Goal: Information Seeking & Learning: Learn about a topic

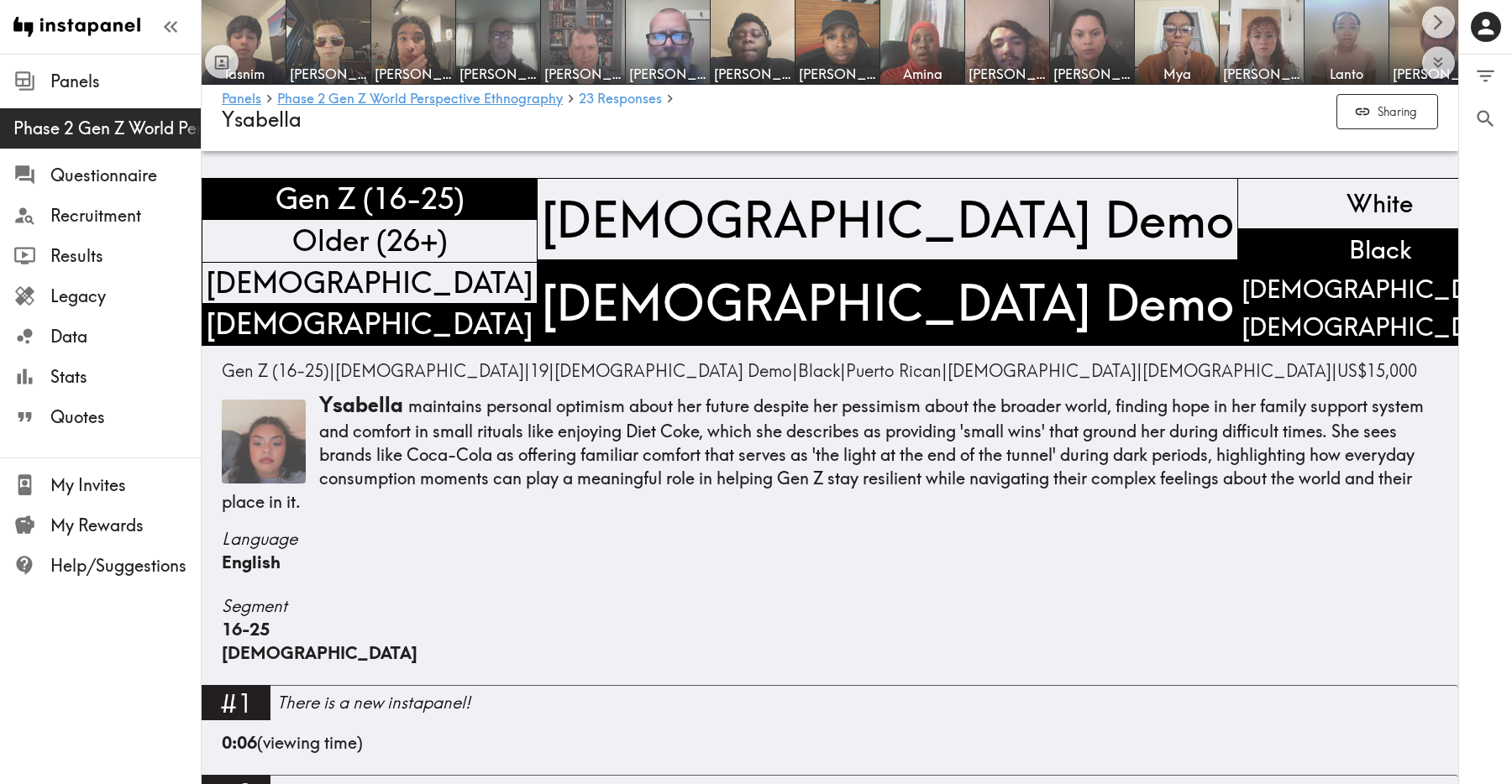
scroll to position [4676, 0]
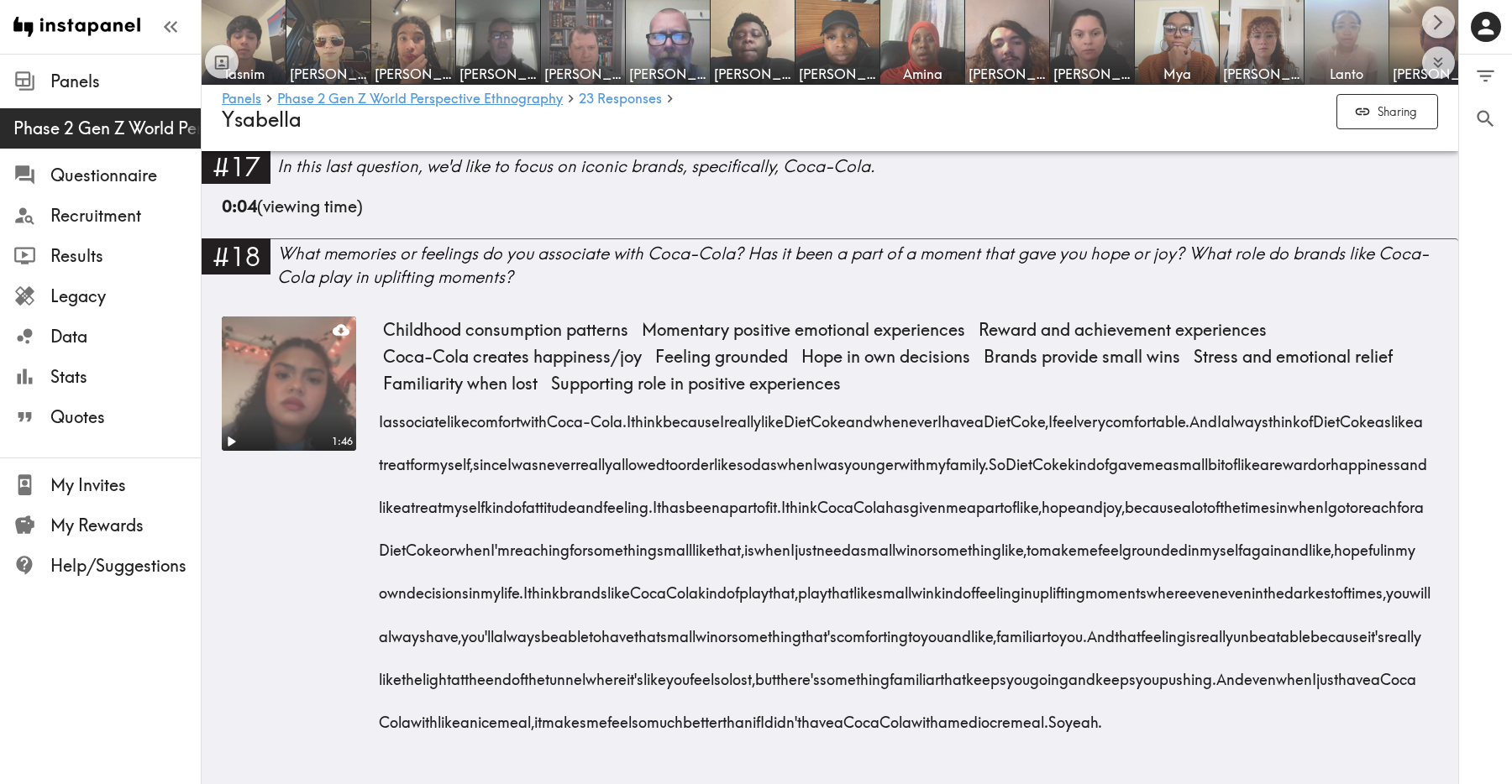
click at [1361, 36] on img at bounding box center [1346, 42] width 88 height 88
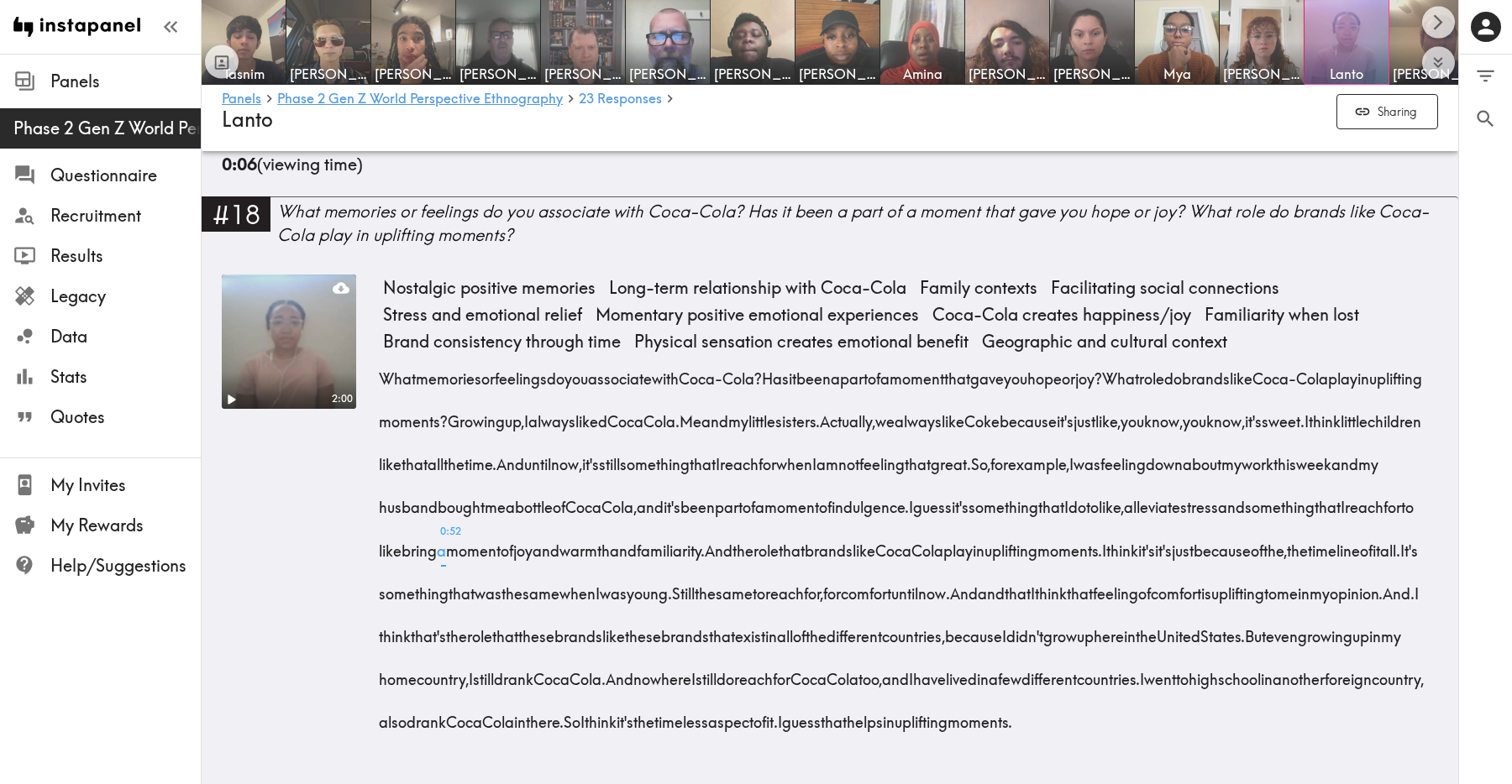
scroll to position [4864, 0]
click at [1166, 63] on img at bounding box center [1177, 42] width 88 height 88
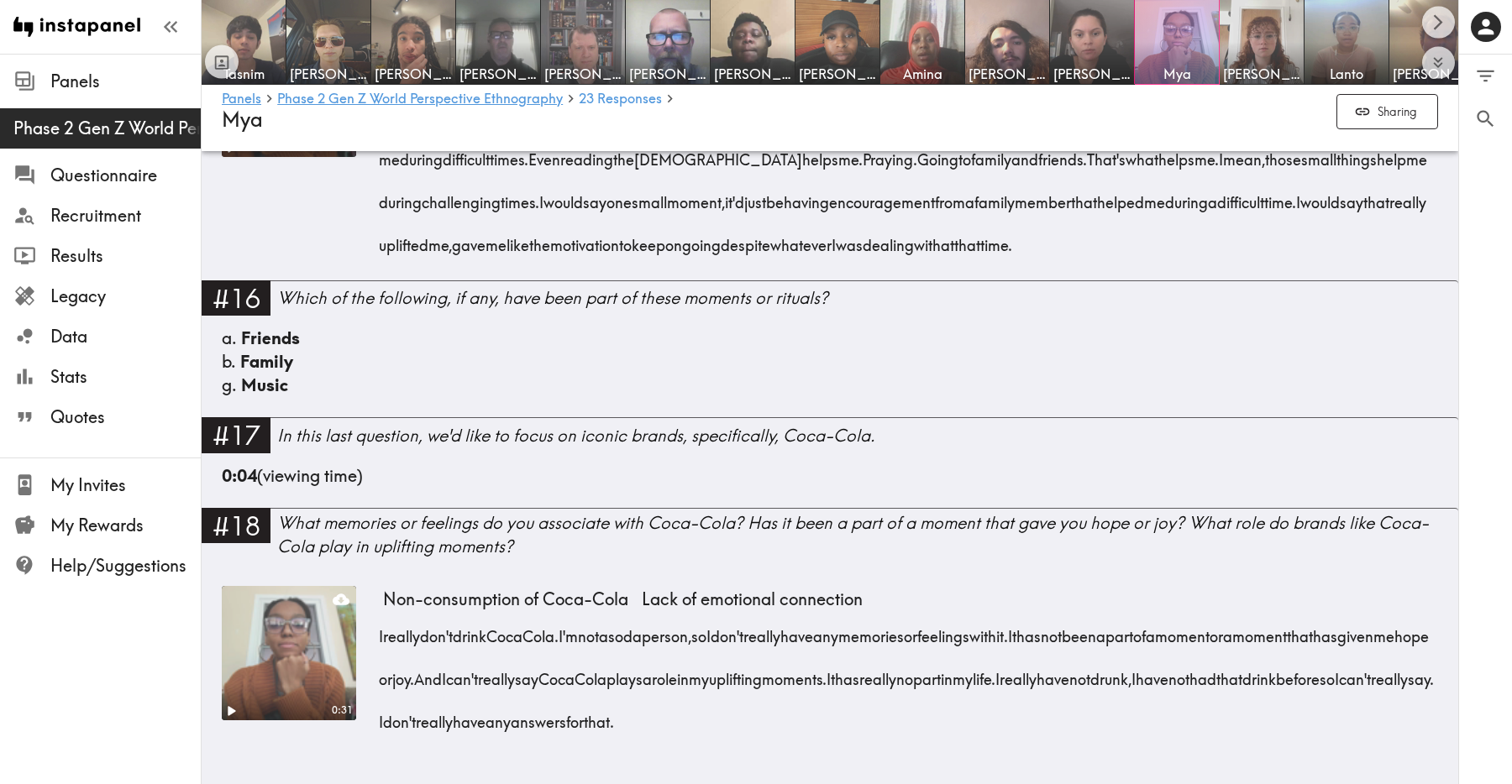
scroll to position [3960, 0]
click at [1259, 53] on img at bounding box center [1261, 42] width 88 height 88
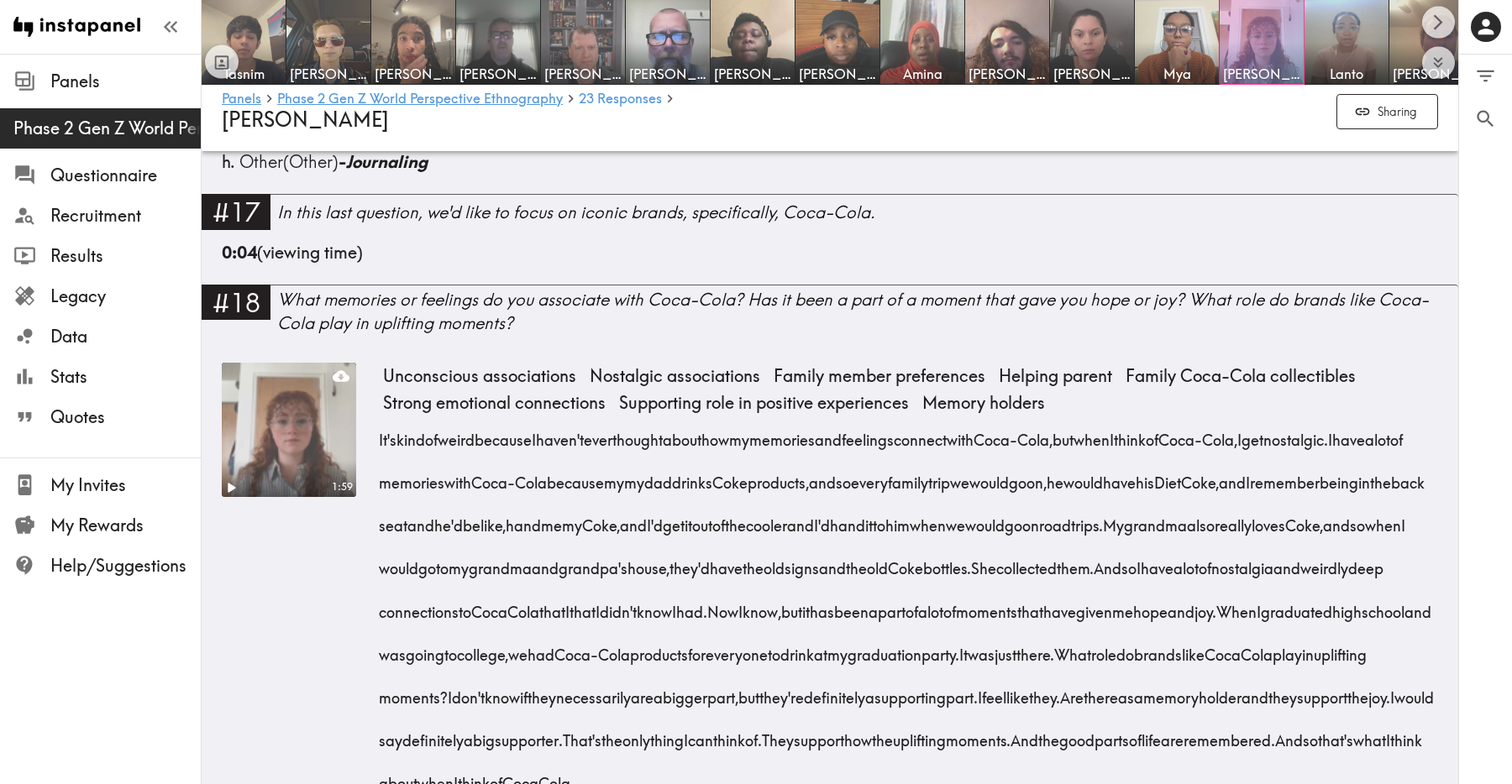
scroll to position [5015, 0]
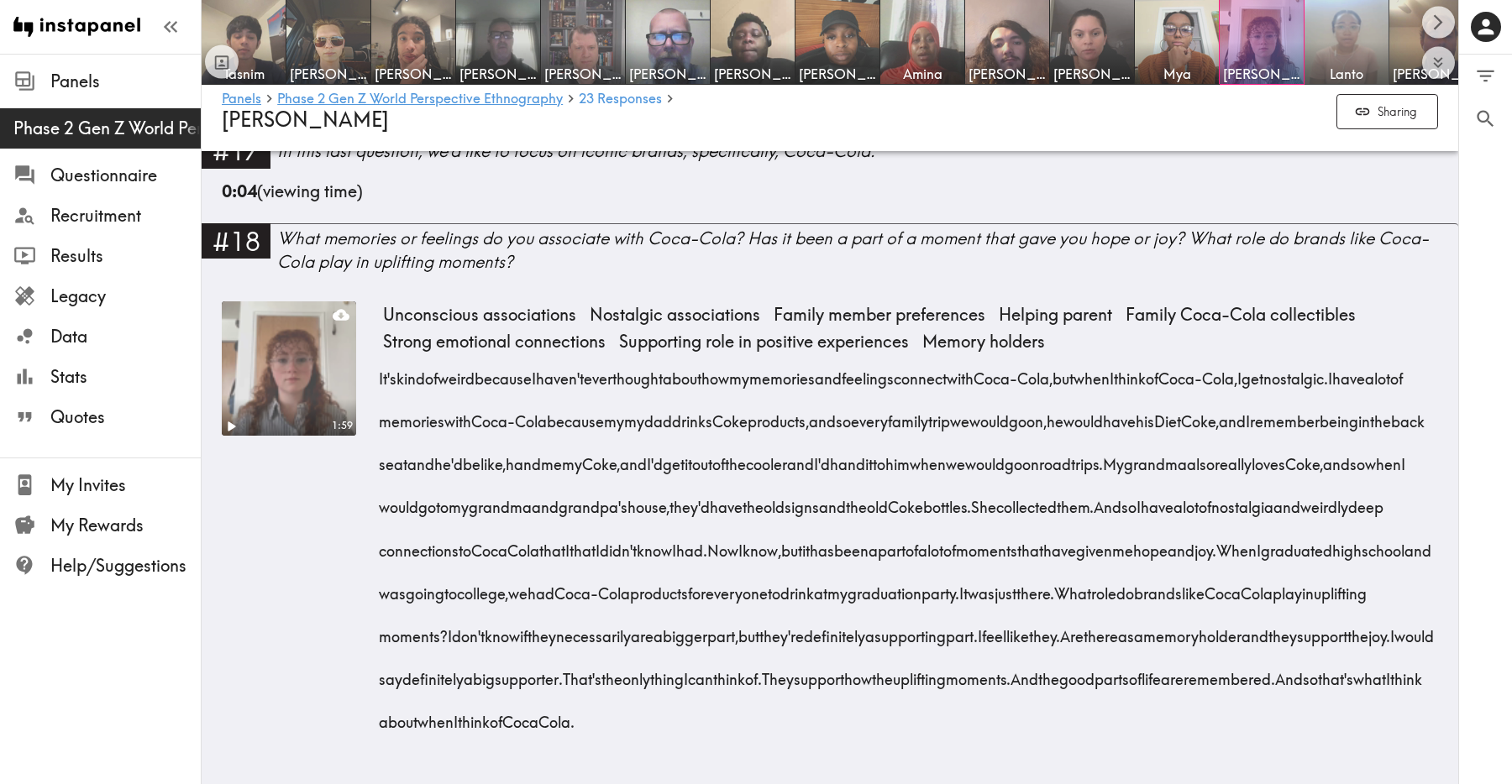
click at [1340, 62] on img at bounding box center [1346, 42] width 88 height 88
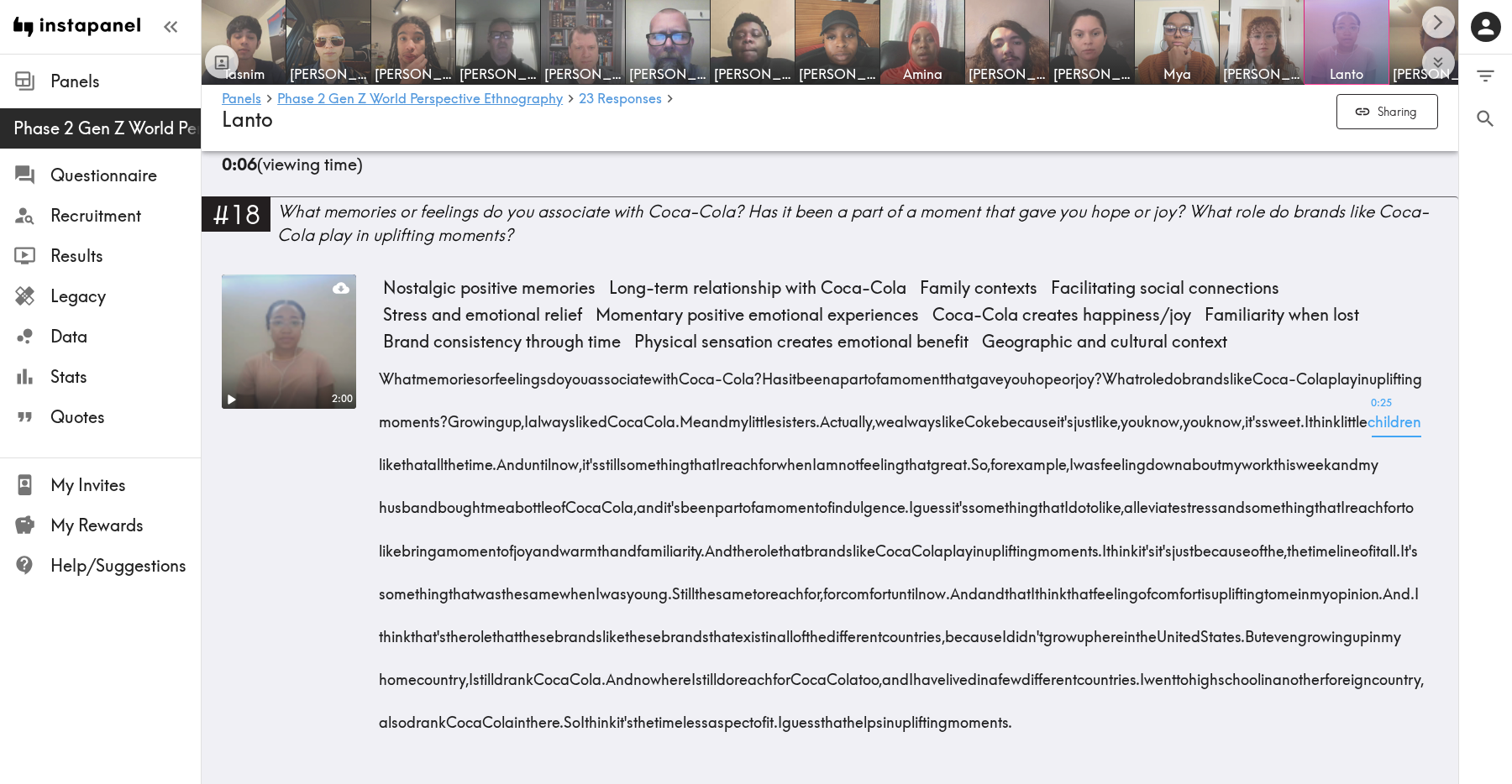
scroll to position [4864, 0]
click at [911, 40] on img at bounding box center [922, 42] width 88 height 88
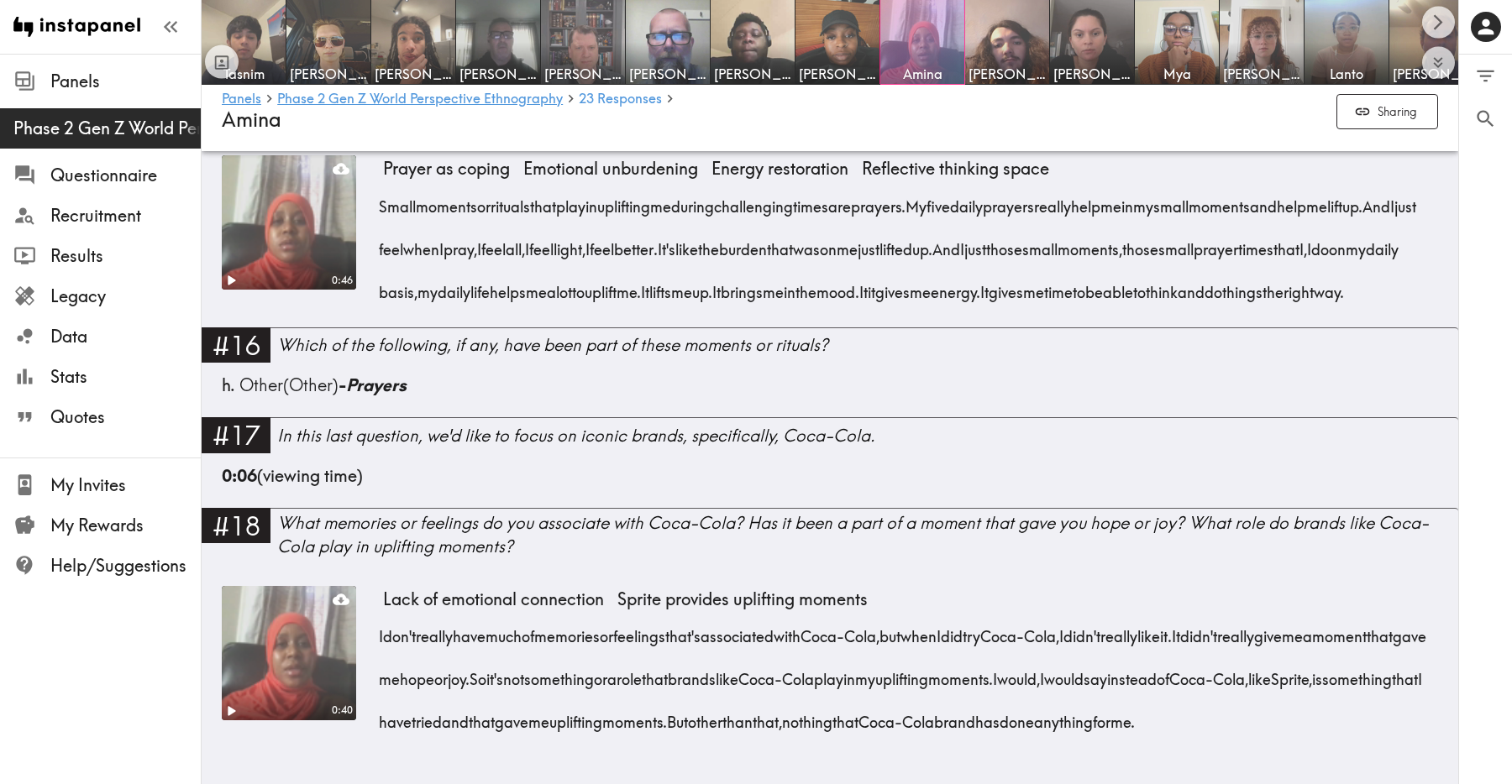
scroll to position [3624, 0]
click at [343, 43] on img at bounding box center [328, 42] width 88 height 88
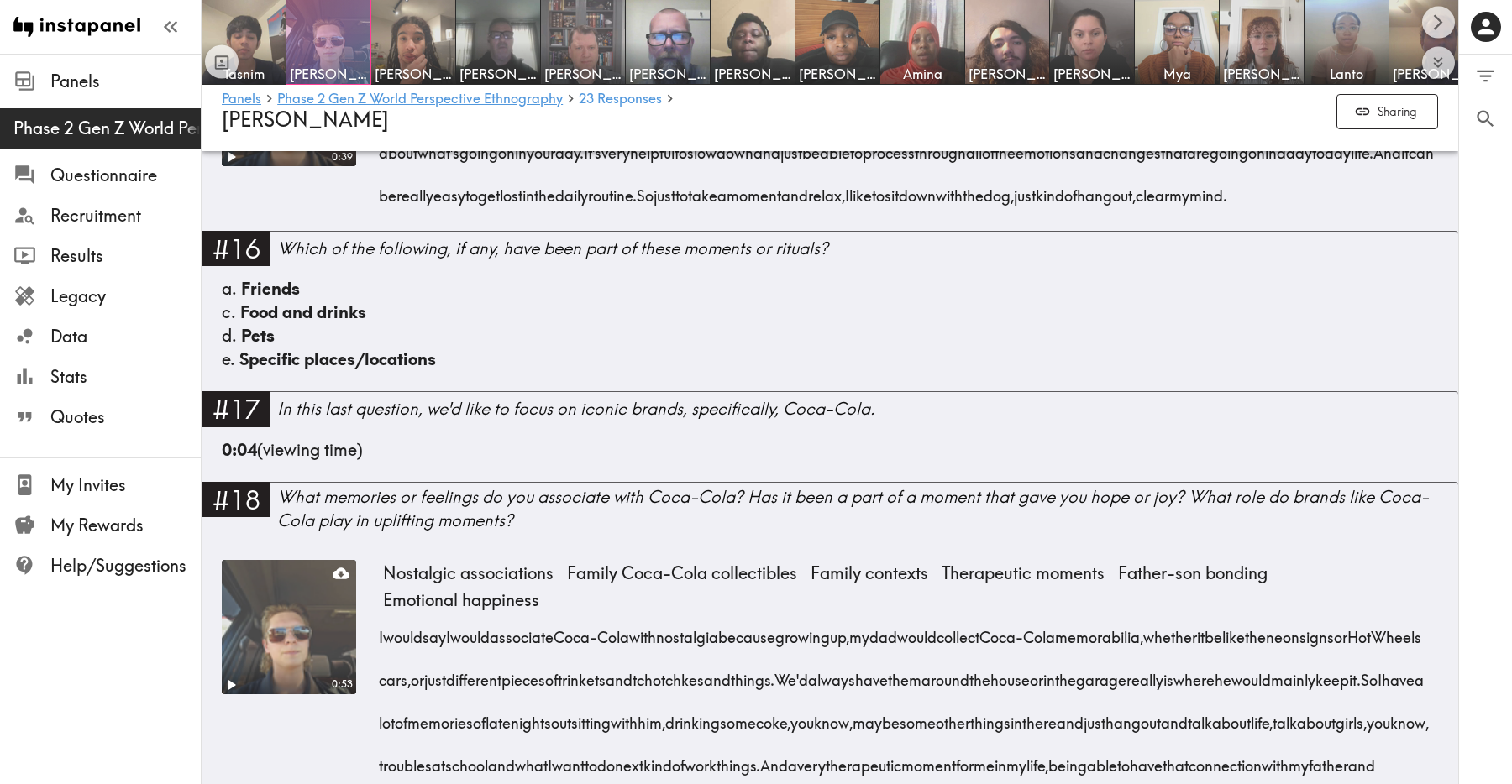
scroll to position [3872, 0]
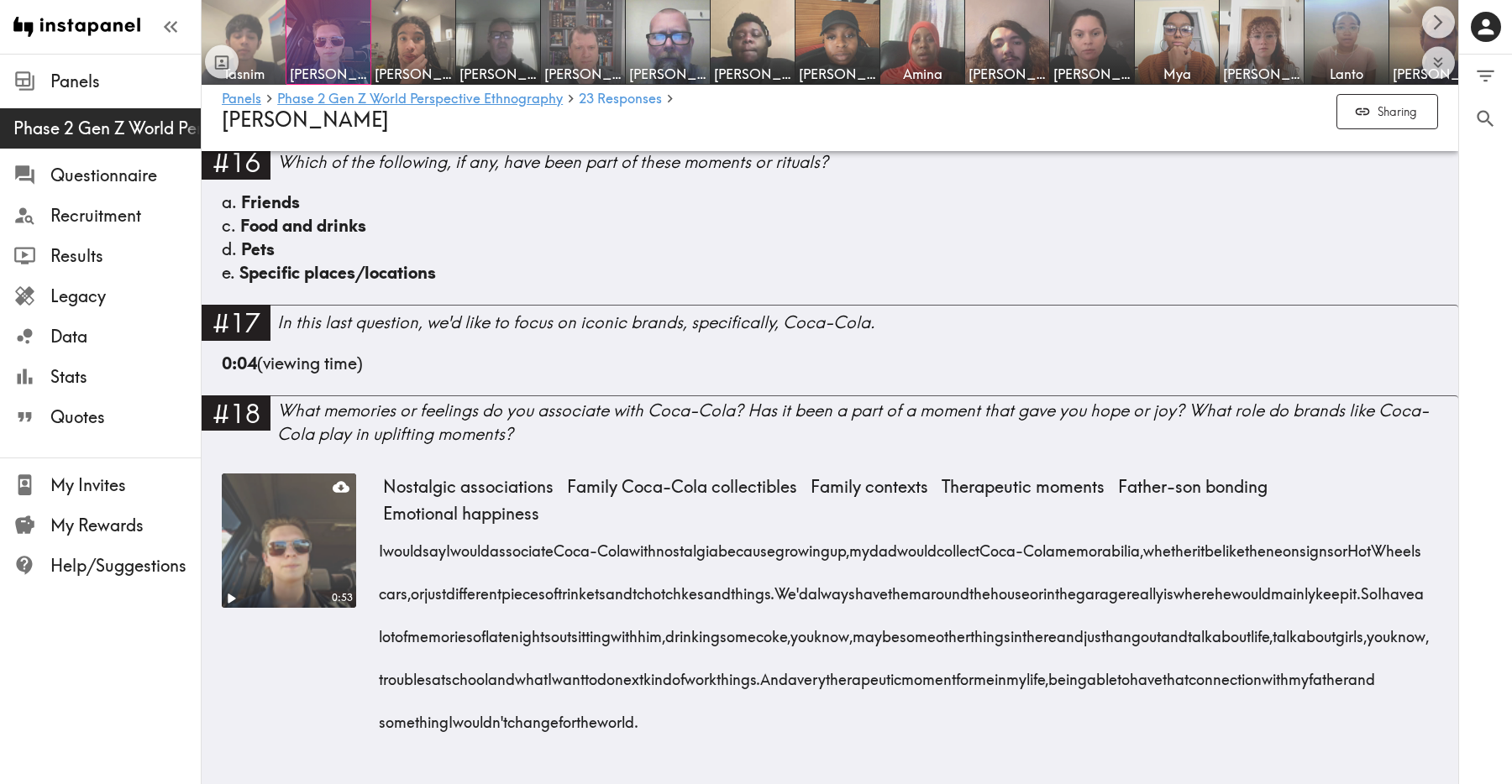
click at [258, 44] on img at bounding box center [244, 42] width 88 height 88
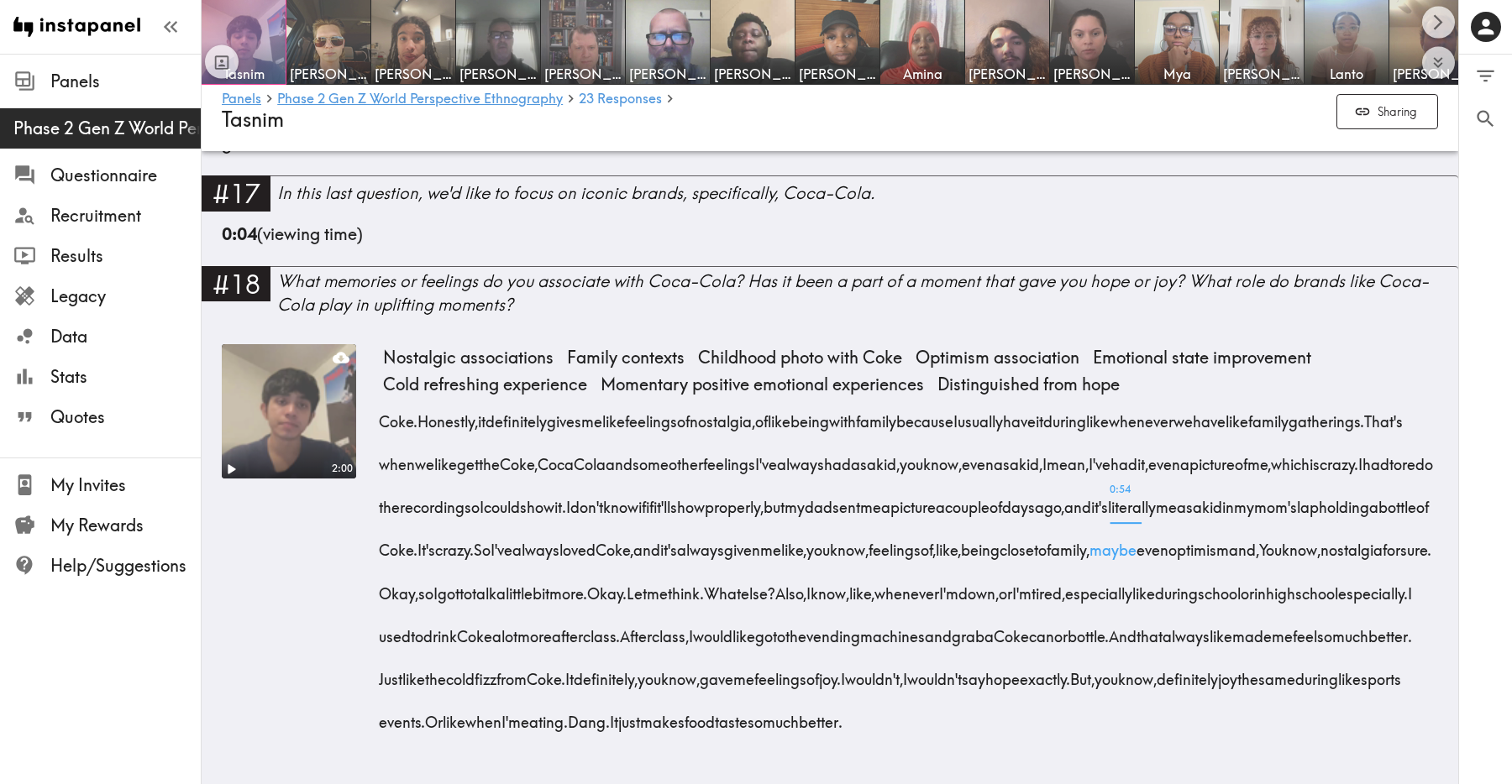
scroll to position [3704, 0]
click at [288, 401] on video at bounding box center [289, 412] width 141 height 141
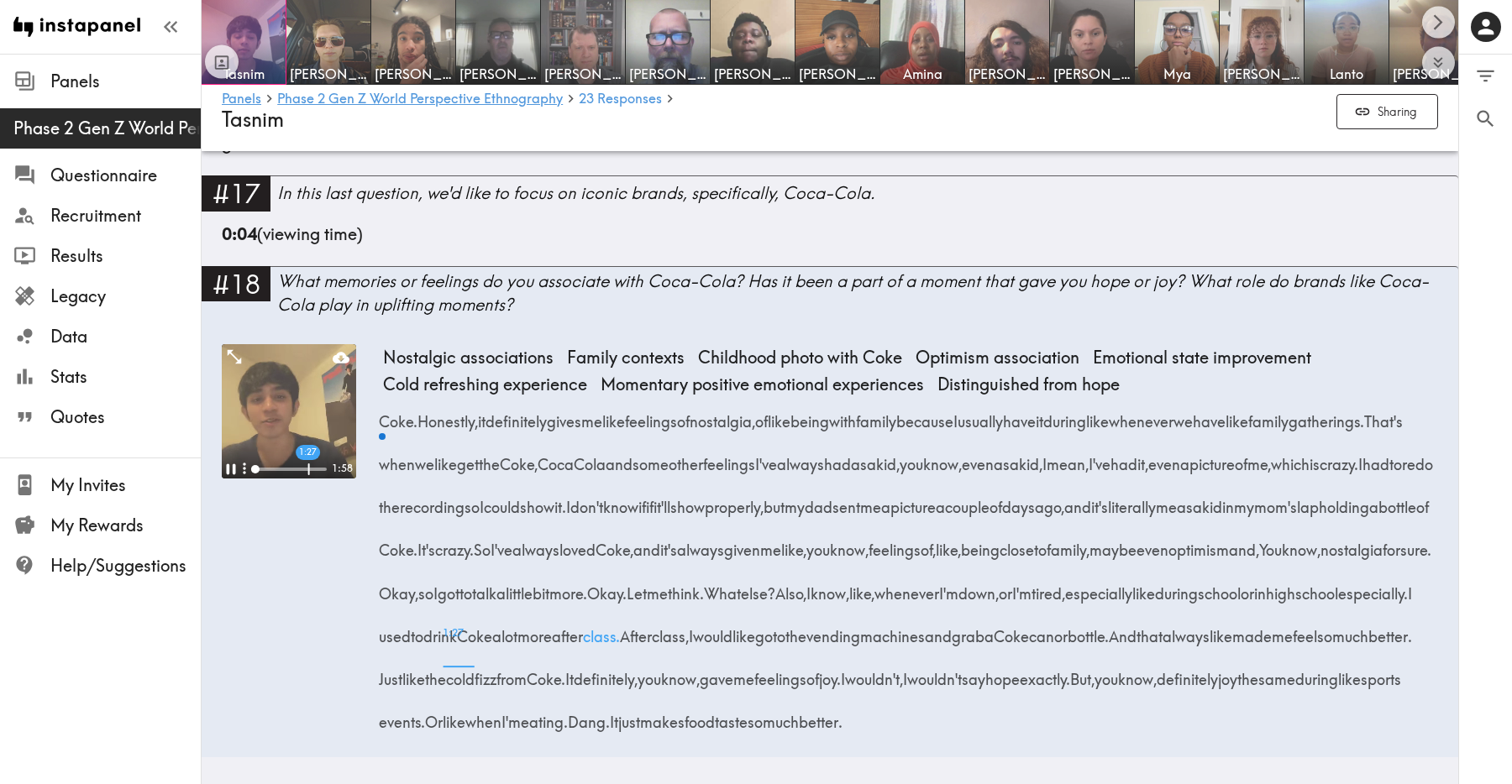
click at [308, 461] on div "1:27" at bounding box center [290, 469] width 72 height 17
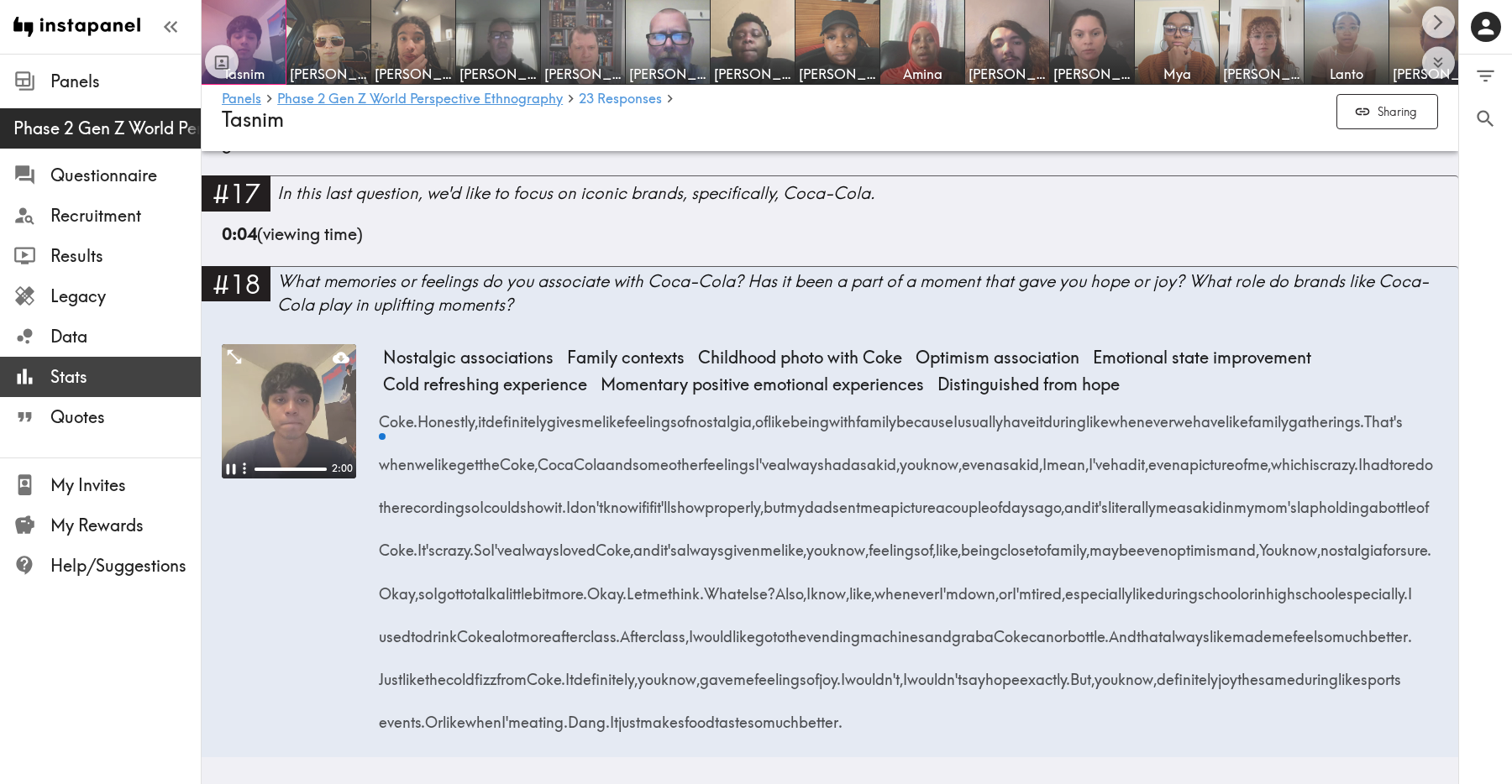
scroll to position [1196, 0]
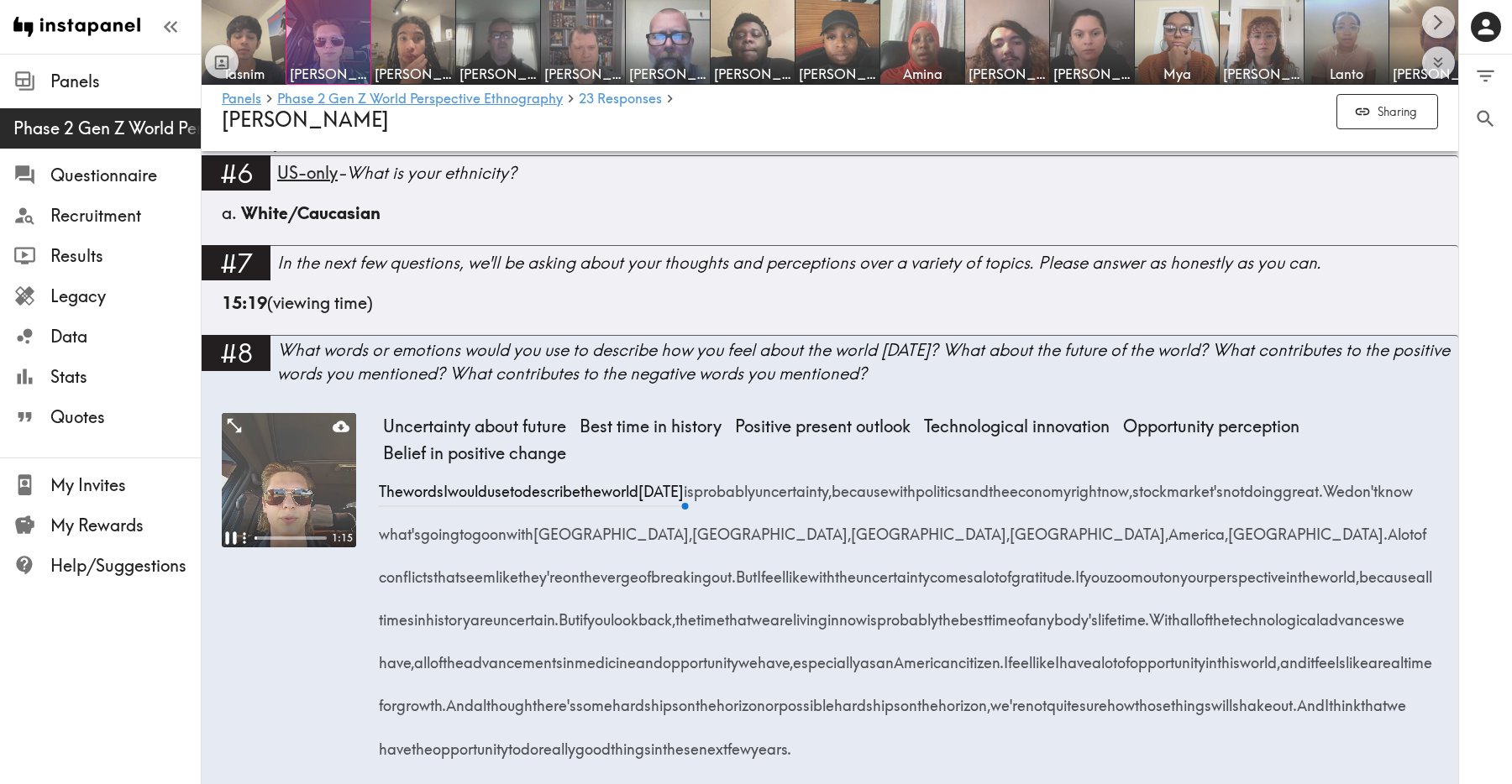
click at [228, 535] on icon "Pause" at bounding box center [230, 539] width 11 height 12
click at [417, 25] on img at bounding box center [413, 42] width 88 height 88
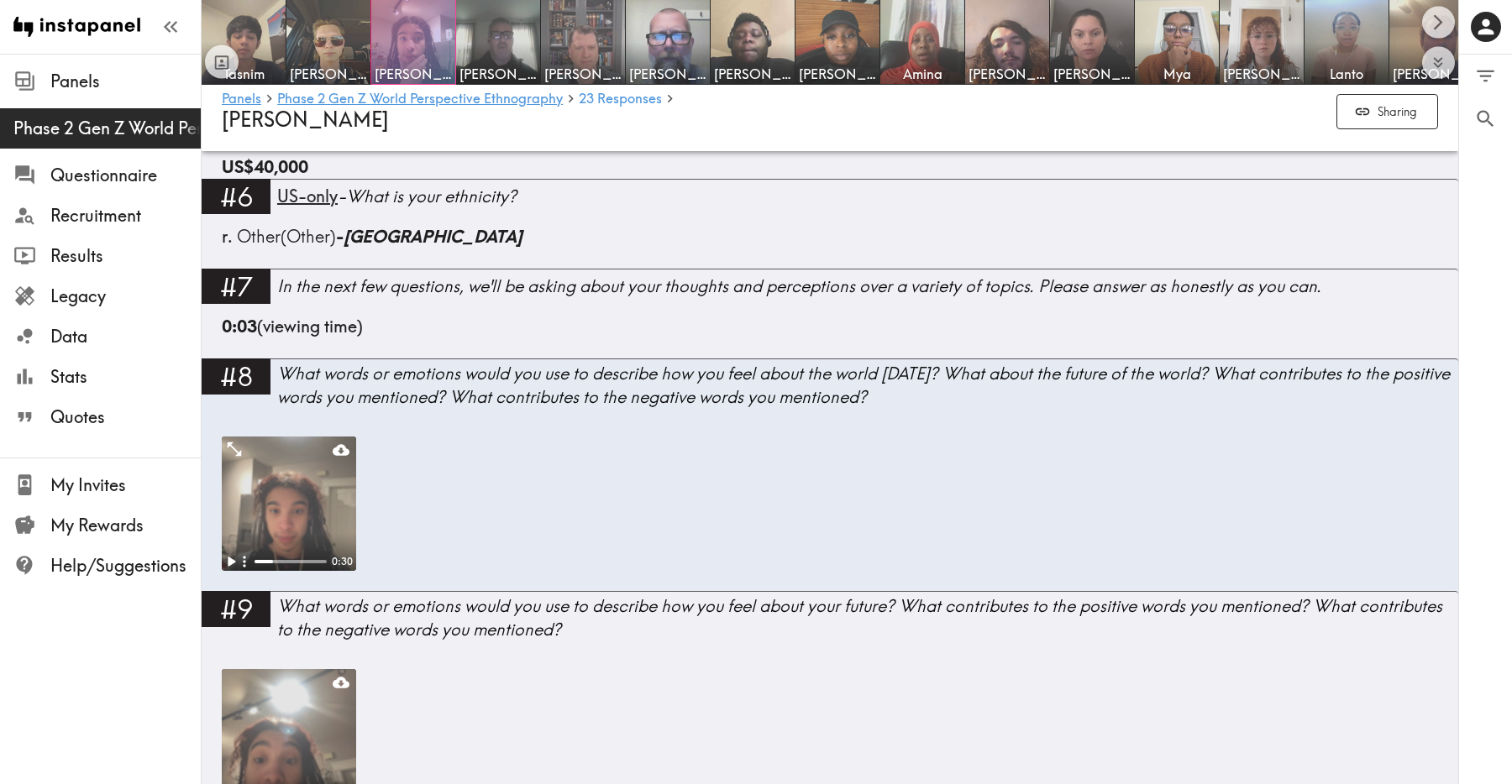
scroll to position [1020, 0]
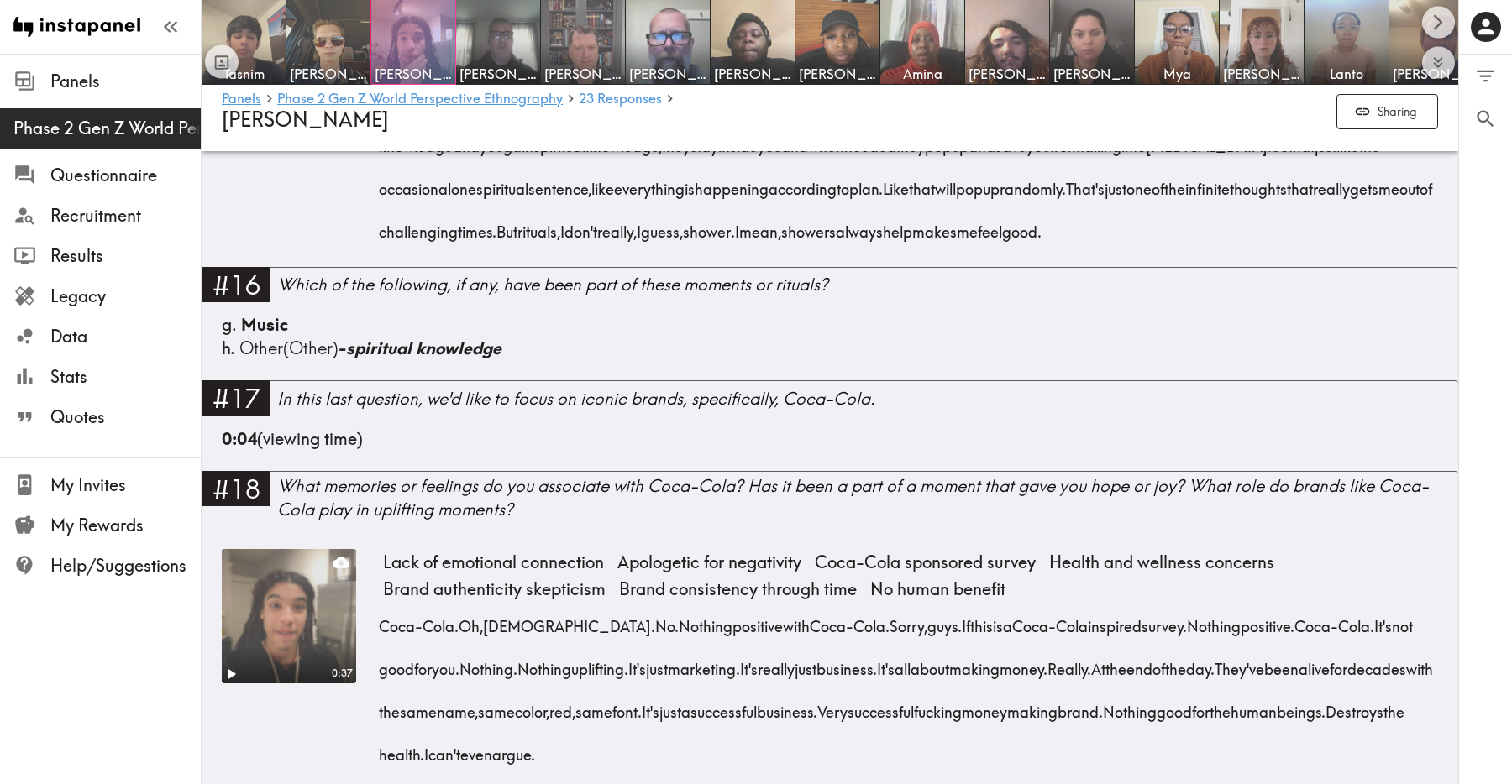
scroll to position [3865, 0]
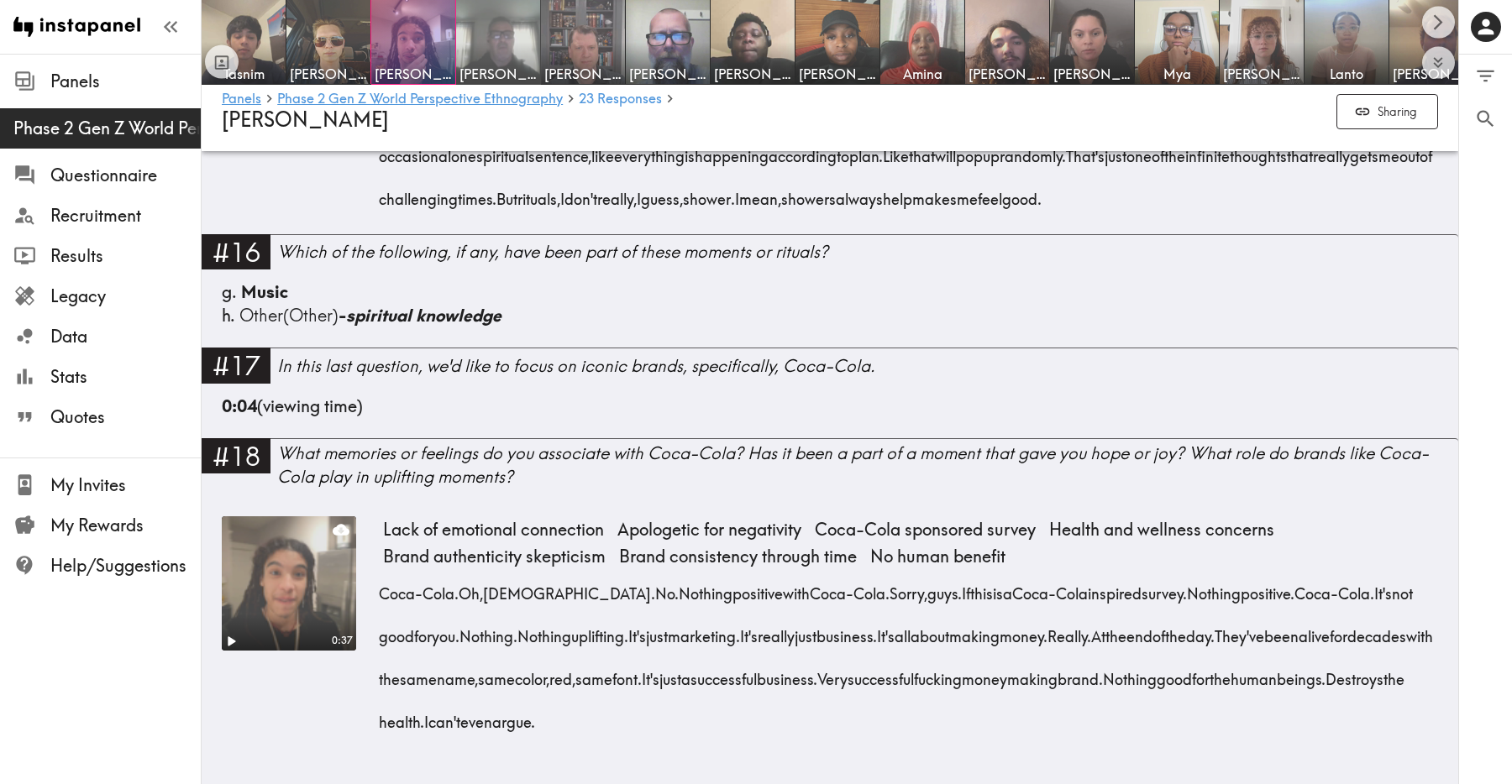
click at [507, 36] on img at bounding box center [498, 42] width 88 height 88
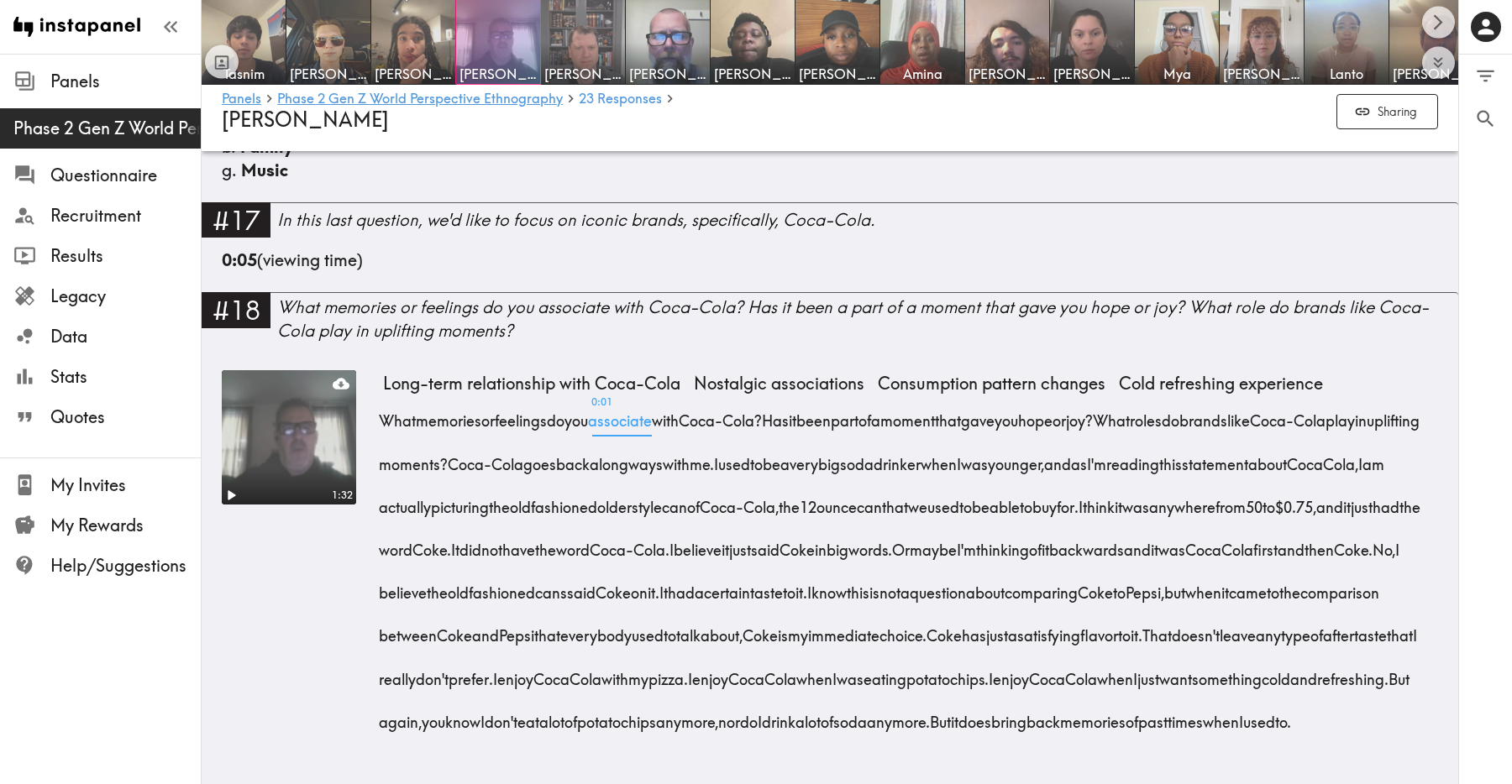
scroll to position [5018, 0]
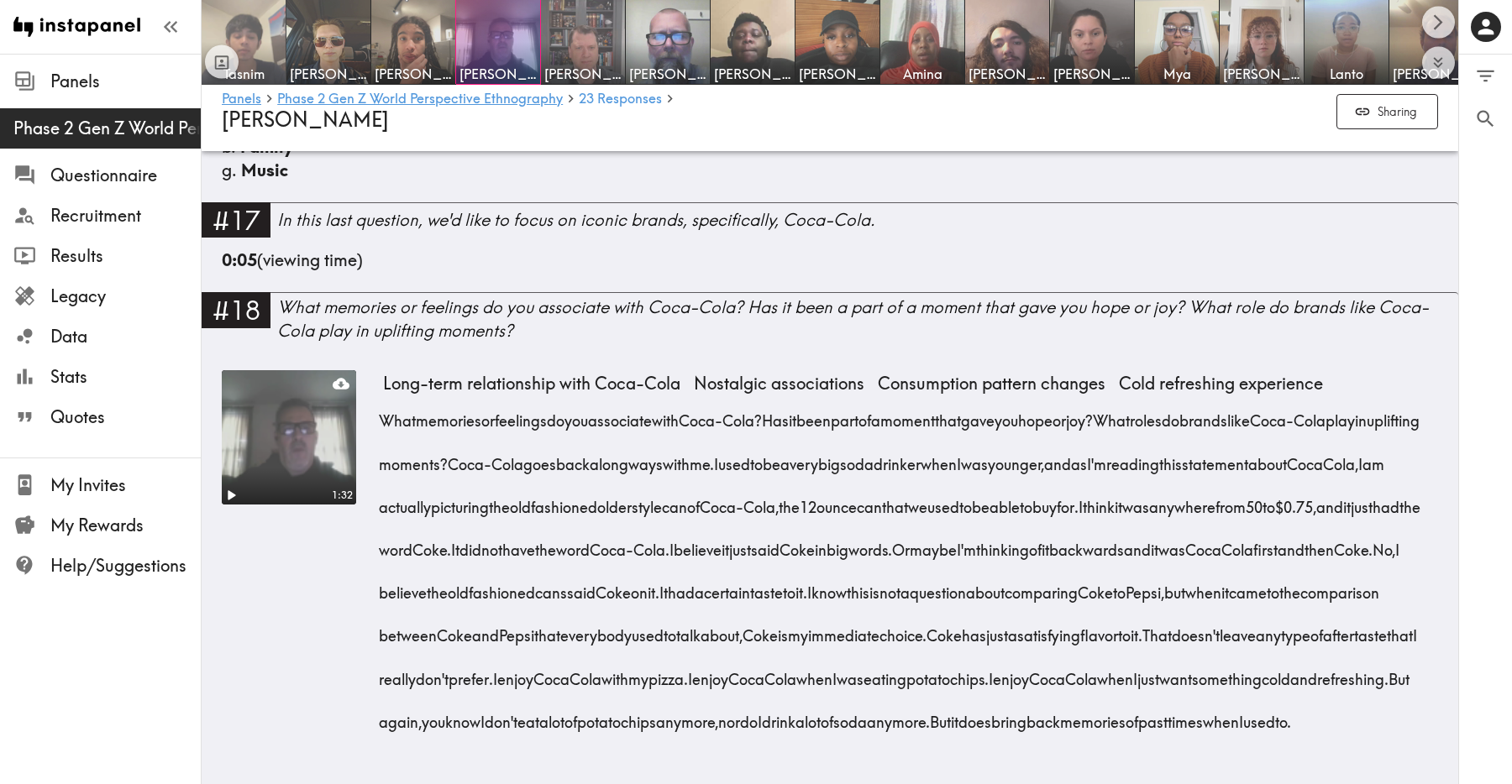
click at [256, 60] on img at bounding box center [244, 42] width 88 height 88
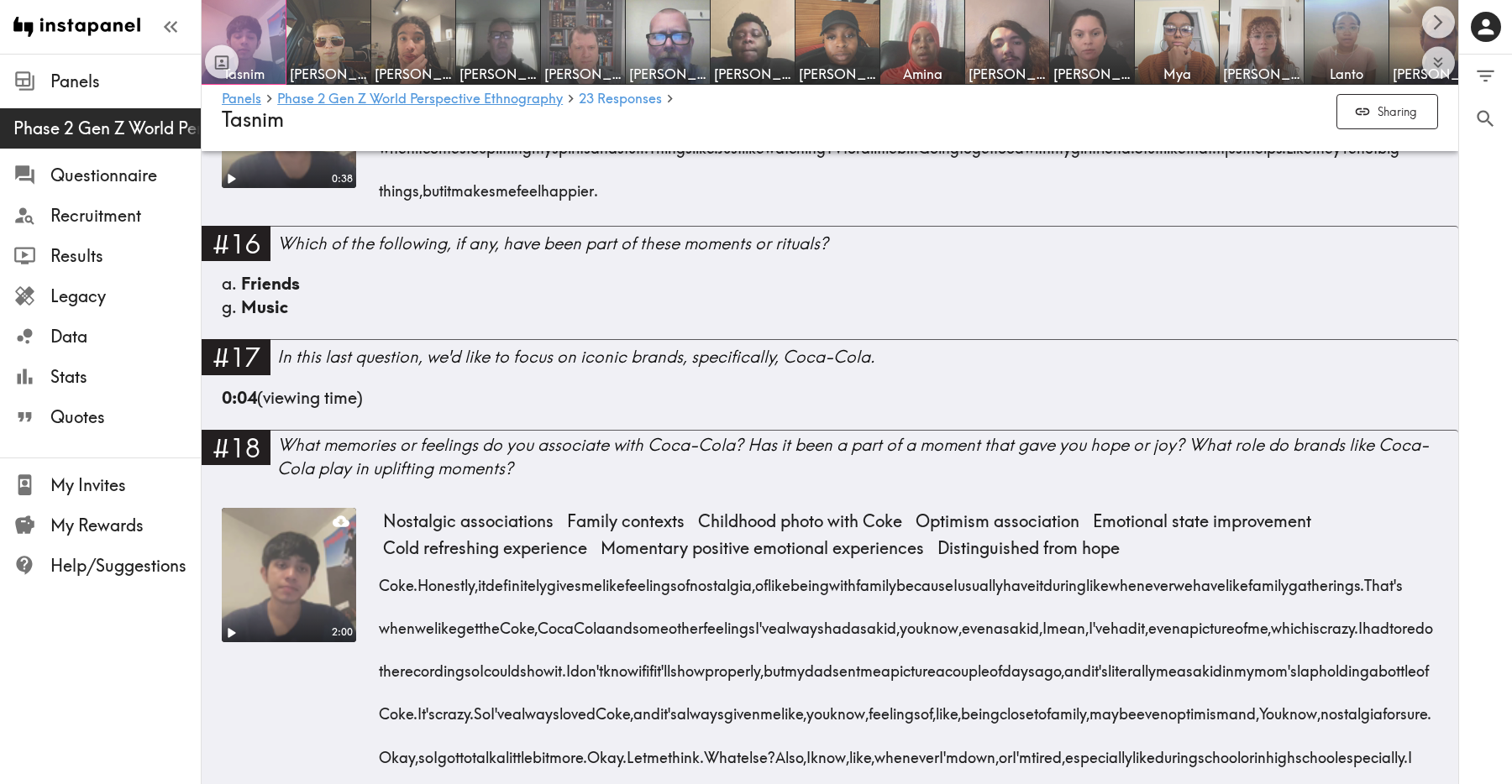
scroll to position [3704, 0]
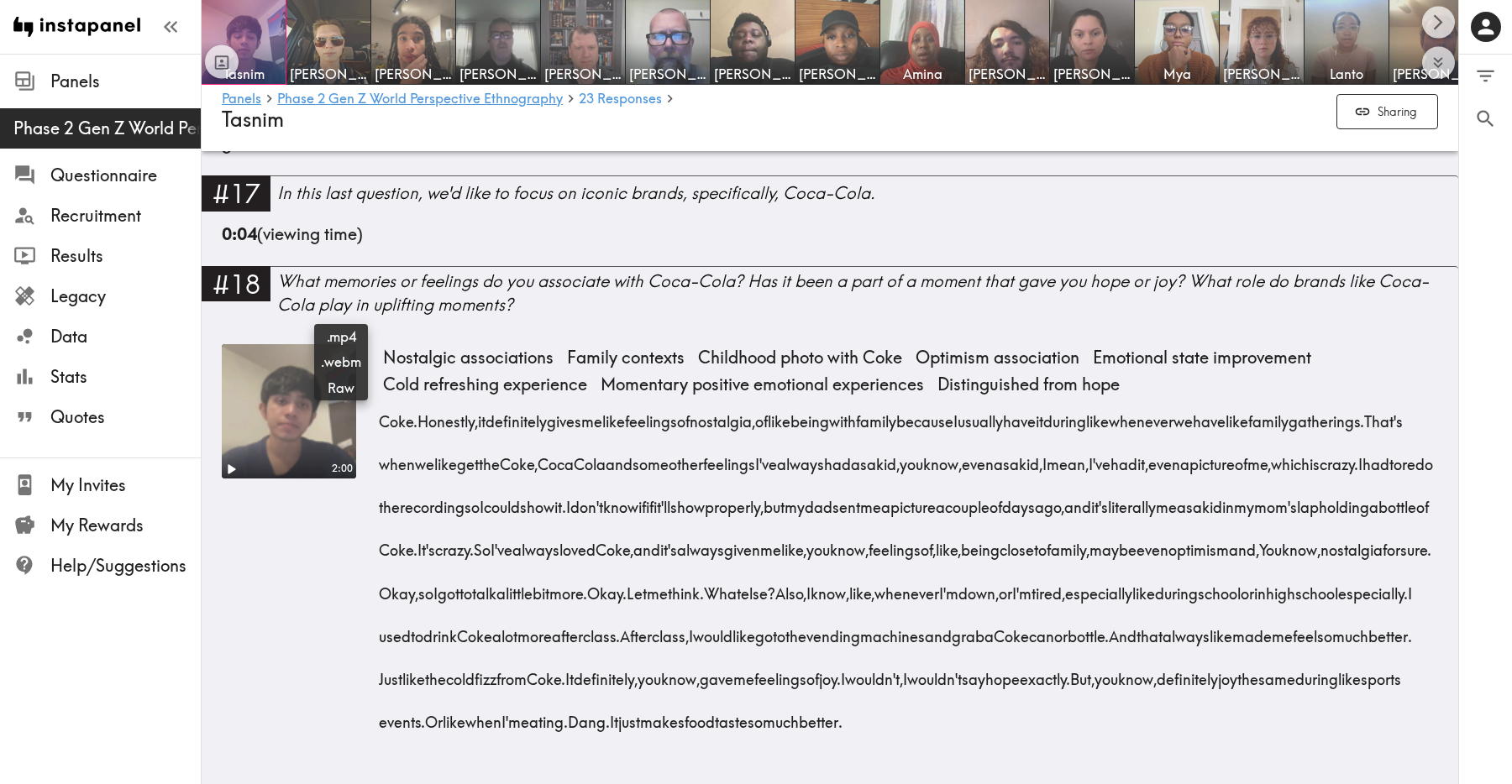
click at [341, 349] on icon at bounding box center [340, 357] width 17 height 17
click at [511, 31] on img at bounding box center [498, 42] width 88 height 88
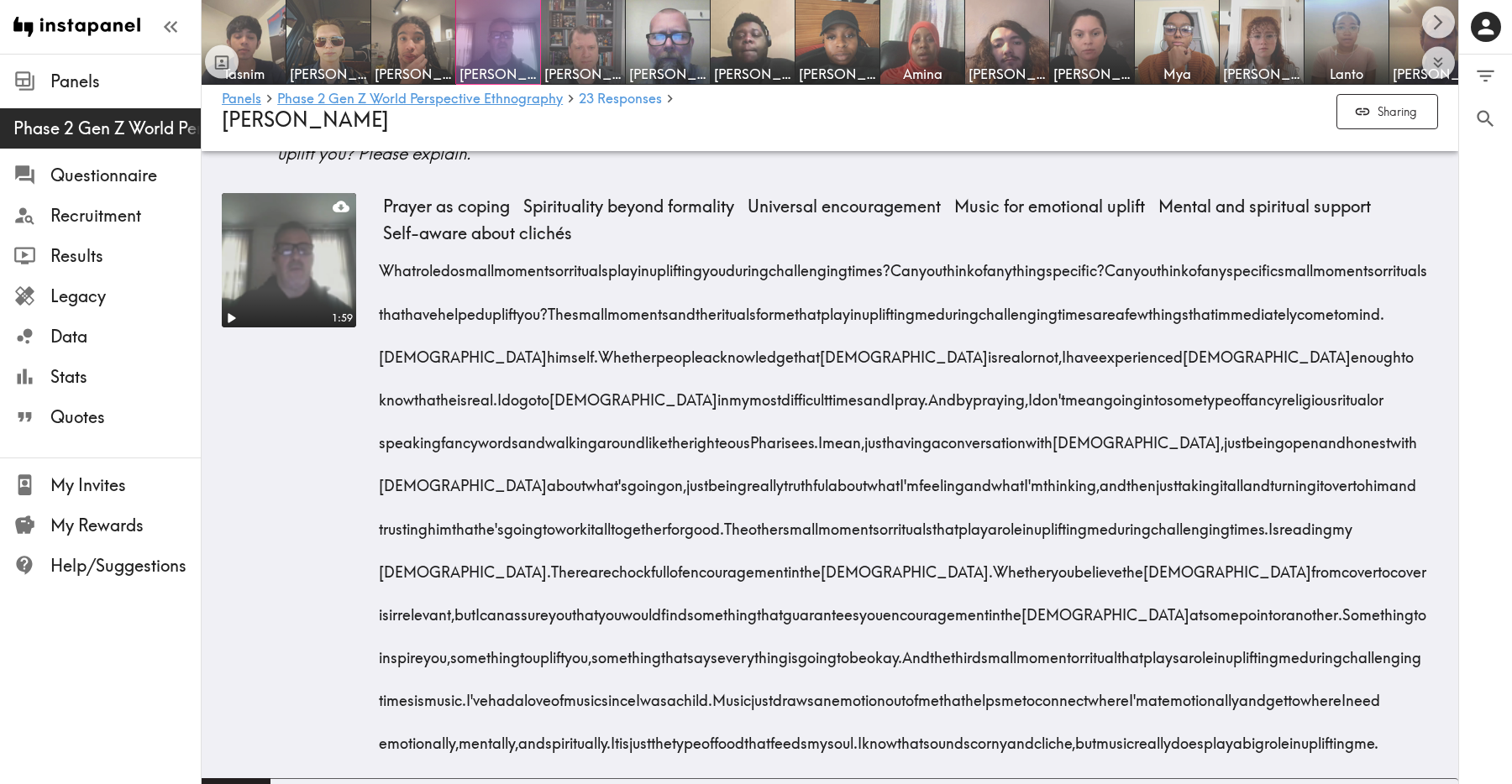
scroll to position [5018, 0]
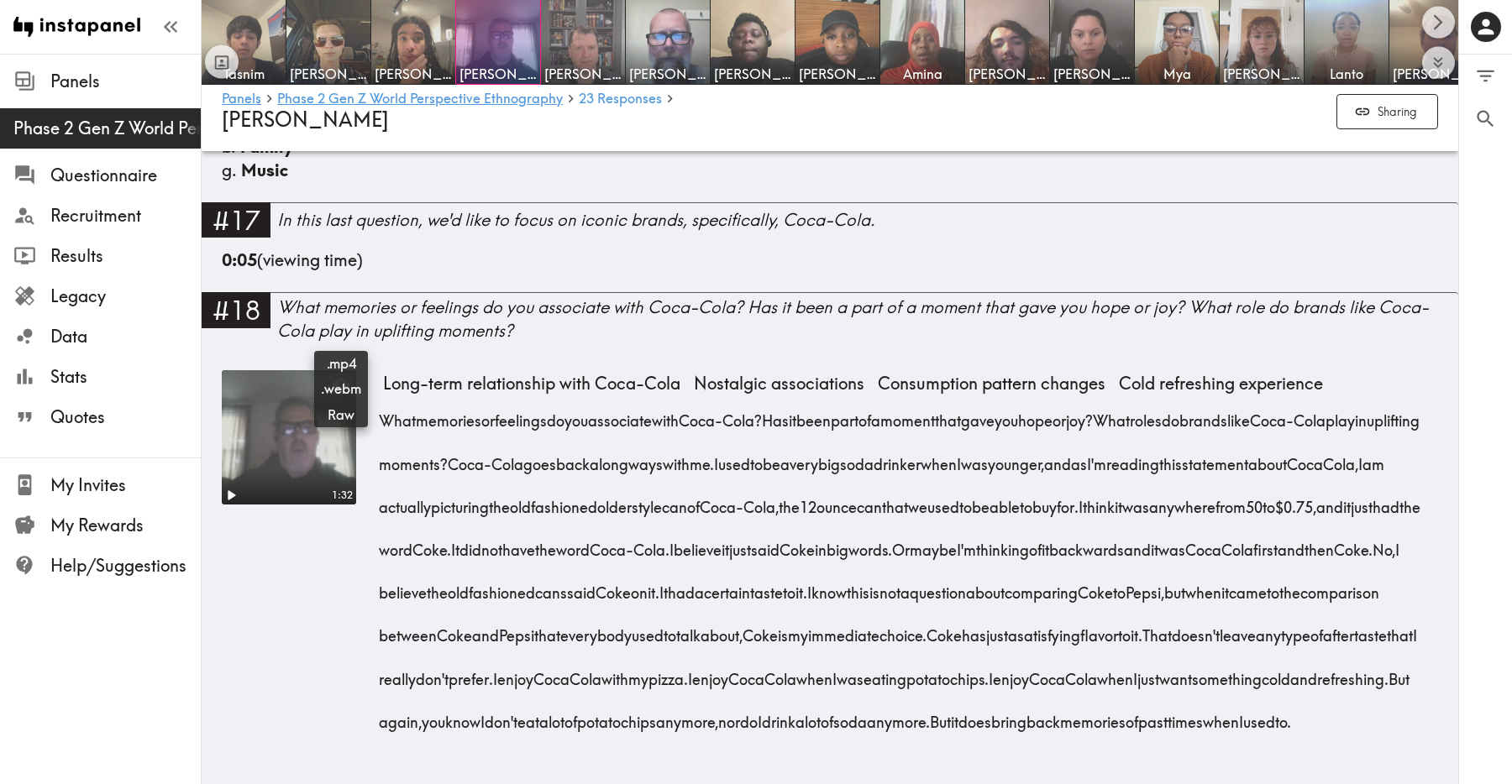
click at [342, 379] on icon at bounding box center [340, 384] width 17 height 11
click at [597, 68] on span "[PERSON_NAME]" at bounding box center [582, 74] width 77 height 19
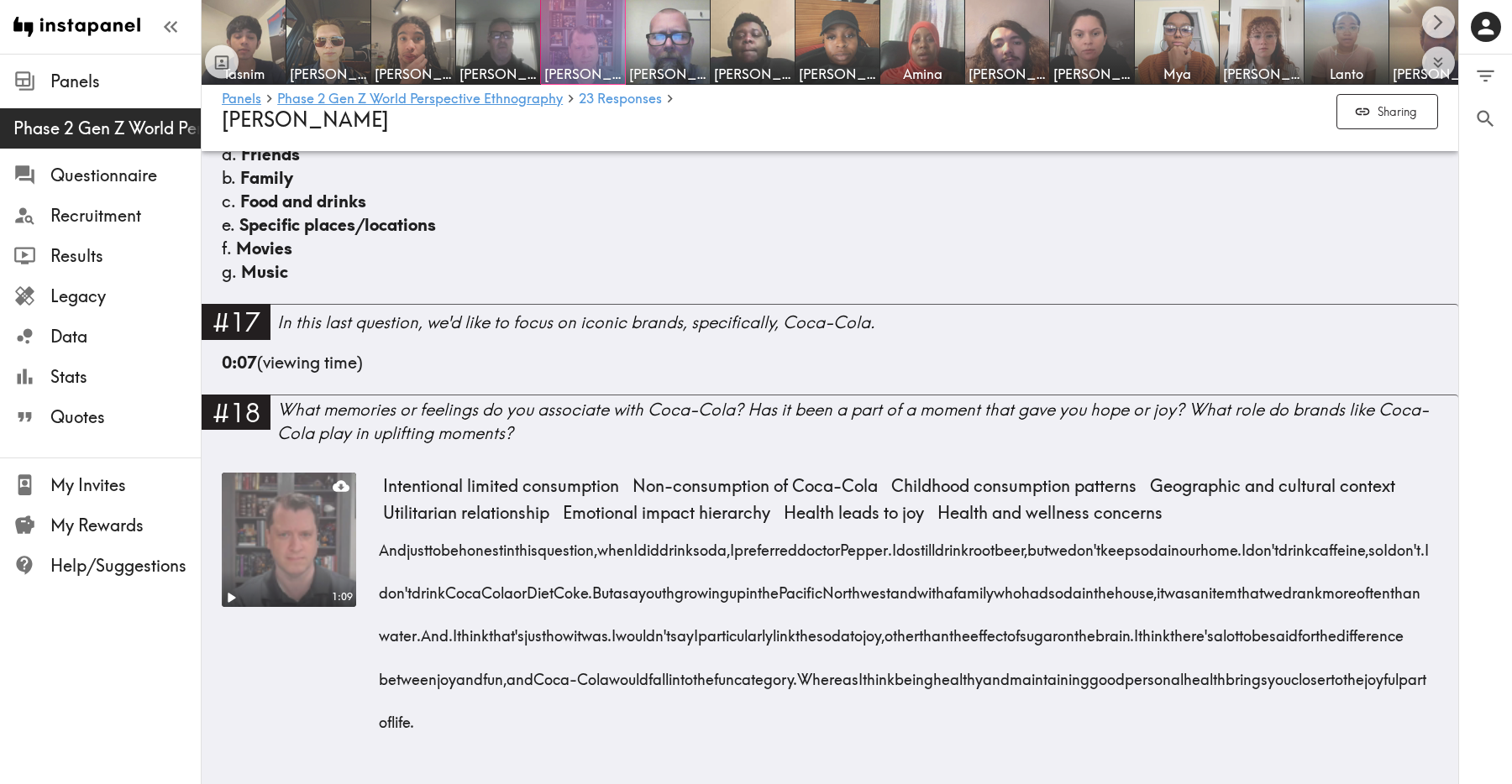
scroll to position [3600, 0]
click at [683, 34] on img at bounding box center [668, 42] width 88 height 88
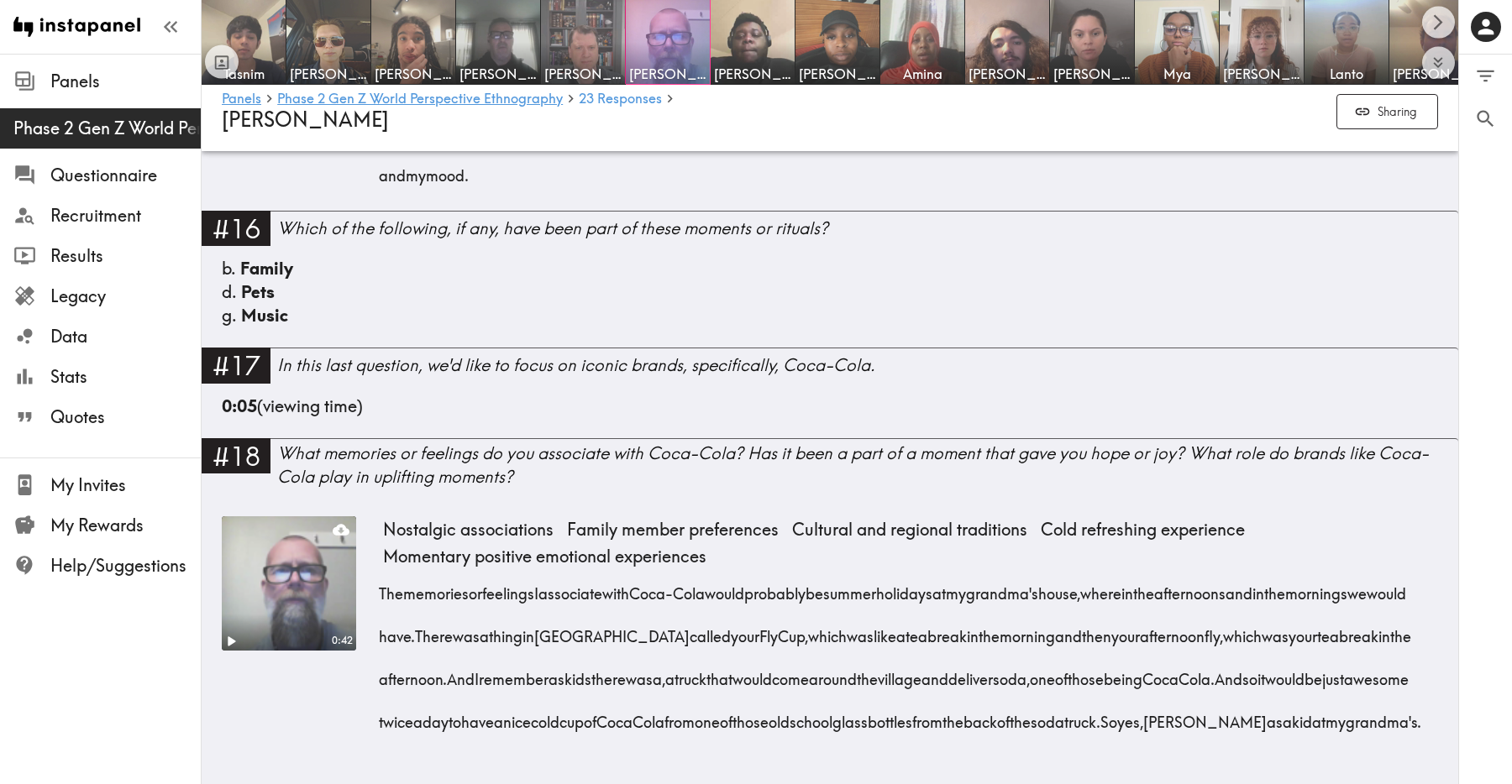
scroll to position [3724, 0]
click at [773, 736] on div "The memories or feelings I associate with Coca-Cola would probably be summer ho…" at bounding box center [910, 653] width 1055 height 172
click at [340, 524] on icon at bounding box center [340, 530] width 17 height 11
click at [773, 60] on img at bounding box center [752, 42] width 88 height 88
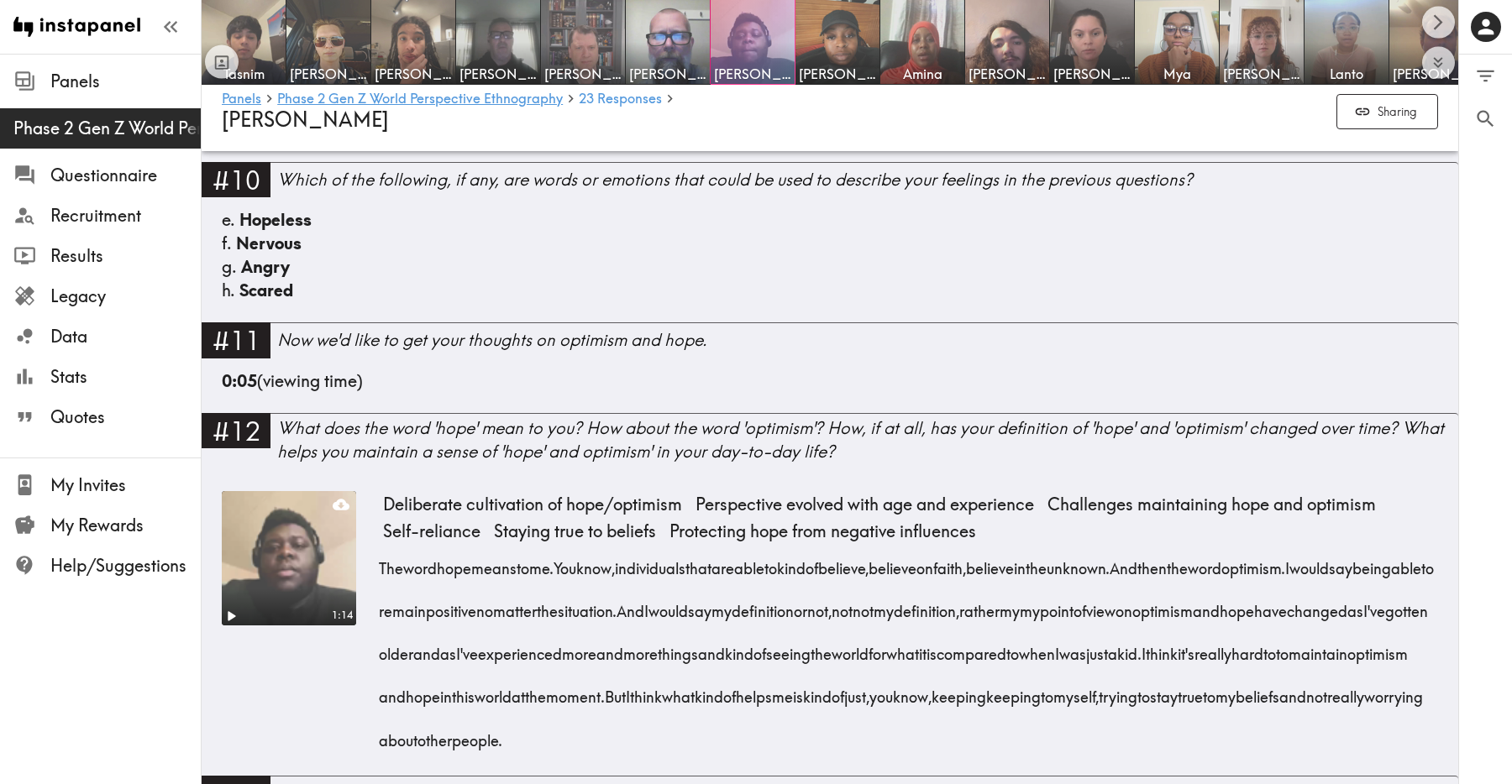
scroll to position [3406, 0]
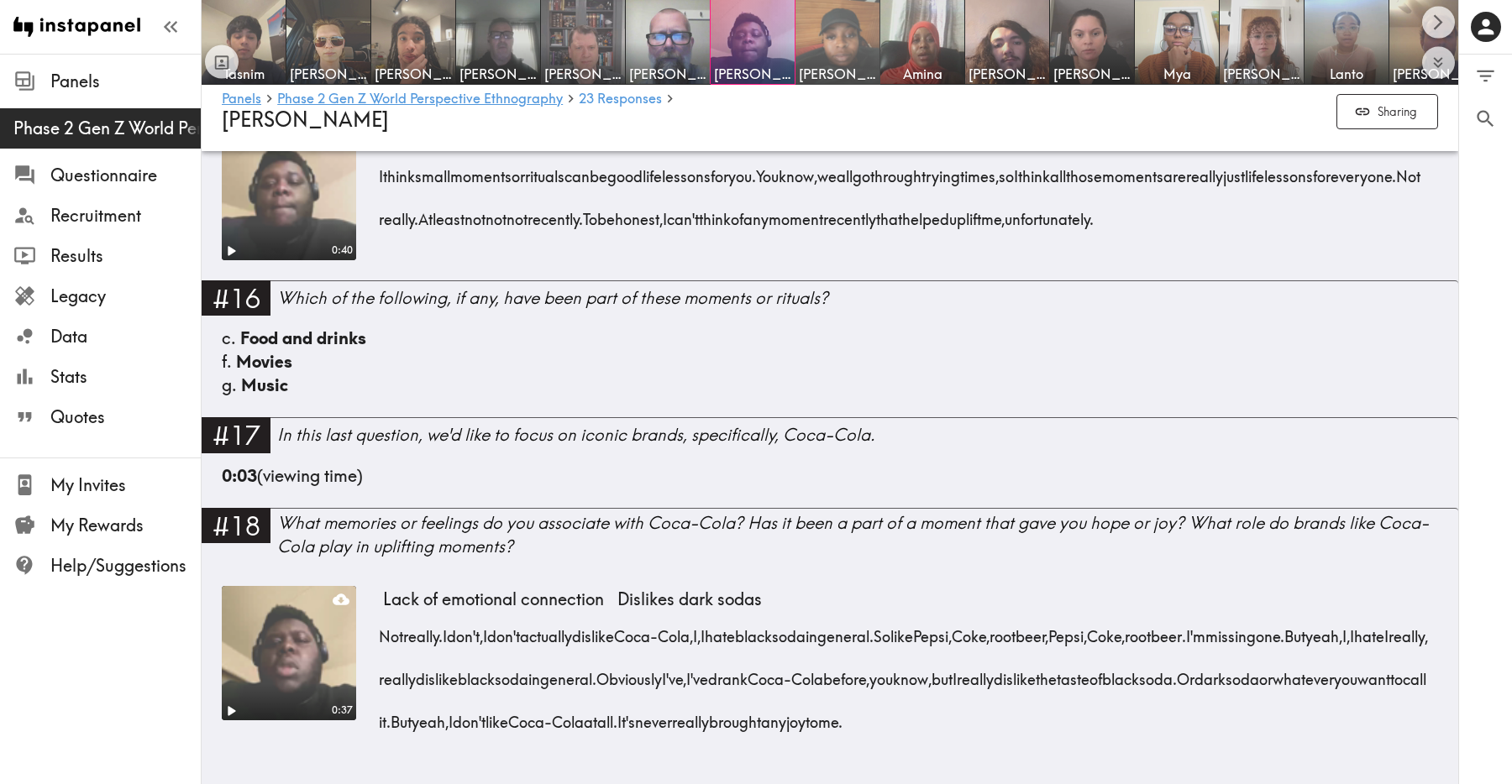
click at [841, 23] on img at bounding box center [837, 42] width 88 height 88
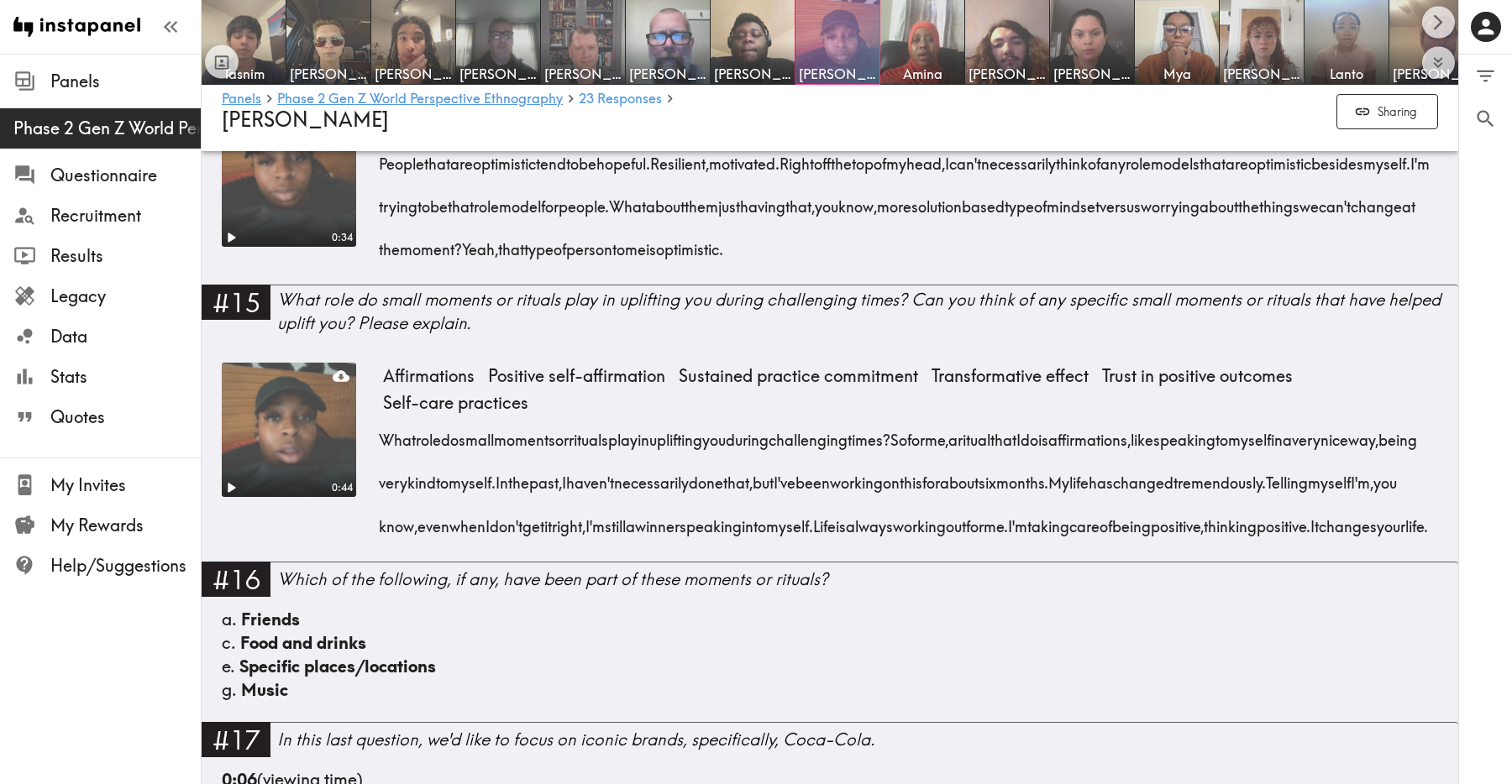
scroll to position [3262, 0]
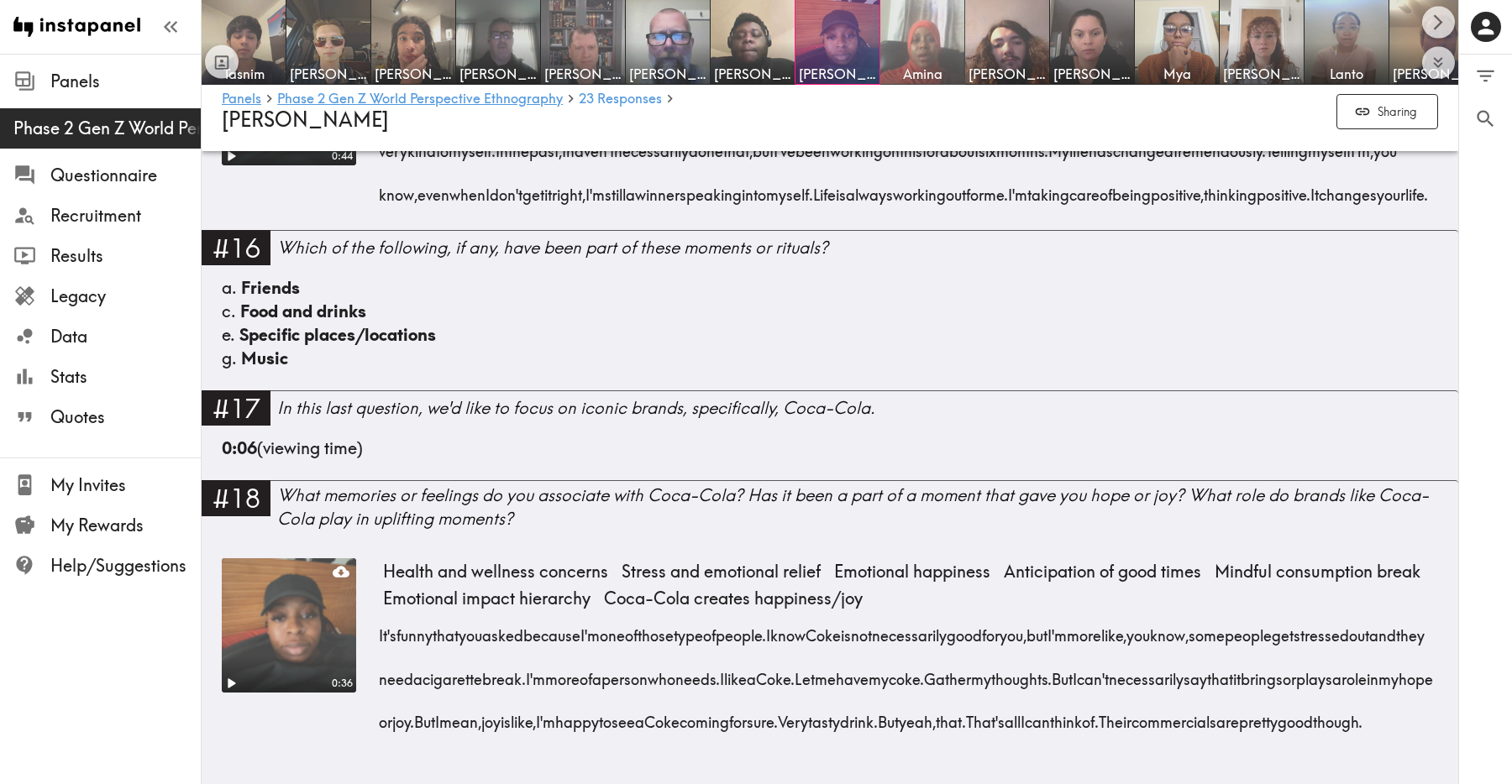
click at [920, 68] on span "Amina" at bounding box center [922, 74] width 77 height 19
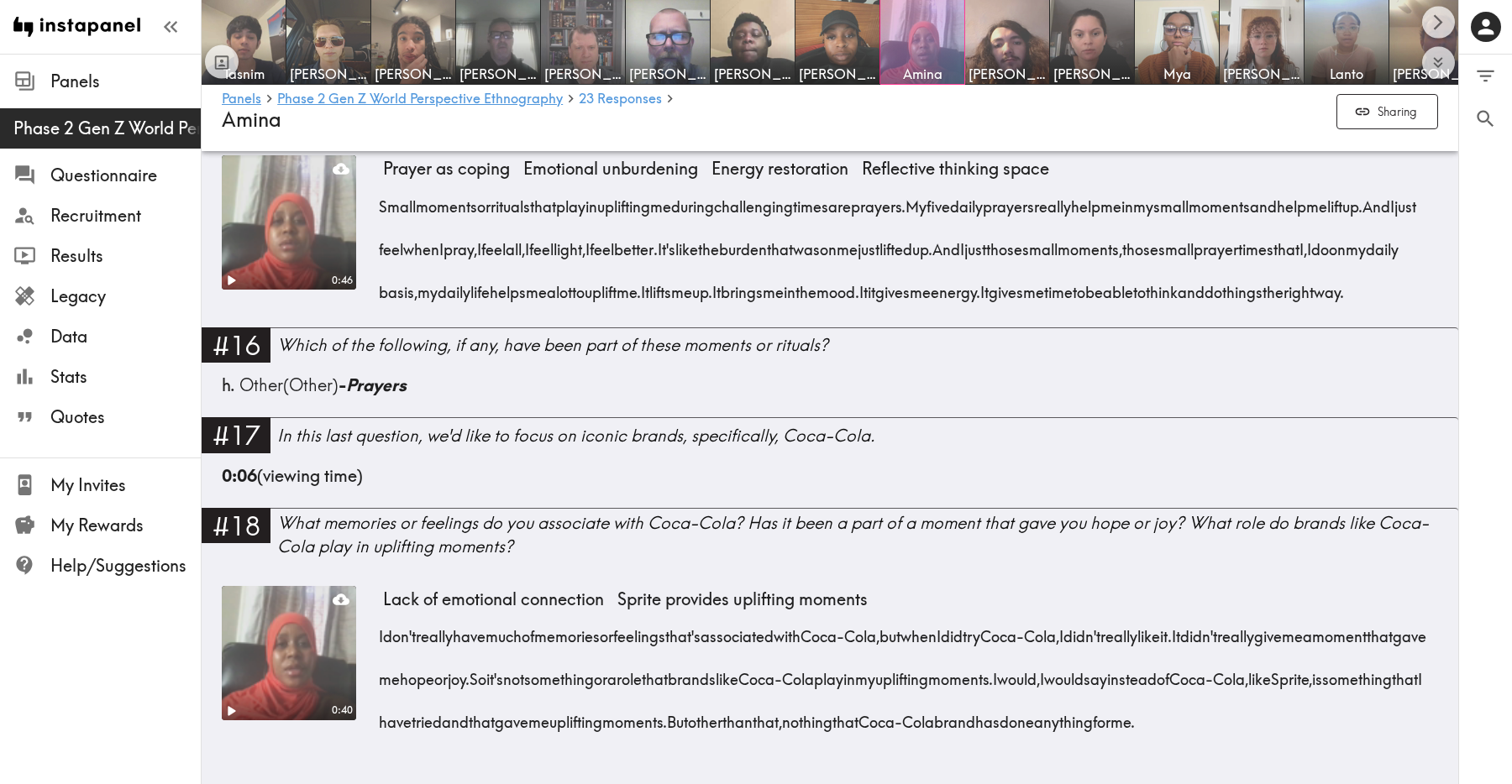
scroll to position [3624, 0]
click at [1003, 31] on img at bounding box center [1007, 42] width 88 height 88
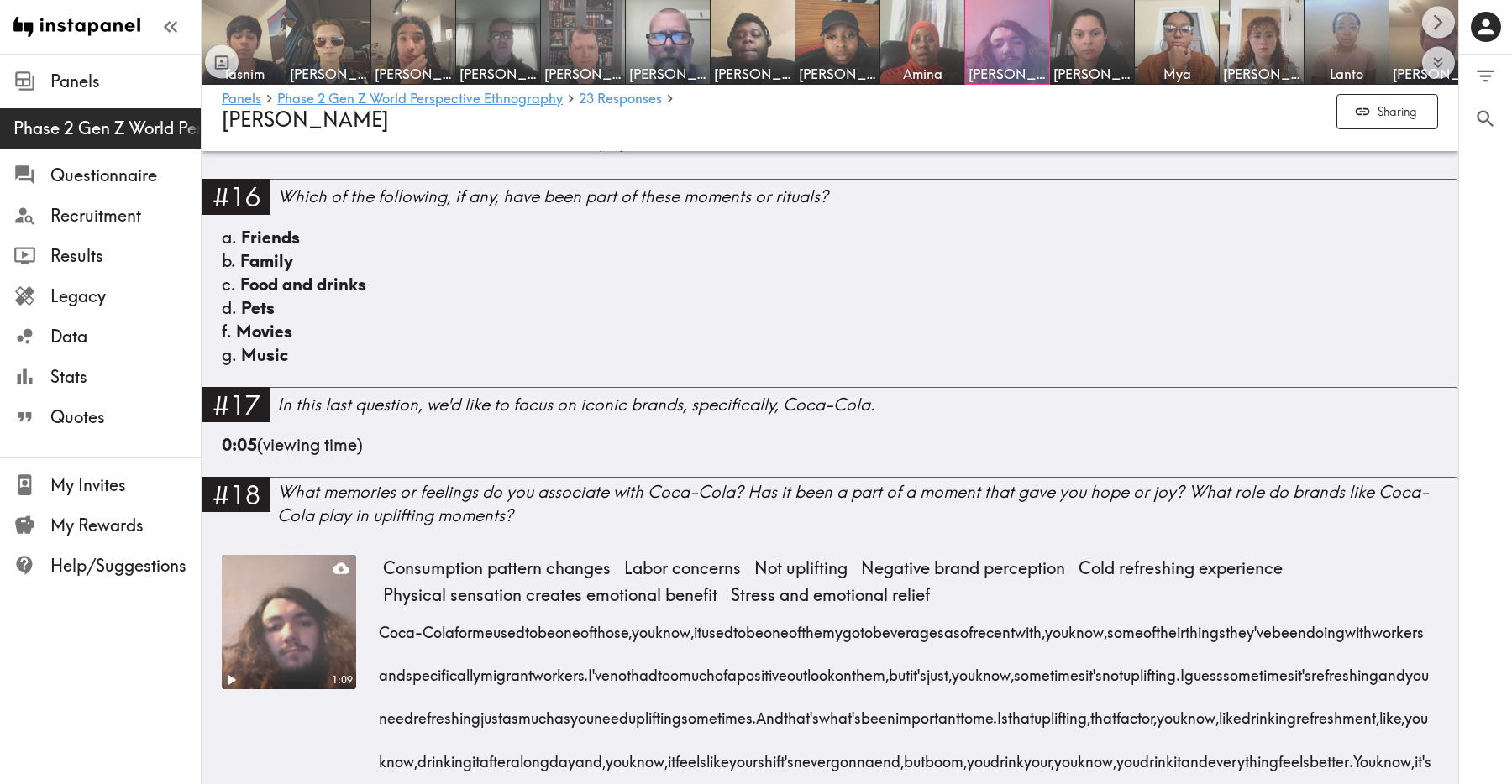
scroll to position [4667, 0]
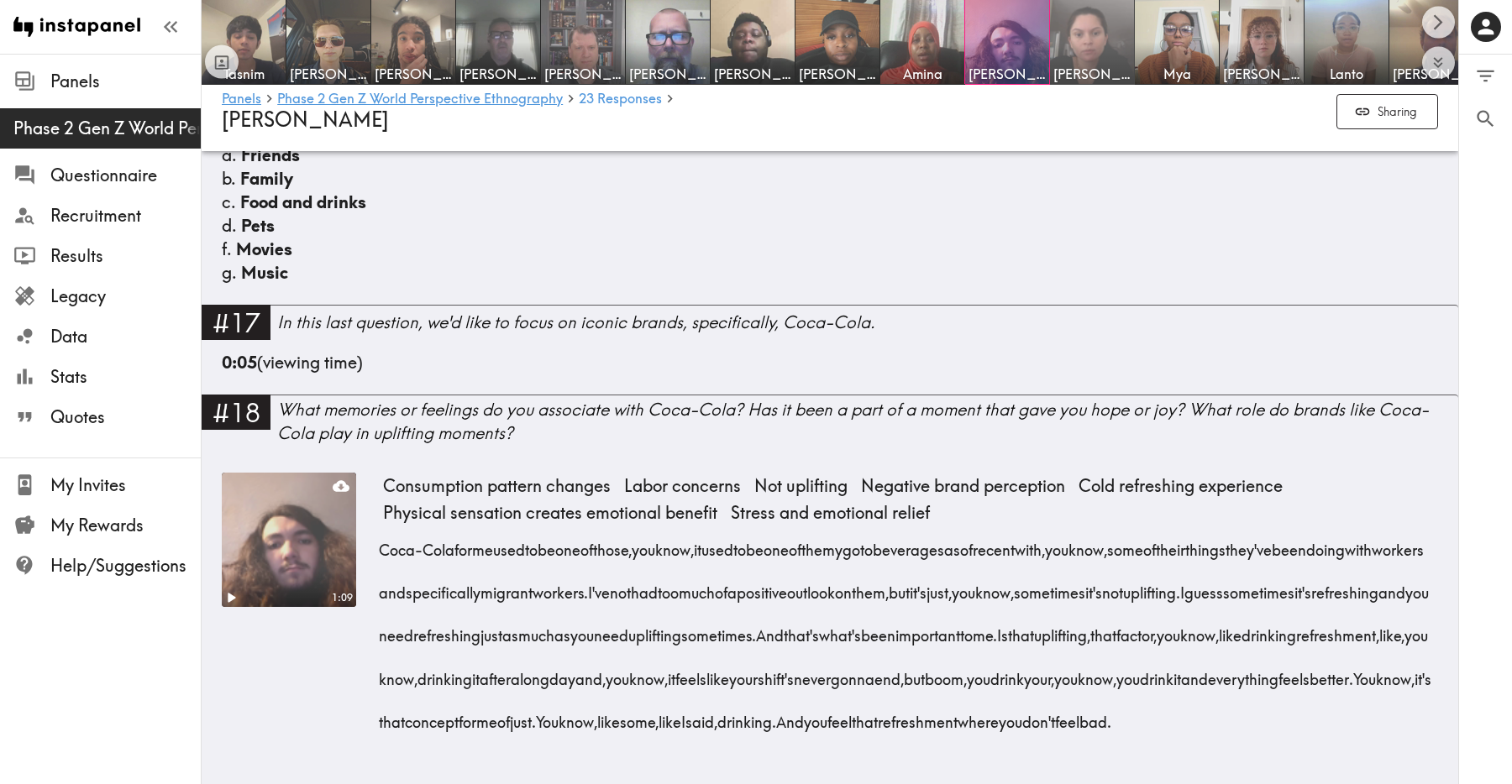
click at [1096, 65] on span "[PERSON_NAME]" at bounding box center [1092, 74] width 77 height 19
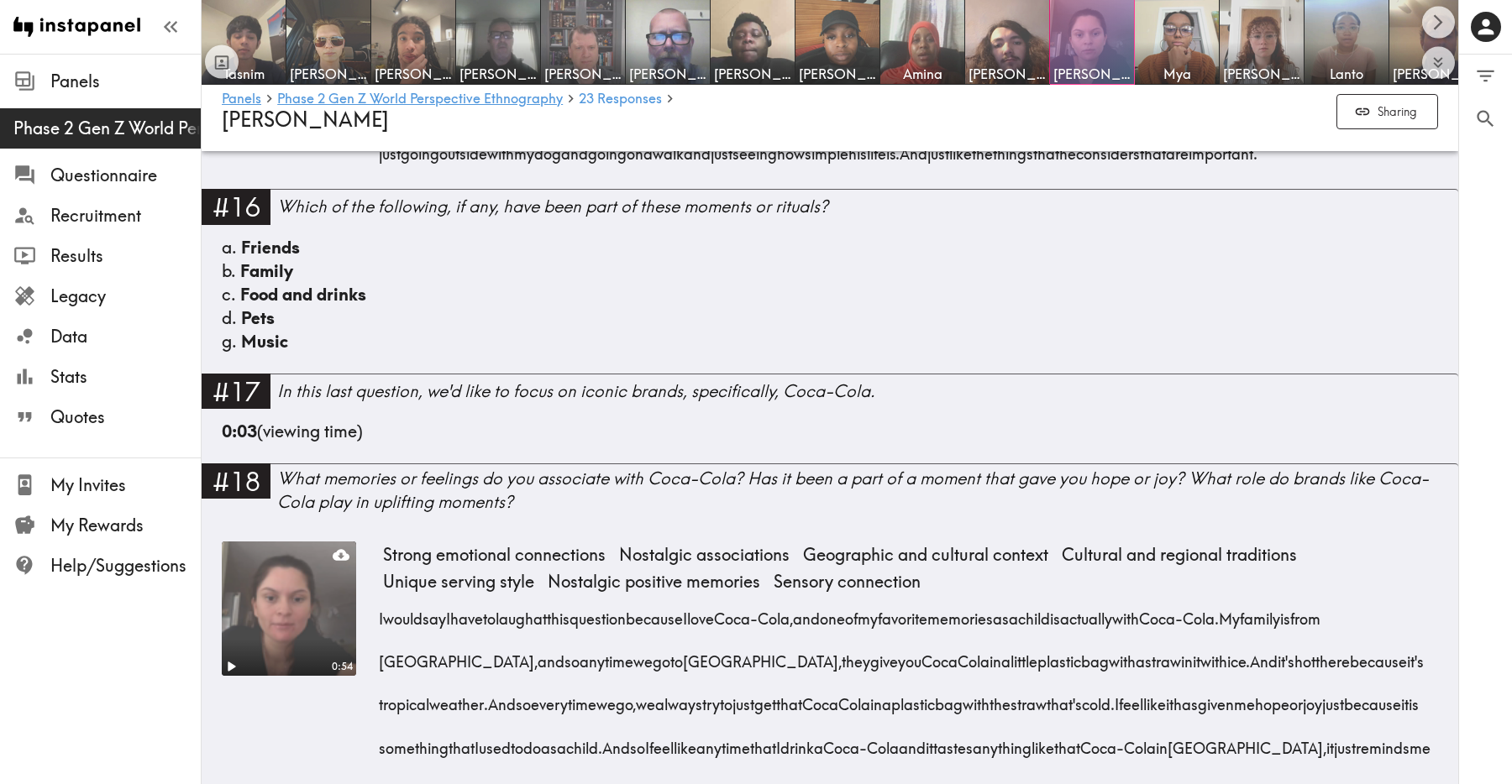
scroll to position [3779, 0]
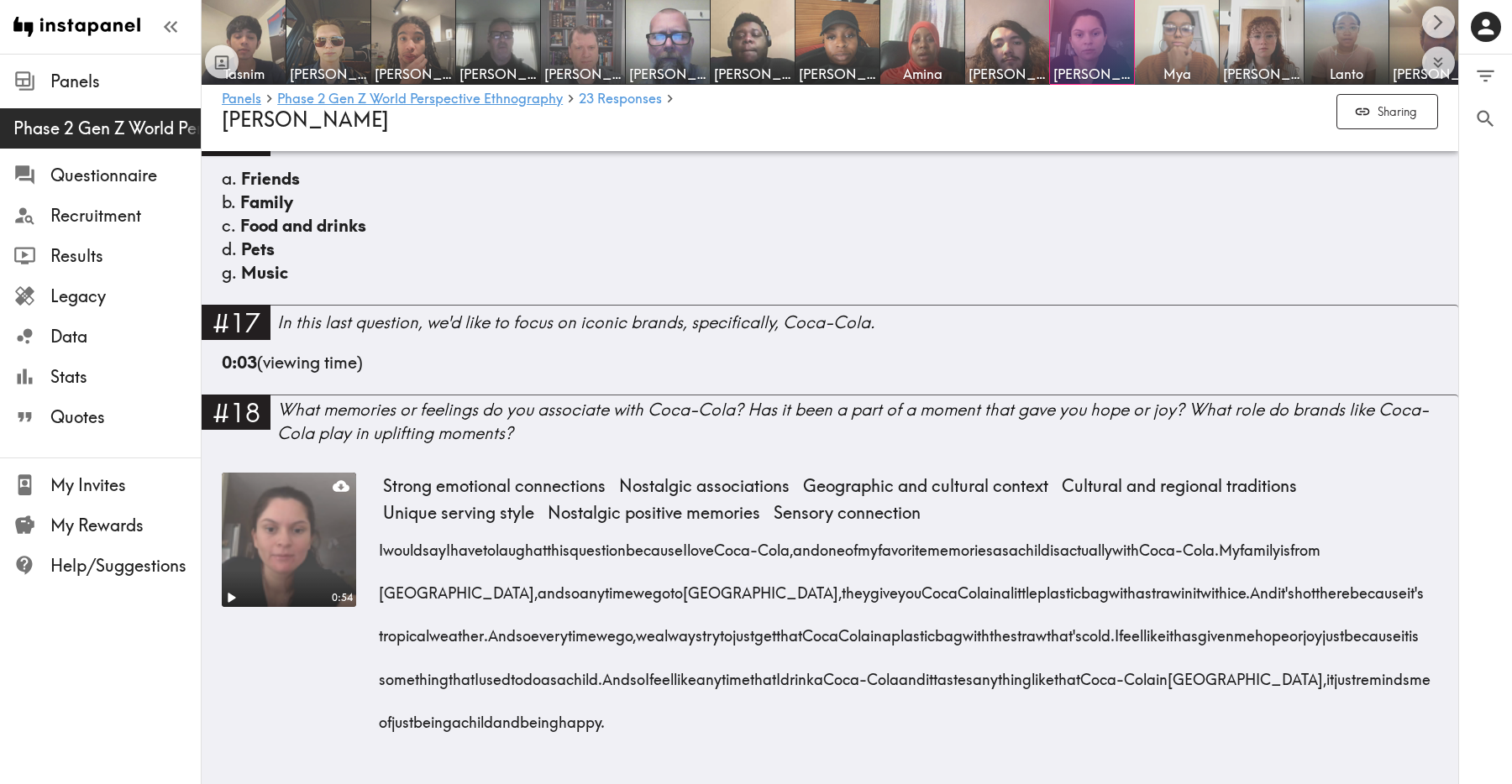
click at [1176, 36] on img at bounding box center [1177, 42] width 88 height 88
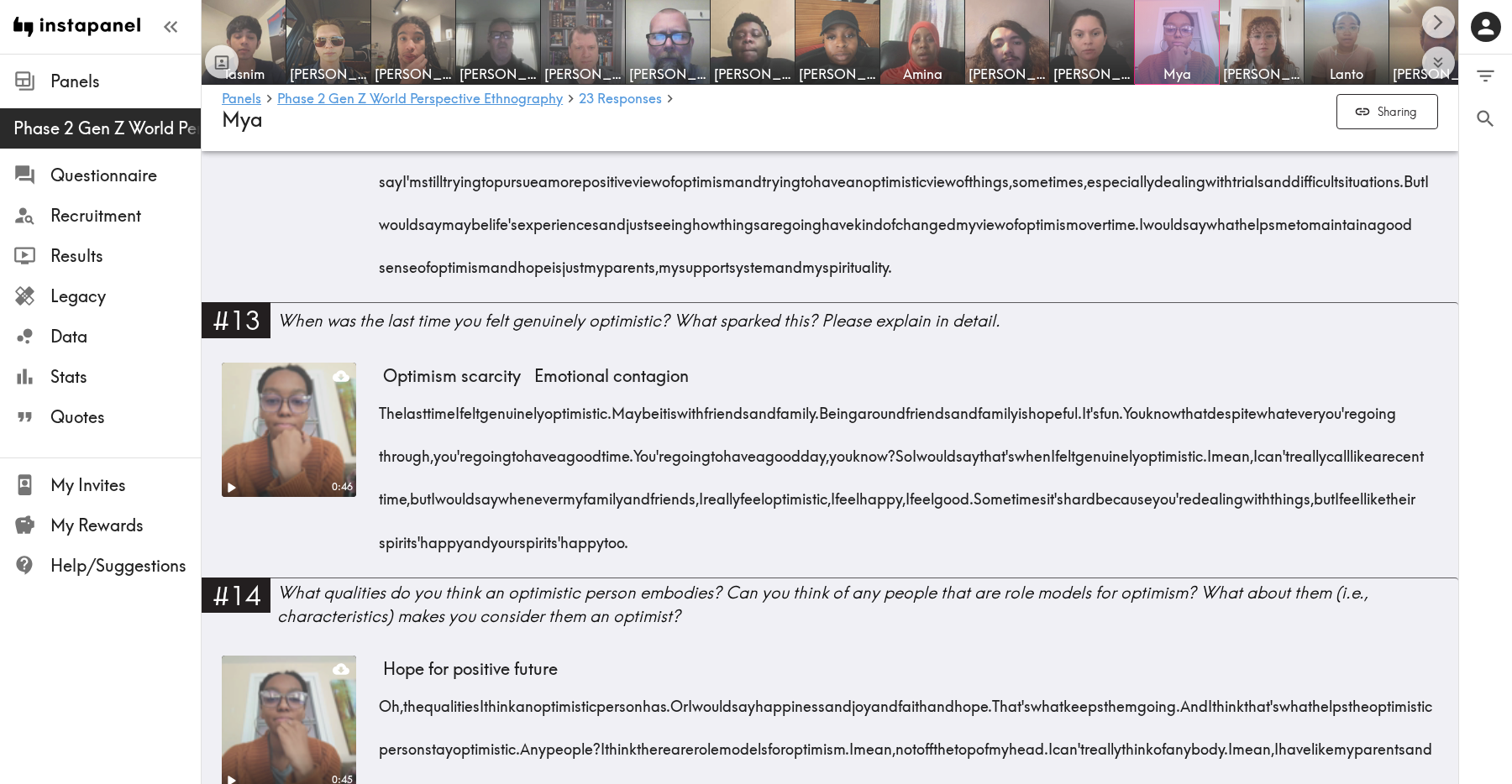
scroll to position [3960, 0]
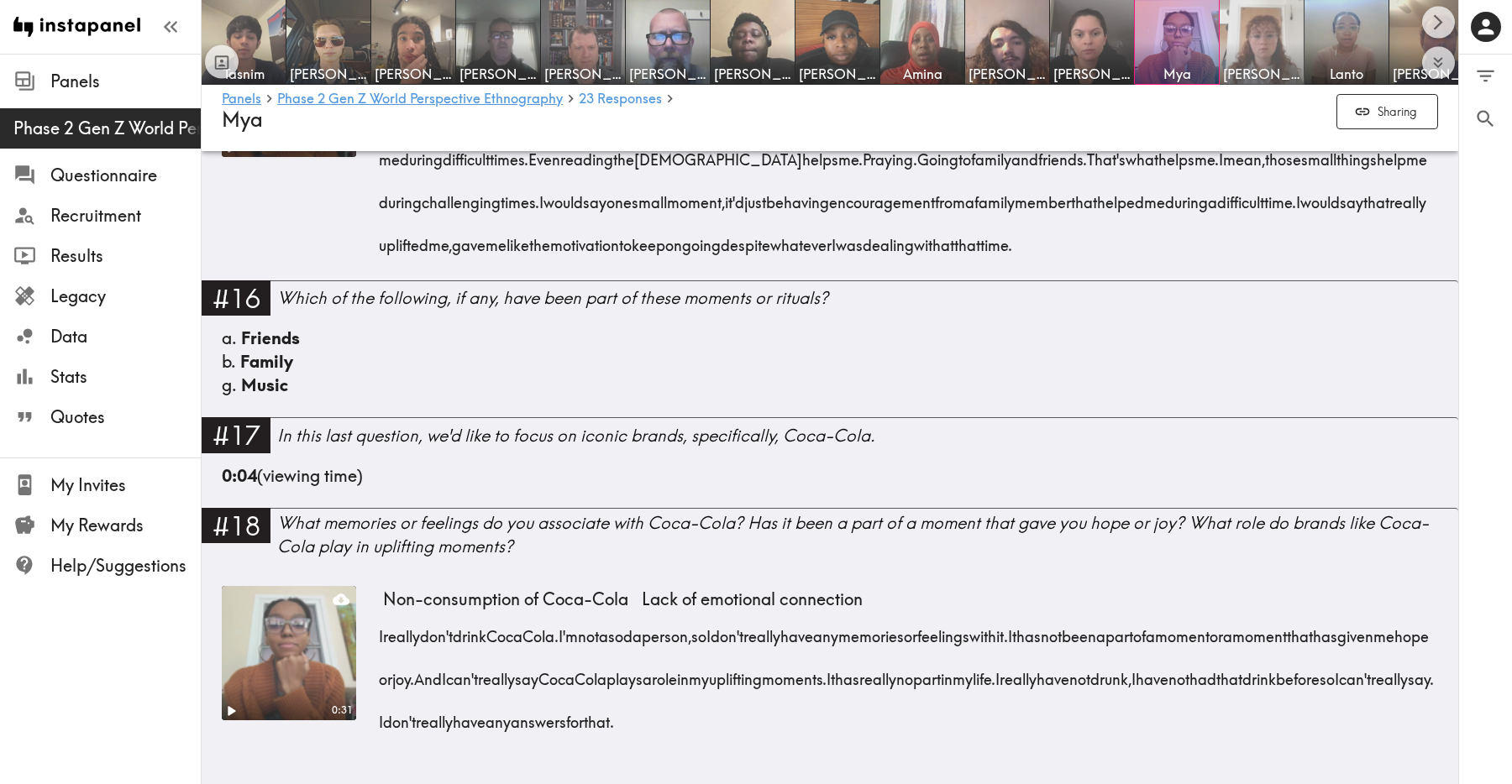
click at [1260, 60] on img at bounding box center [1261, 42] width 88 height 88
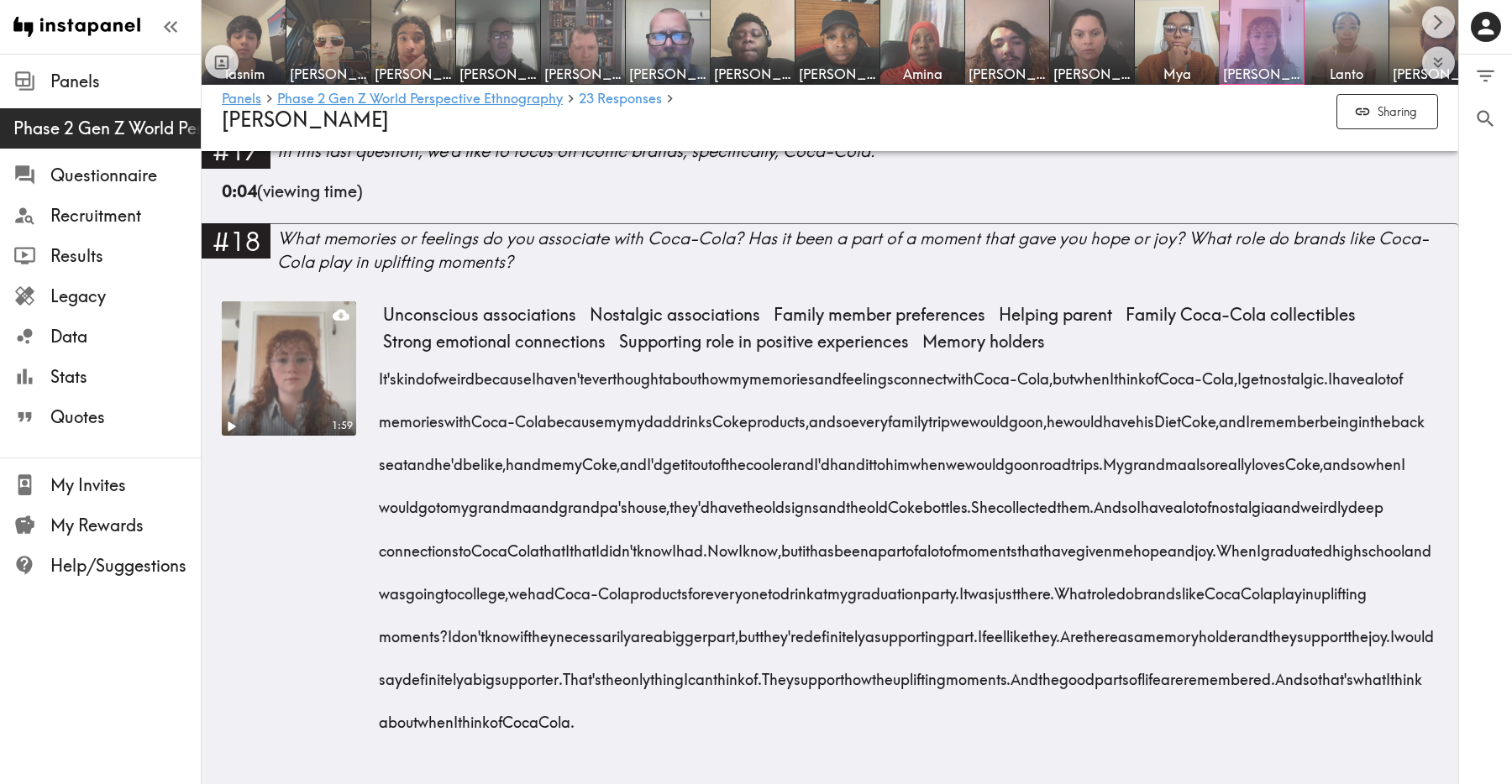
scroll to position [5015, 0]
click at [1325, 38] on img at bounding box center [1346, 42] width 88 height 88
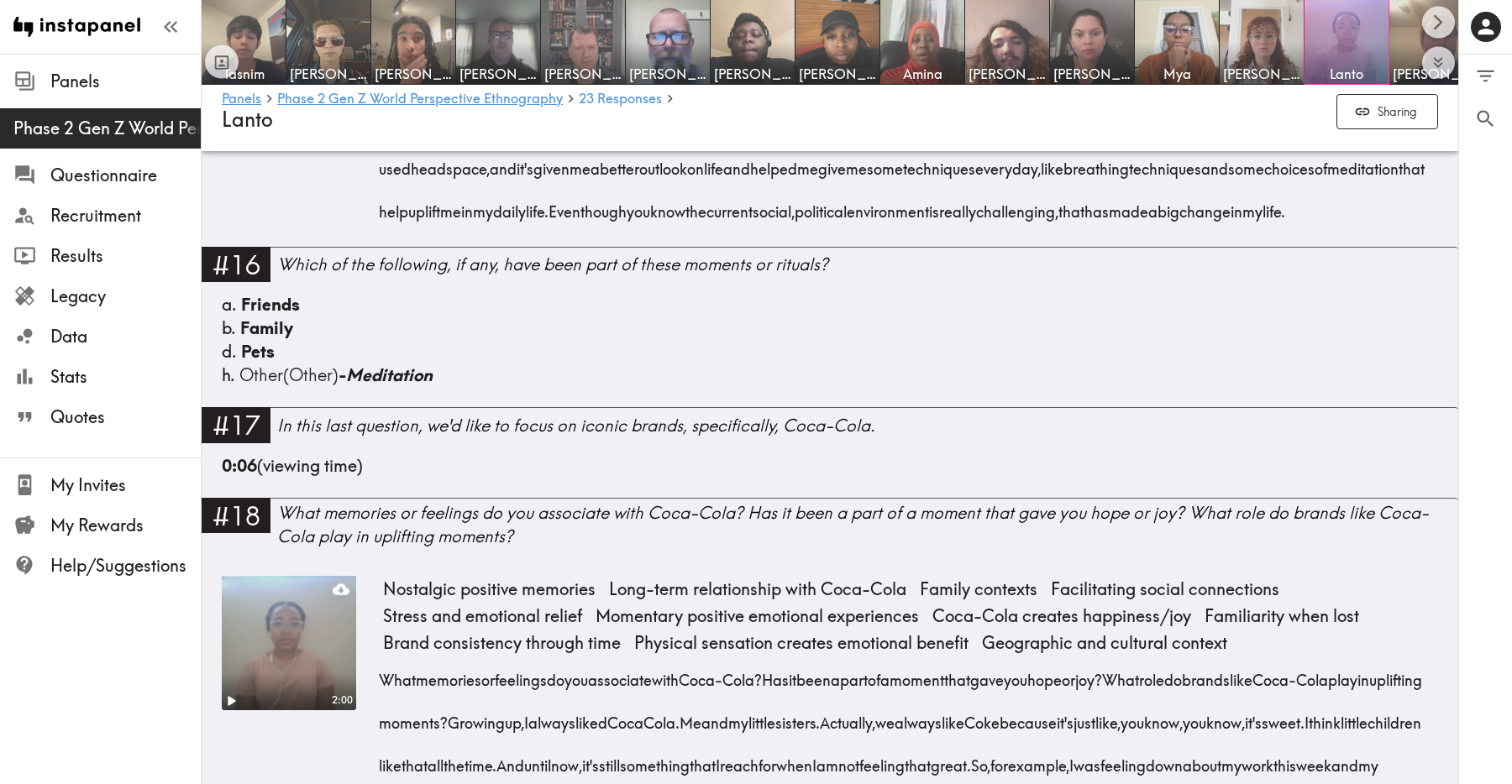
scroll to position [4864, 0]
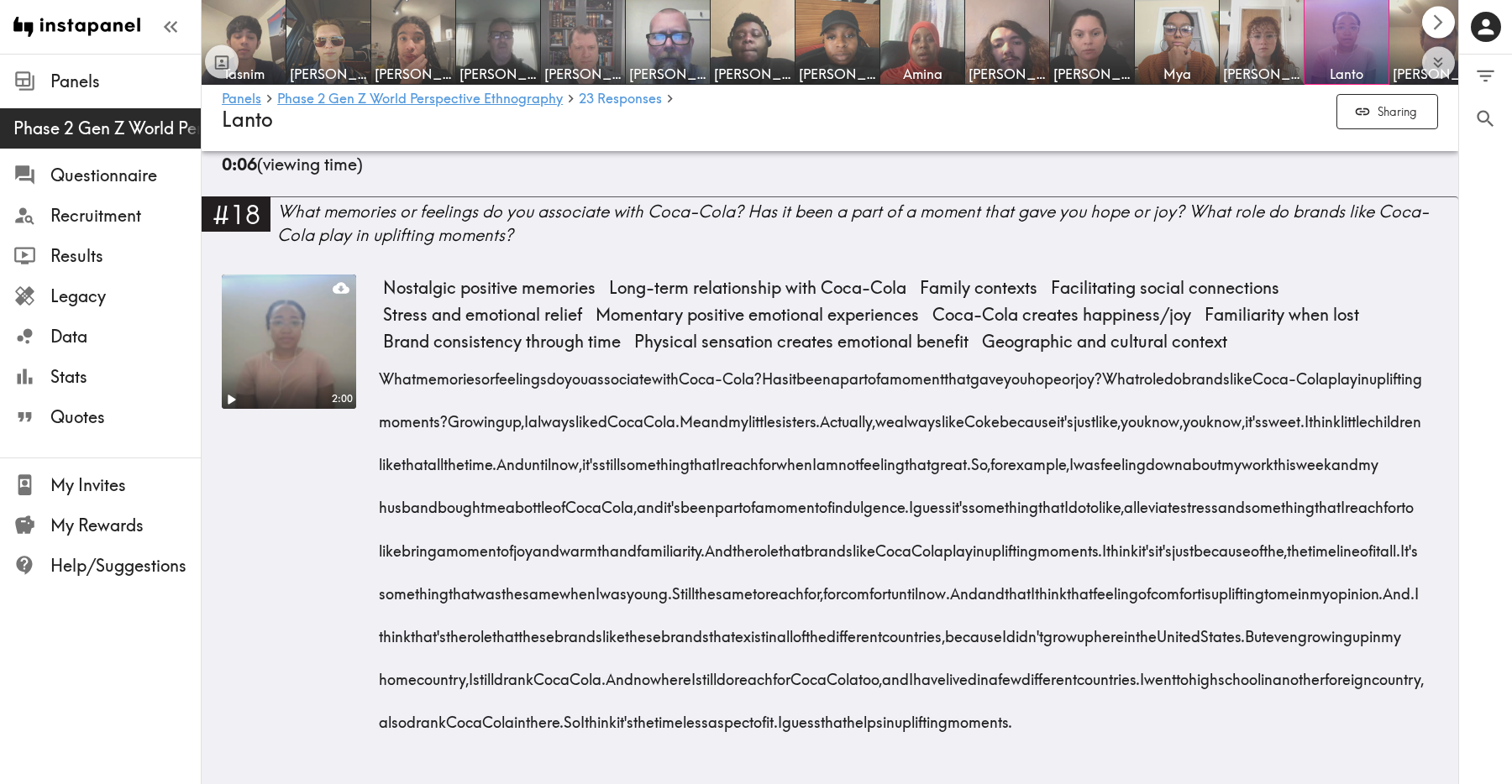
click at [1437, 20] on icon "Scroll right" at bounding box center [1438, 22] width 20 height 20
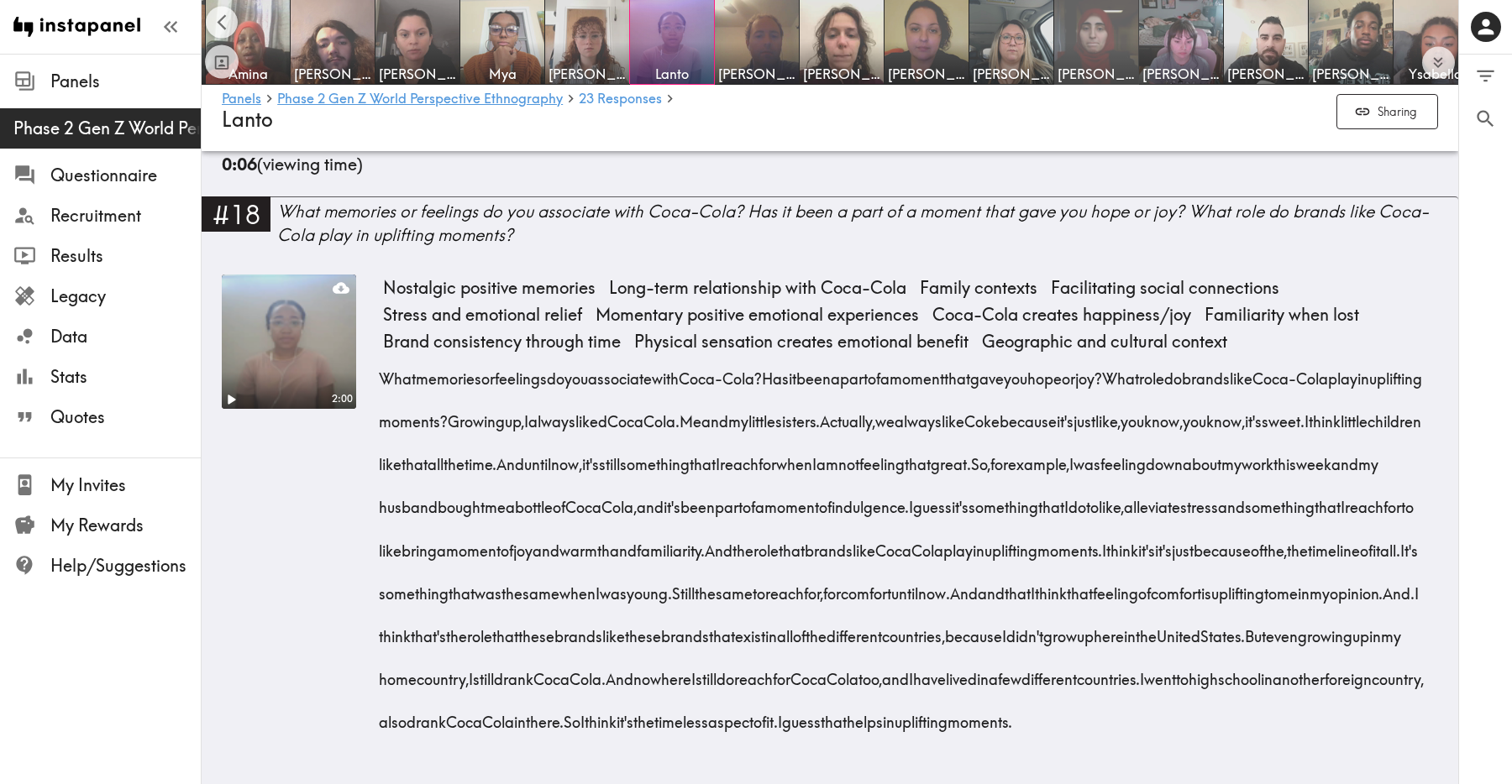
scroll to position [0, 694]
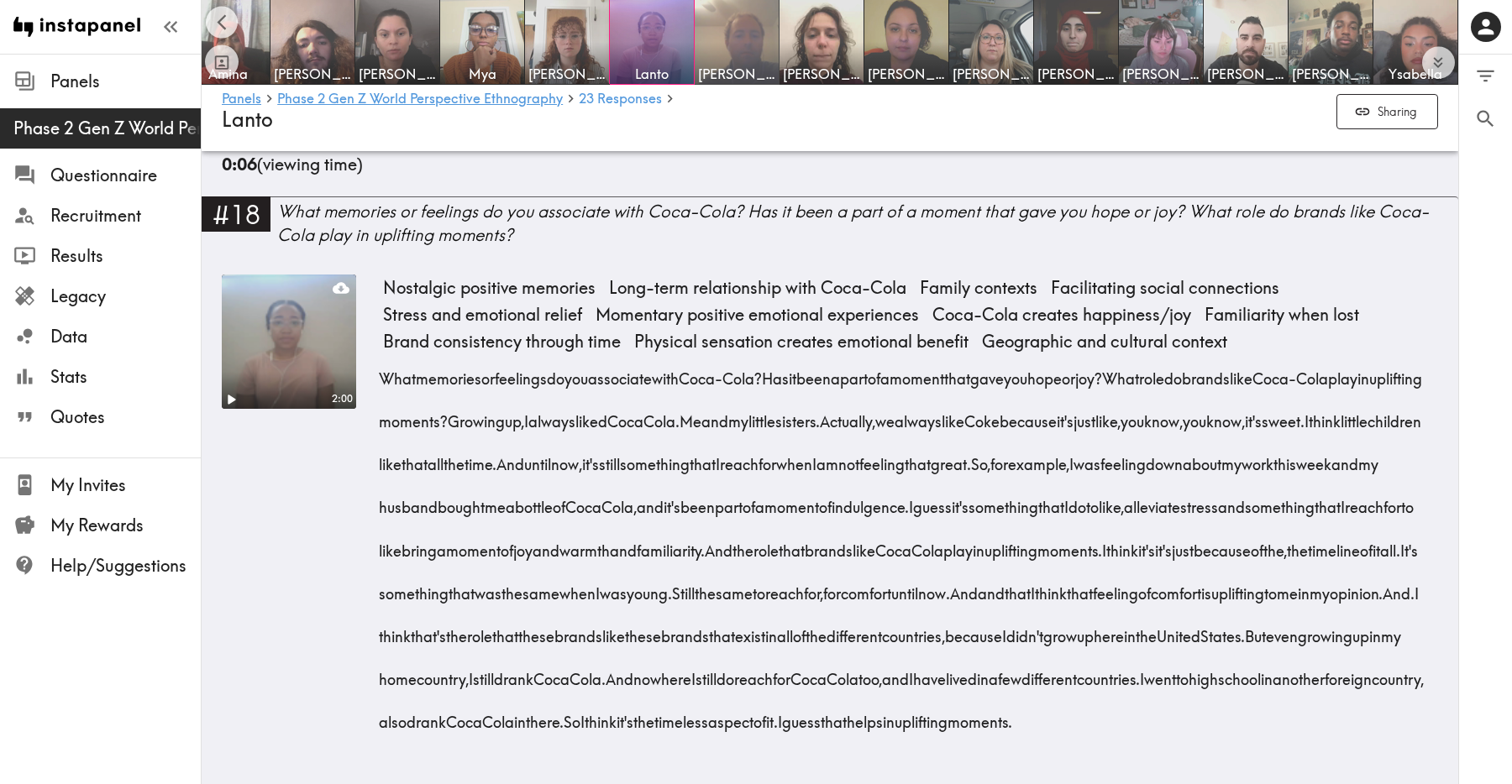
click at [717, 22] on img at bounding box center [736, 42] width 88 height 88
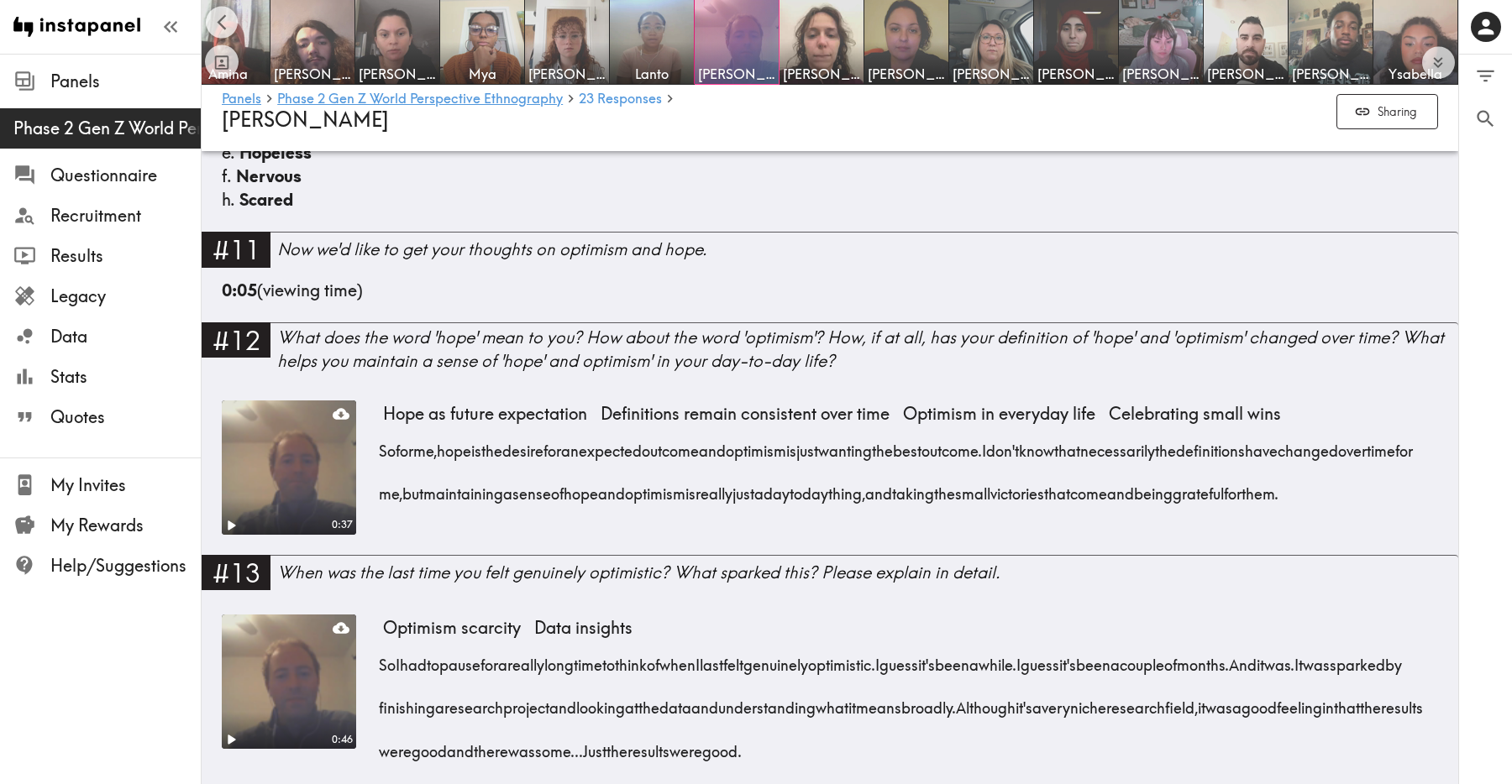
scroll to position [3147, 0]
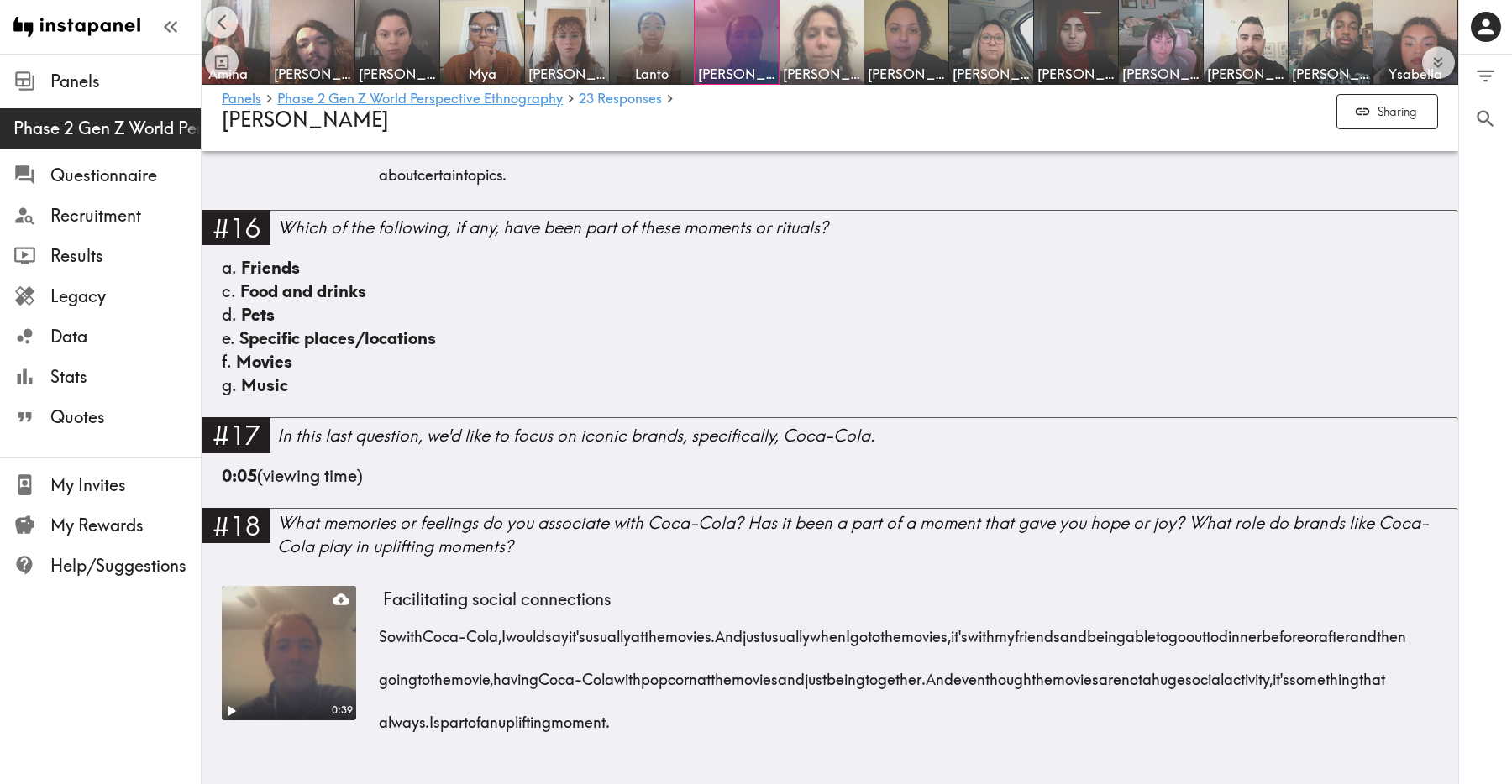
click at [806, 29] on img at bounding box center [821, 42] width 88 height 88
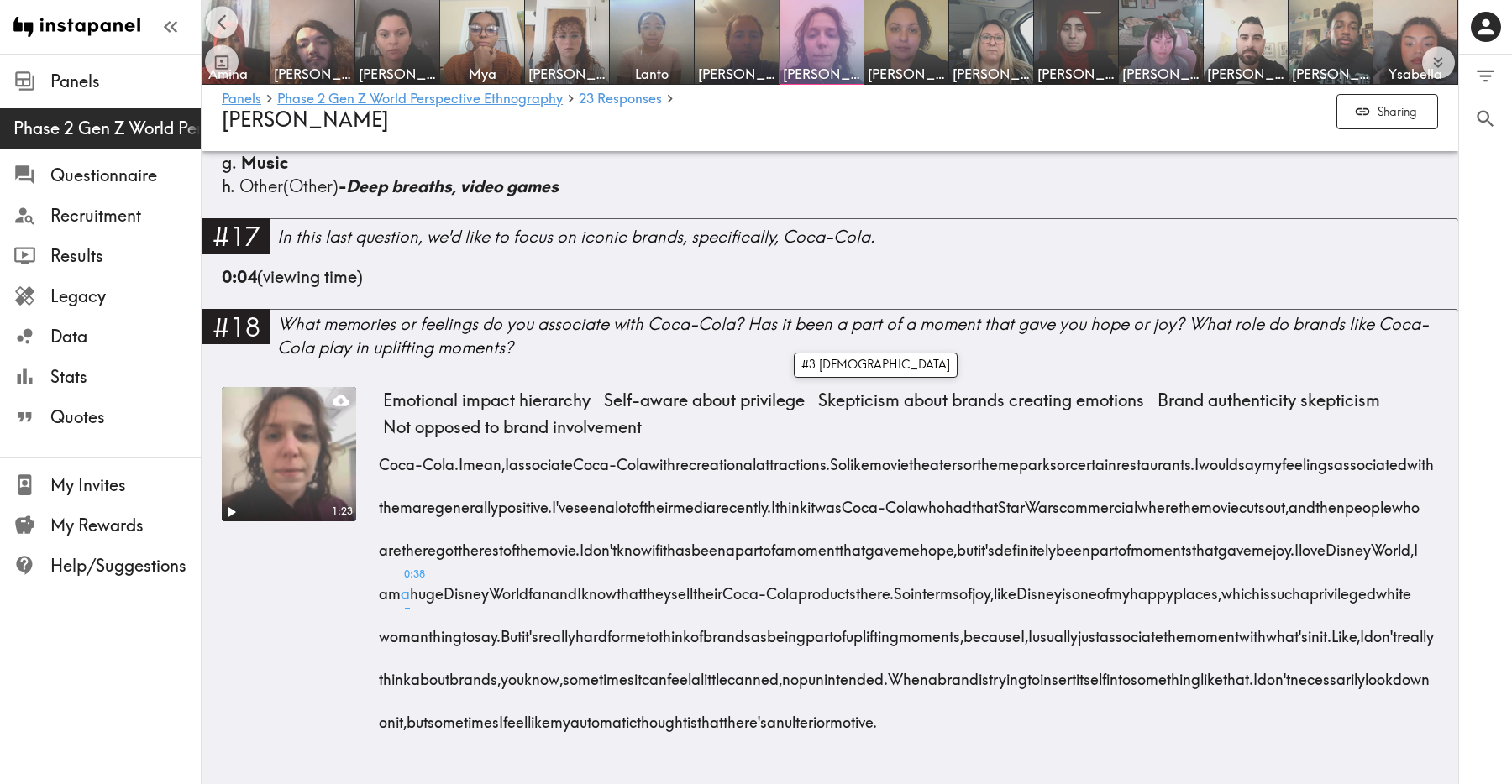
scroll to position [4533, 0]
click at [913, 50] on img at bounding box center [906, 42] width 88 height 88
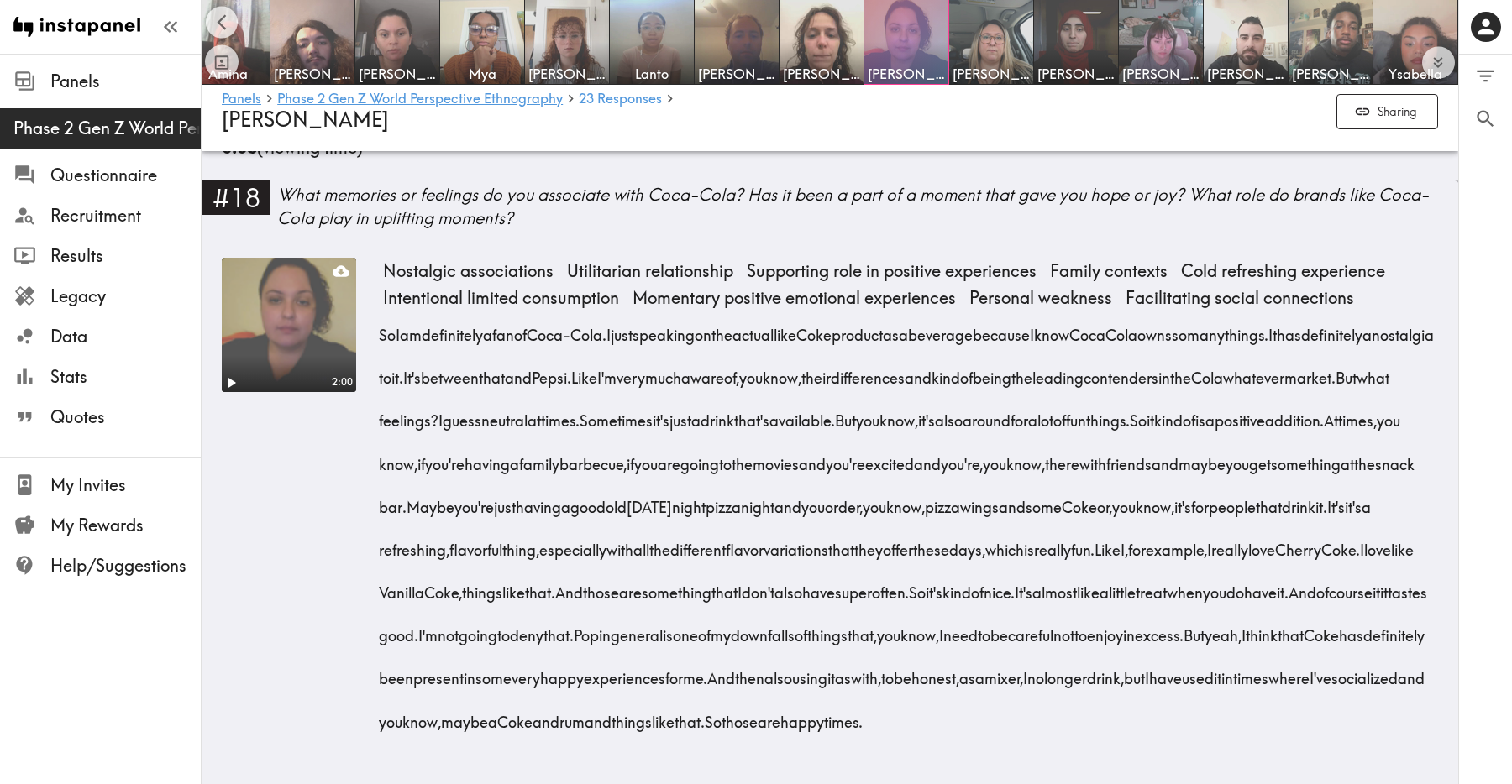
scroll to position [5540, 0]
click at [340, 266] on icon at bounding box center [340, 271] width 17 height 11
click at [995, 60] on img at bounding box center [991, 42] width 88 height 88
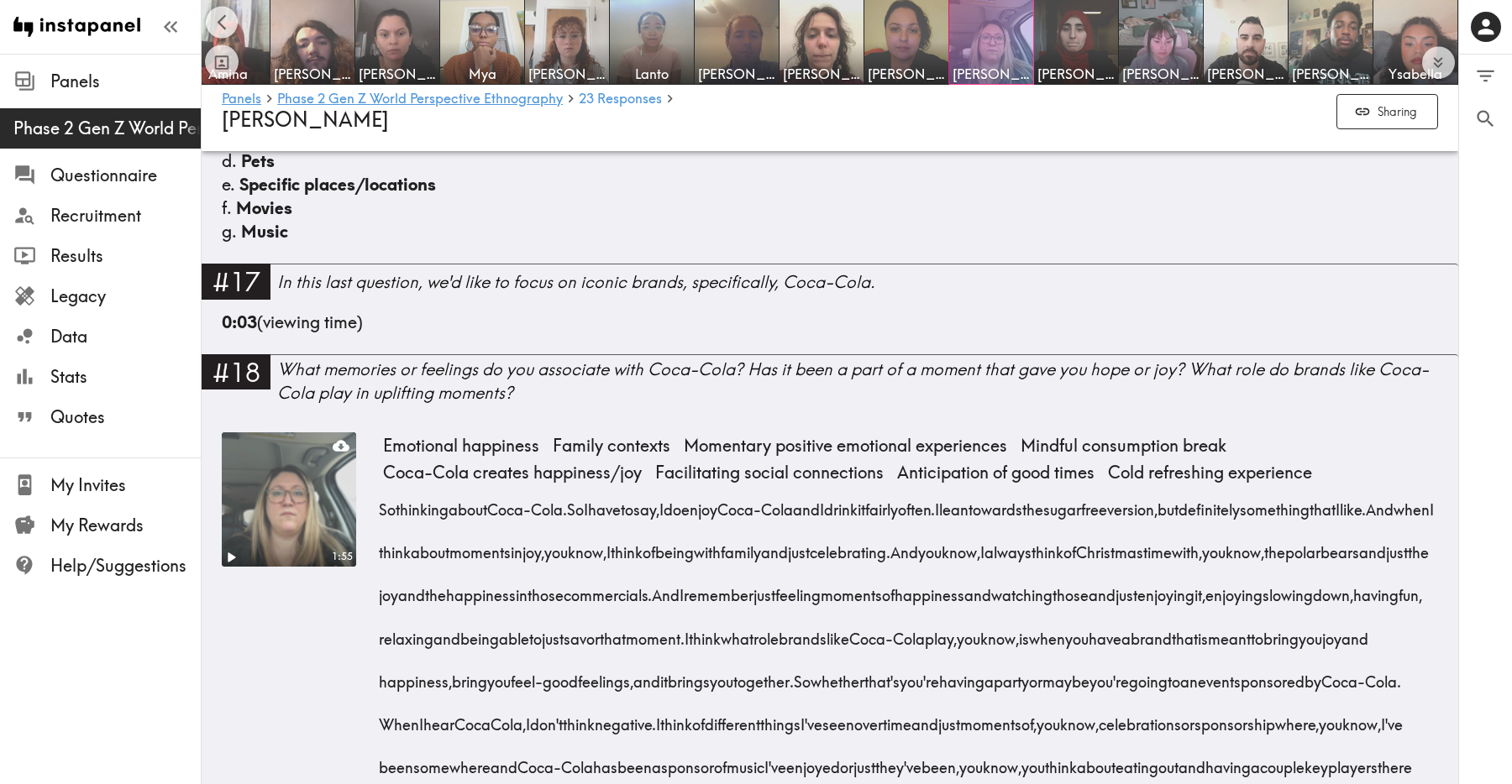
scroll to position [4693, 0]
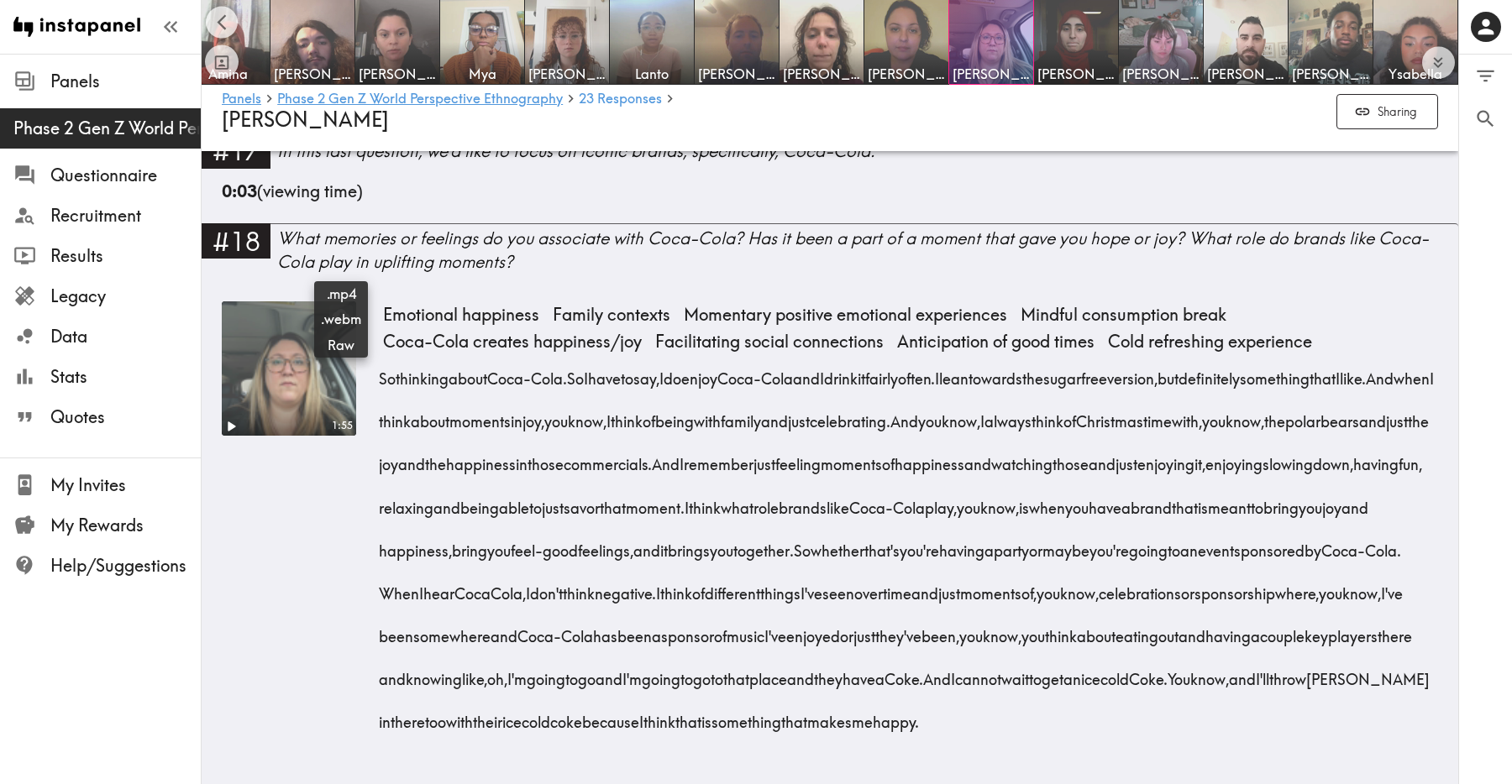
click at [332, 307] on icon at bounding box center [340, 315] width 17 height 17
click at [1069, 71] on span "[PERSON_NAME]" at bounding box center [1076, 74] width 77 height 19
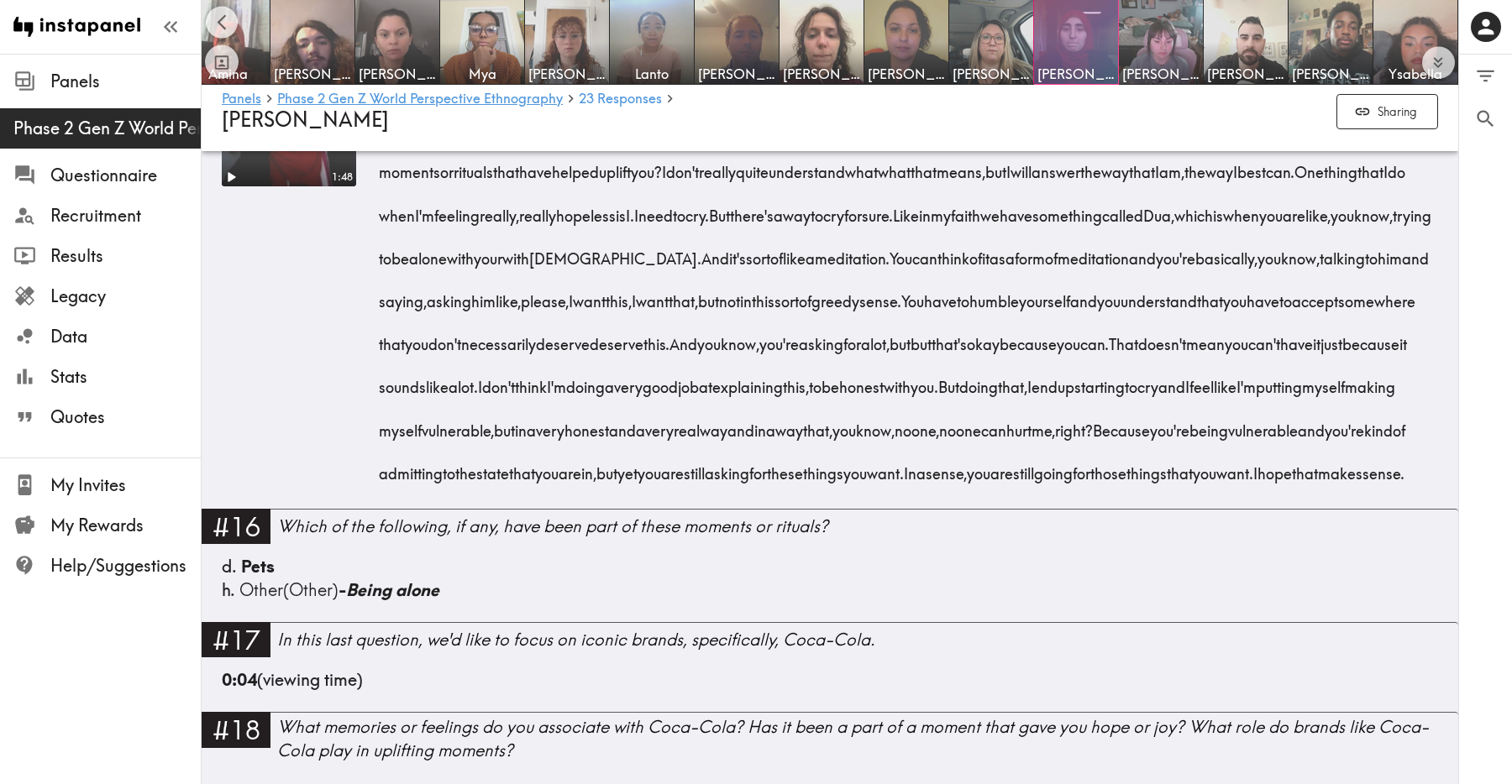
scroll to position [4860, 0]
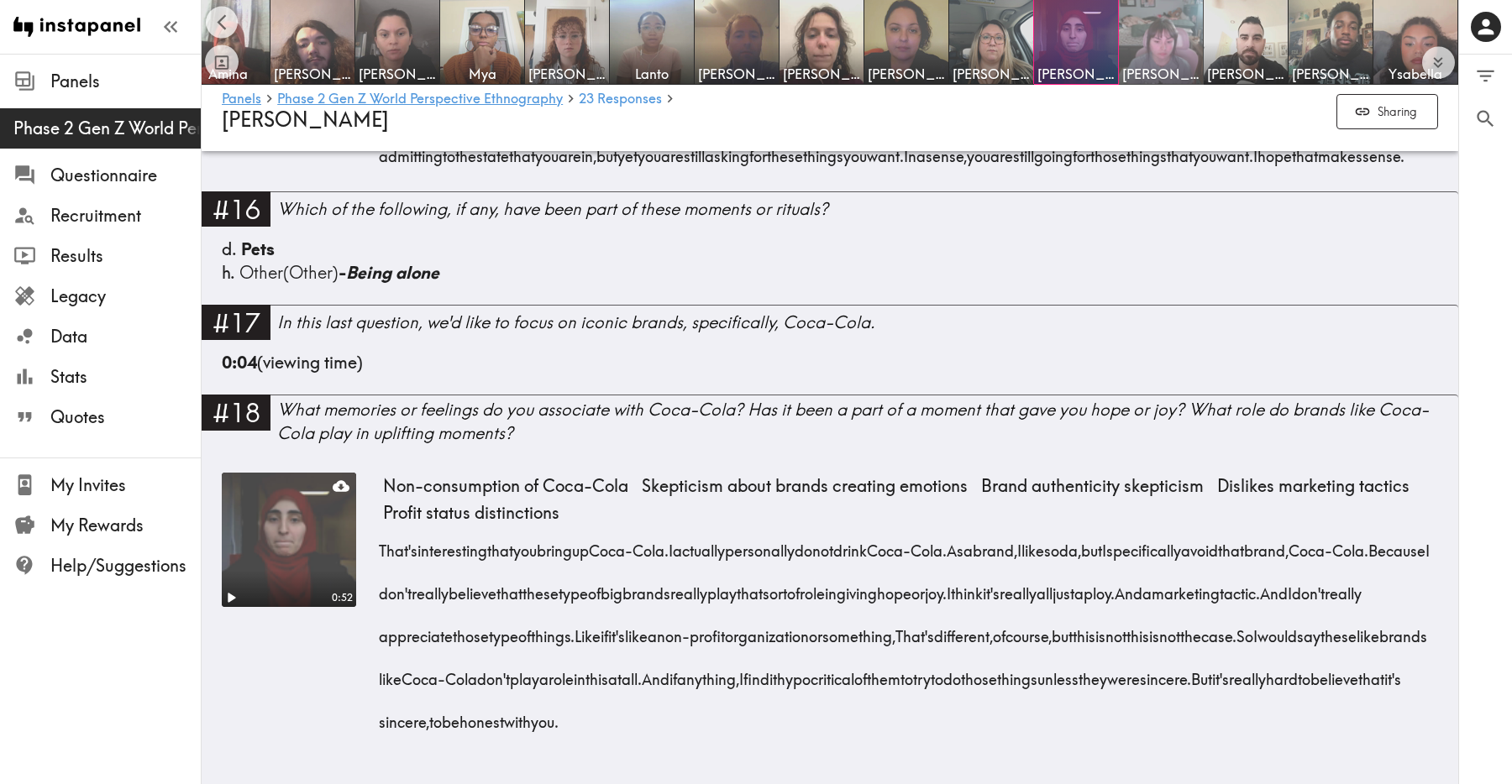
click at [1134, 35] on img at bounding box center [1161, 42] width 88 height 88
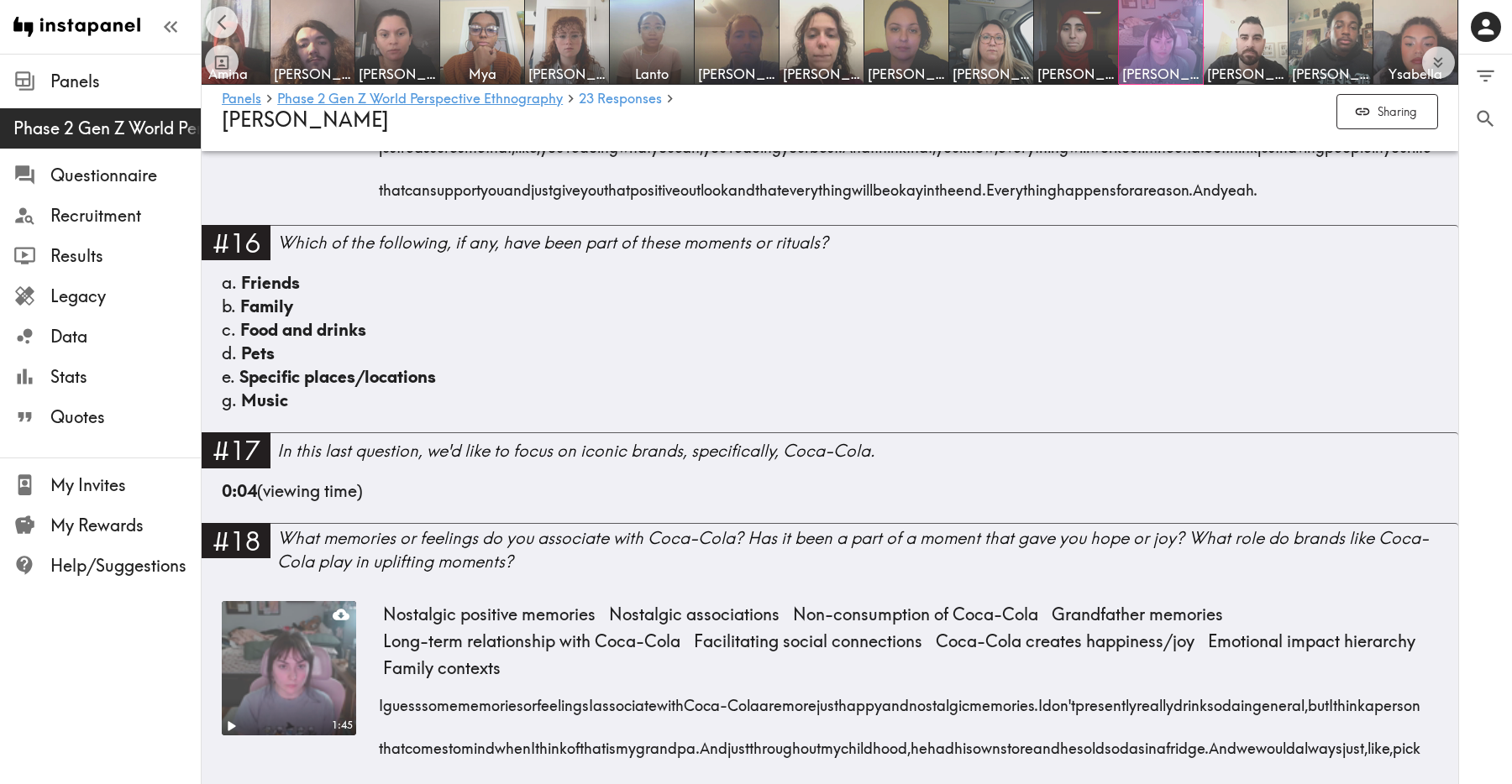
scroll to position [3956, 0]
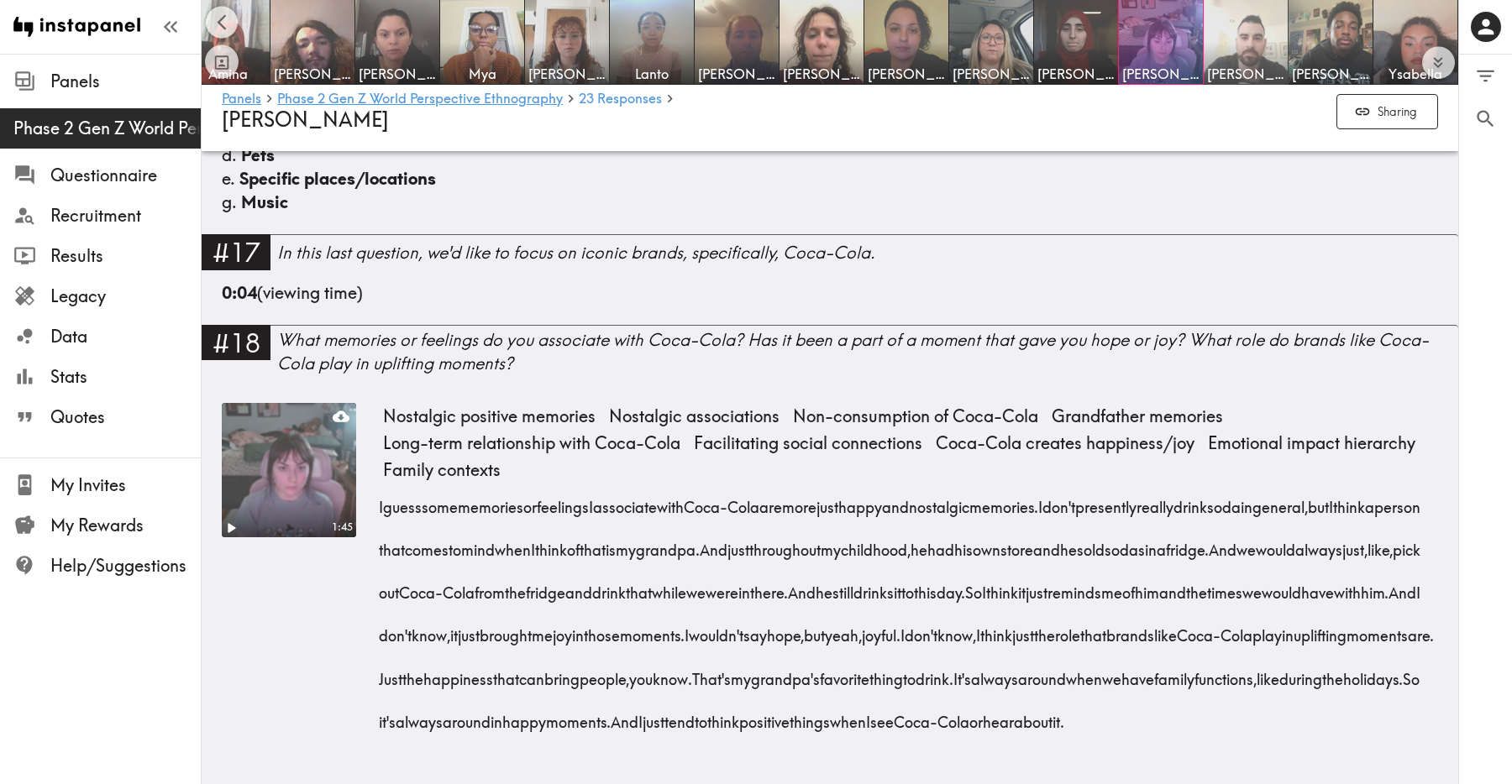
click at [1252, 37] on img at bounding box center [1245, 42] width 88 height 88
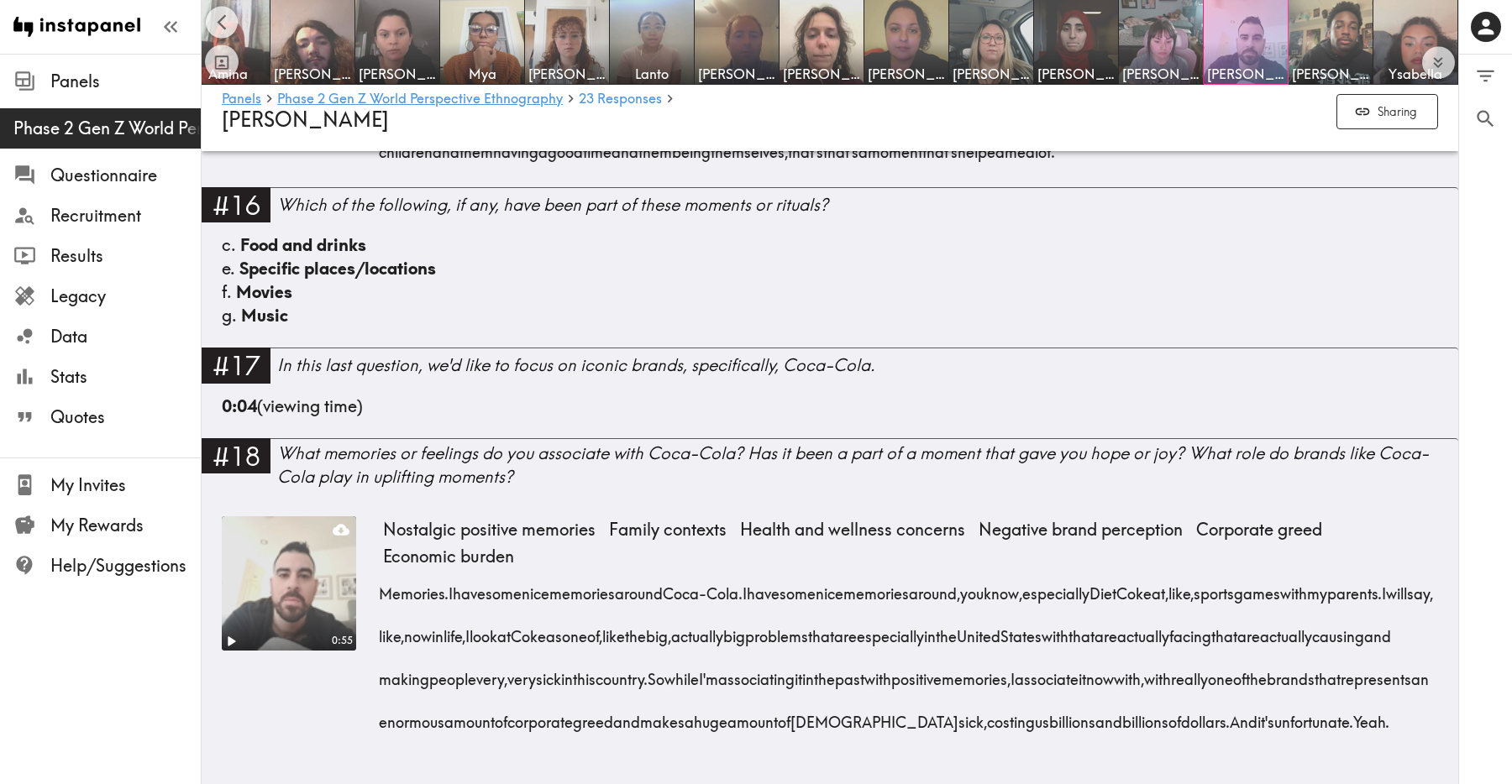
scroll to position [3415, 0]
click at [1333, 8] on img at bounding box center [1330, 42] width 88 height 88
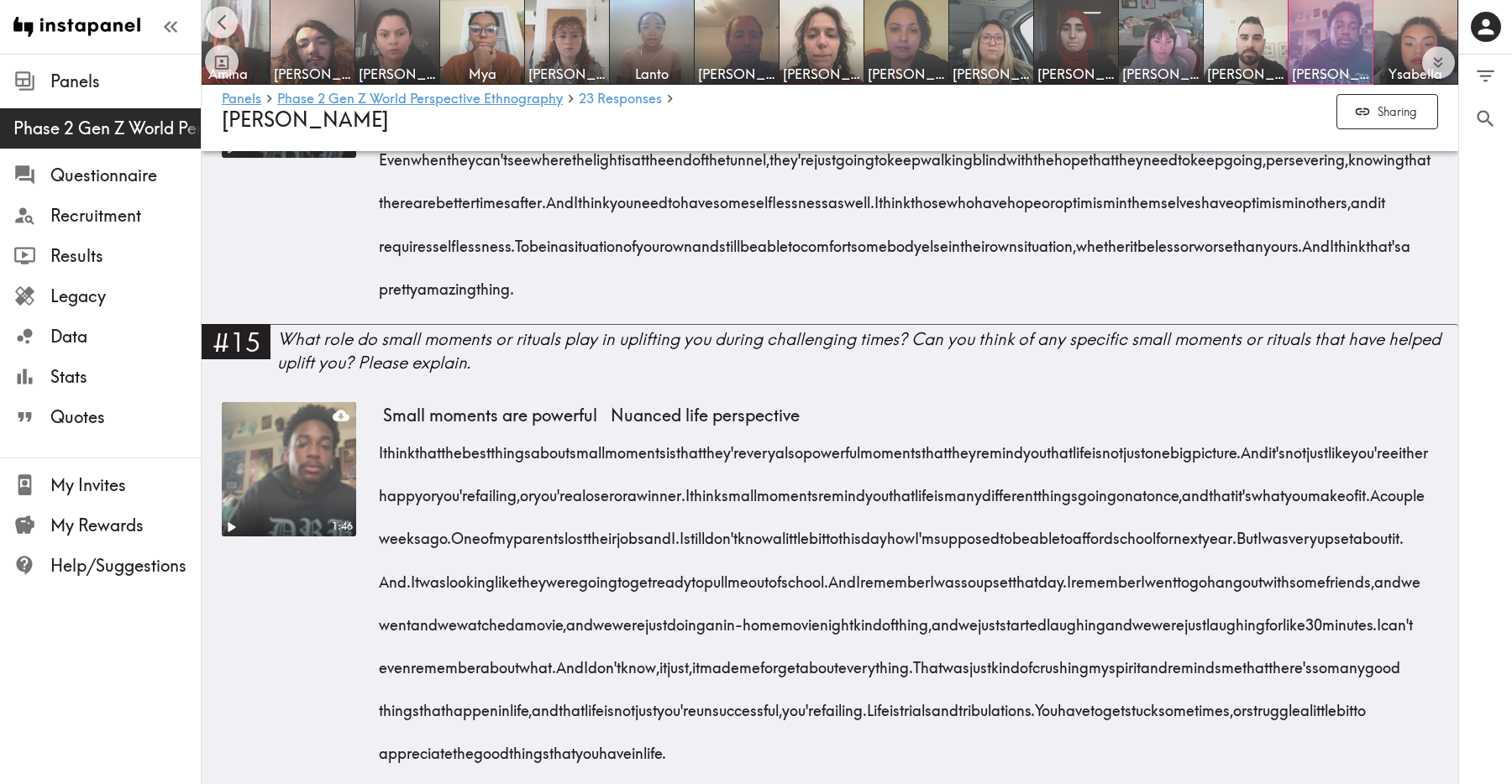
scroll to position [4739, 0]
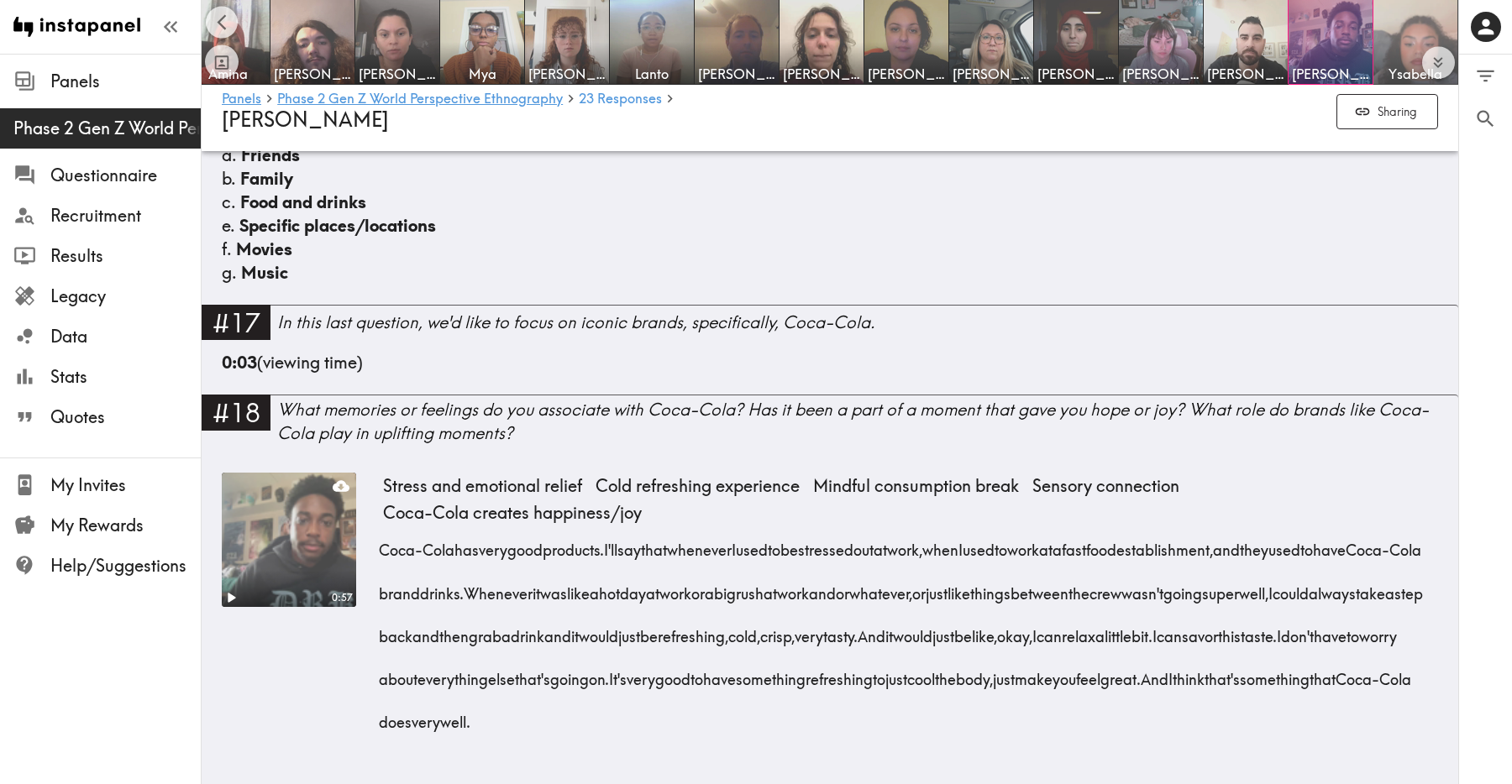
click at [1399, 36] on img at bounding box center [1415, 42] width 88 height 88
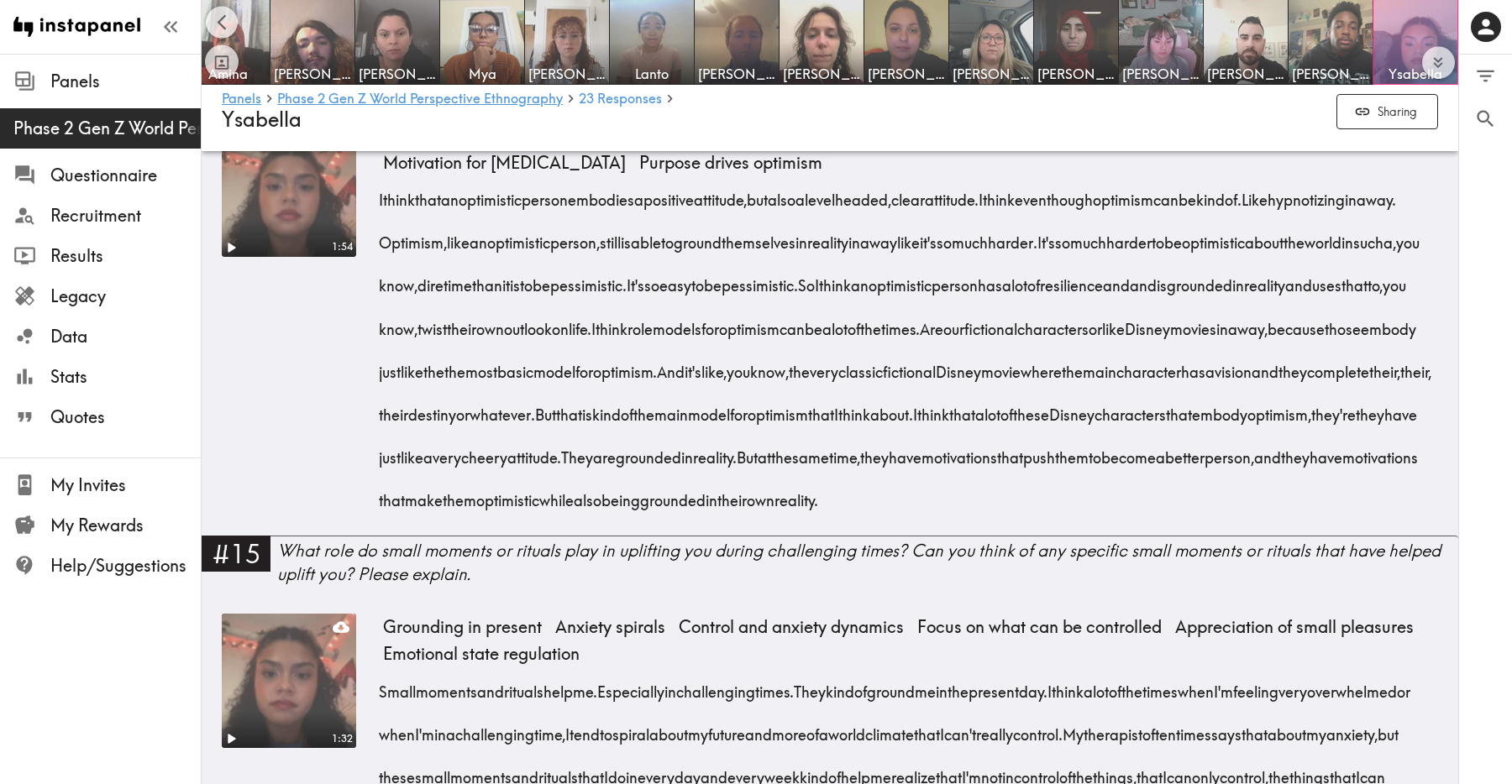
scroll to position [4676, 0]
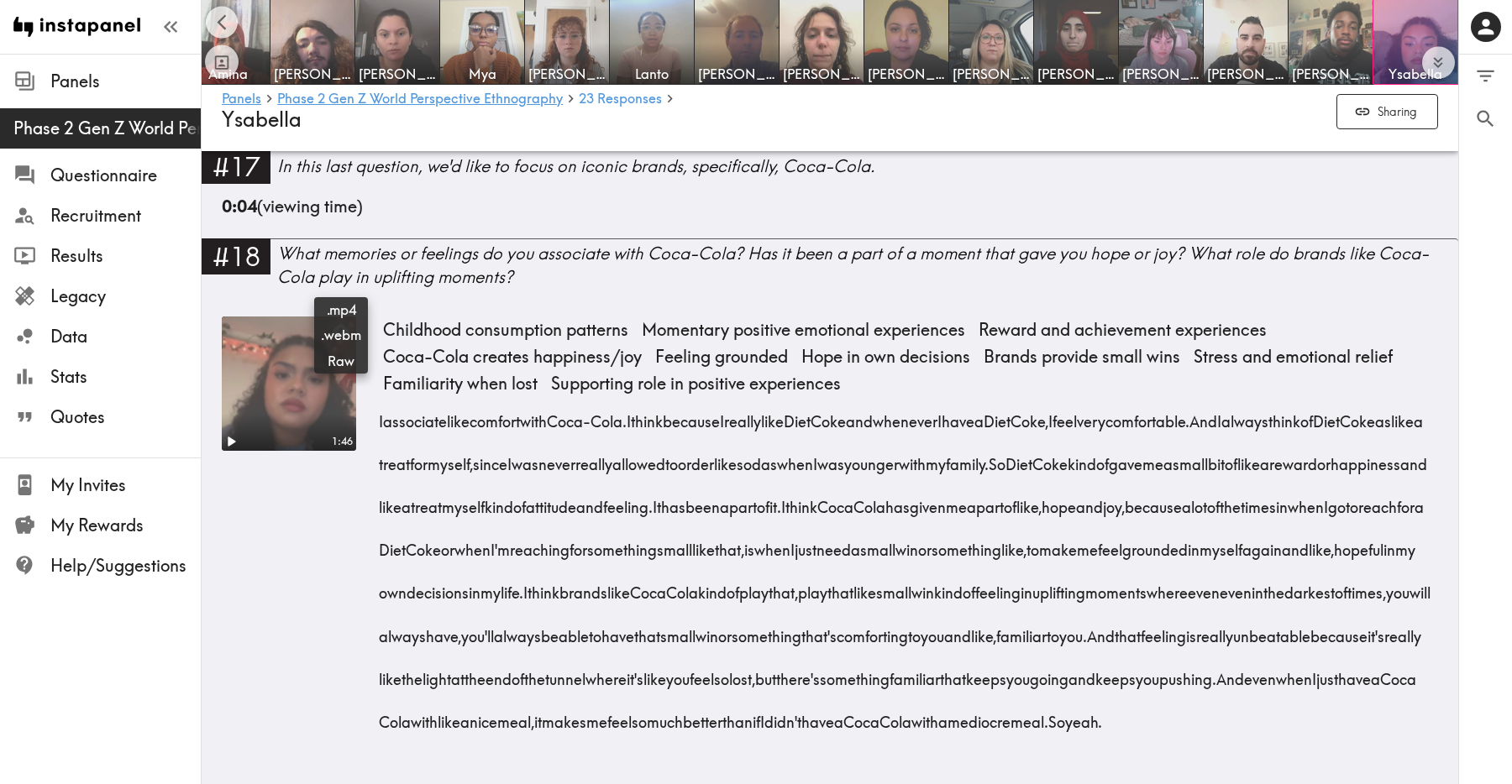
click at [340, 325] on icon at bounding box center [340, 331] width 17 height 11
click at [1034, 132] on div "Panels Phase 2 Gen Z World Perspective Ethnography 23 Responses [PERSON_NAME]" at bounding box center [829, 111] width 1216 height 53
click at [1450, 57] on button "Expand to show all items" at bounding box center [1438, 62] width 33 height 33
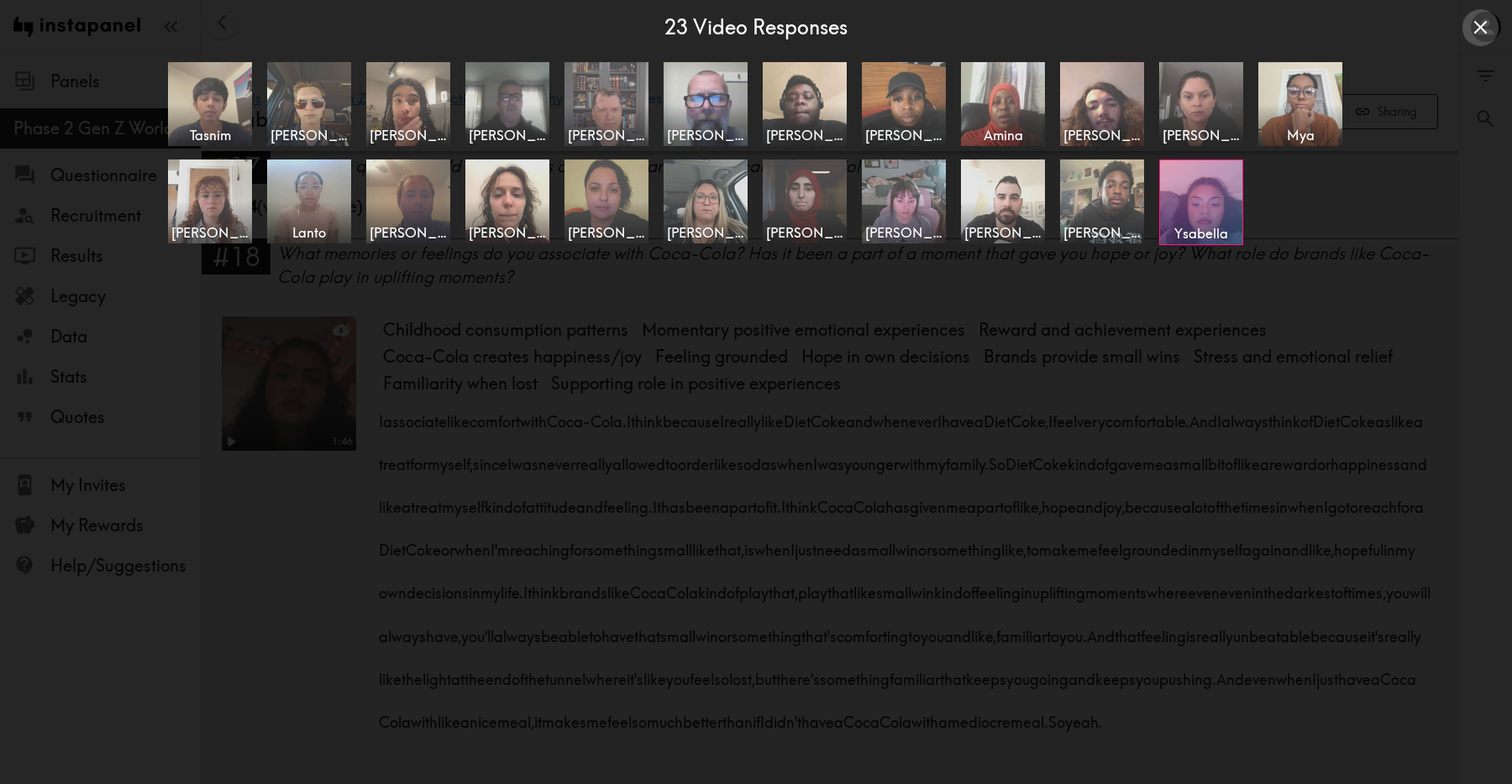
click at [1474, 34] on icon "Close expanded view" at bounding box center [1479, 28] width 13 height 13
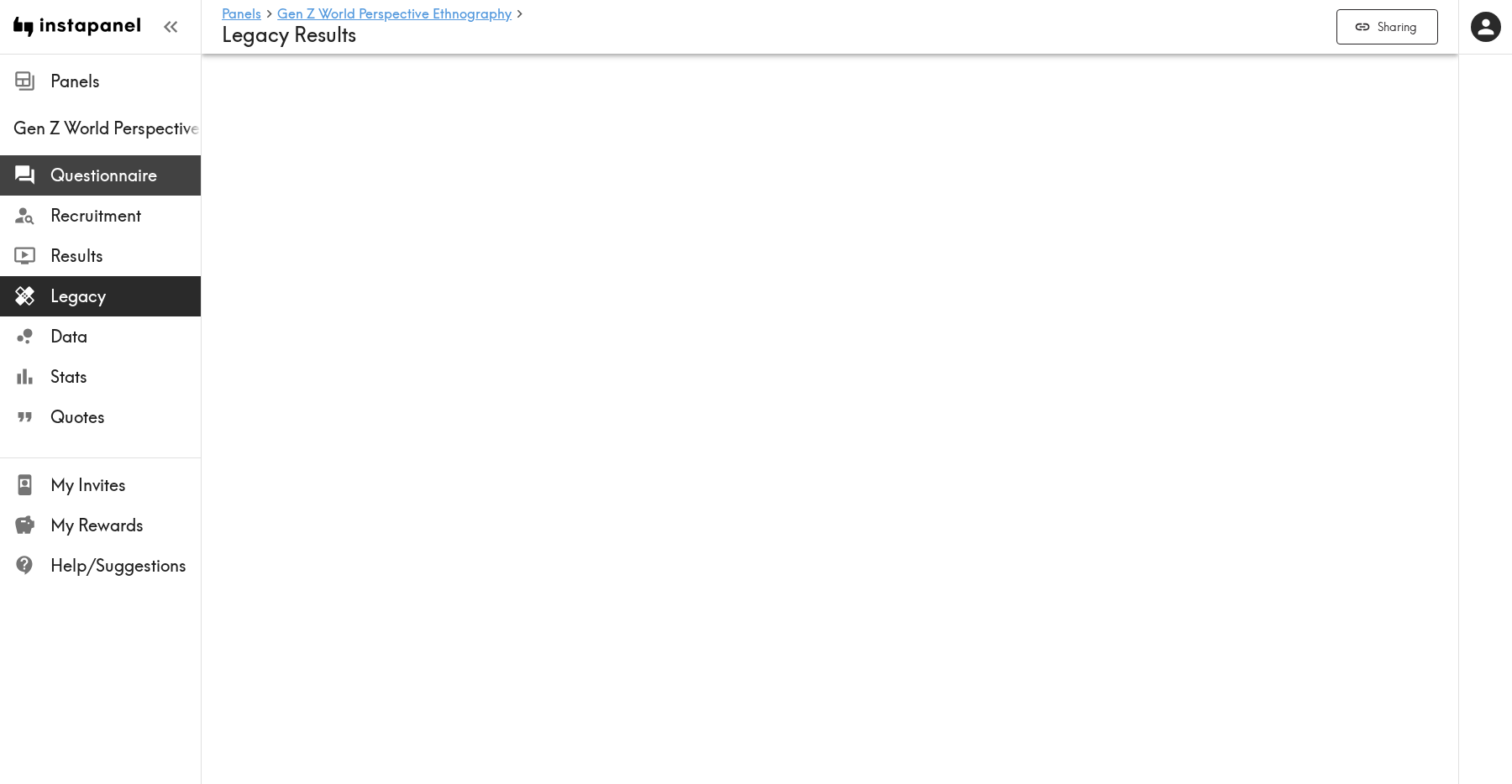
click at [102, 177] on span "Questionnaire" at bounding box center [125, 175] width 150 height 23
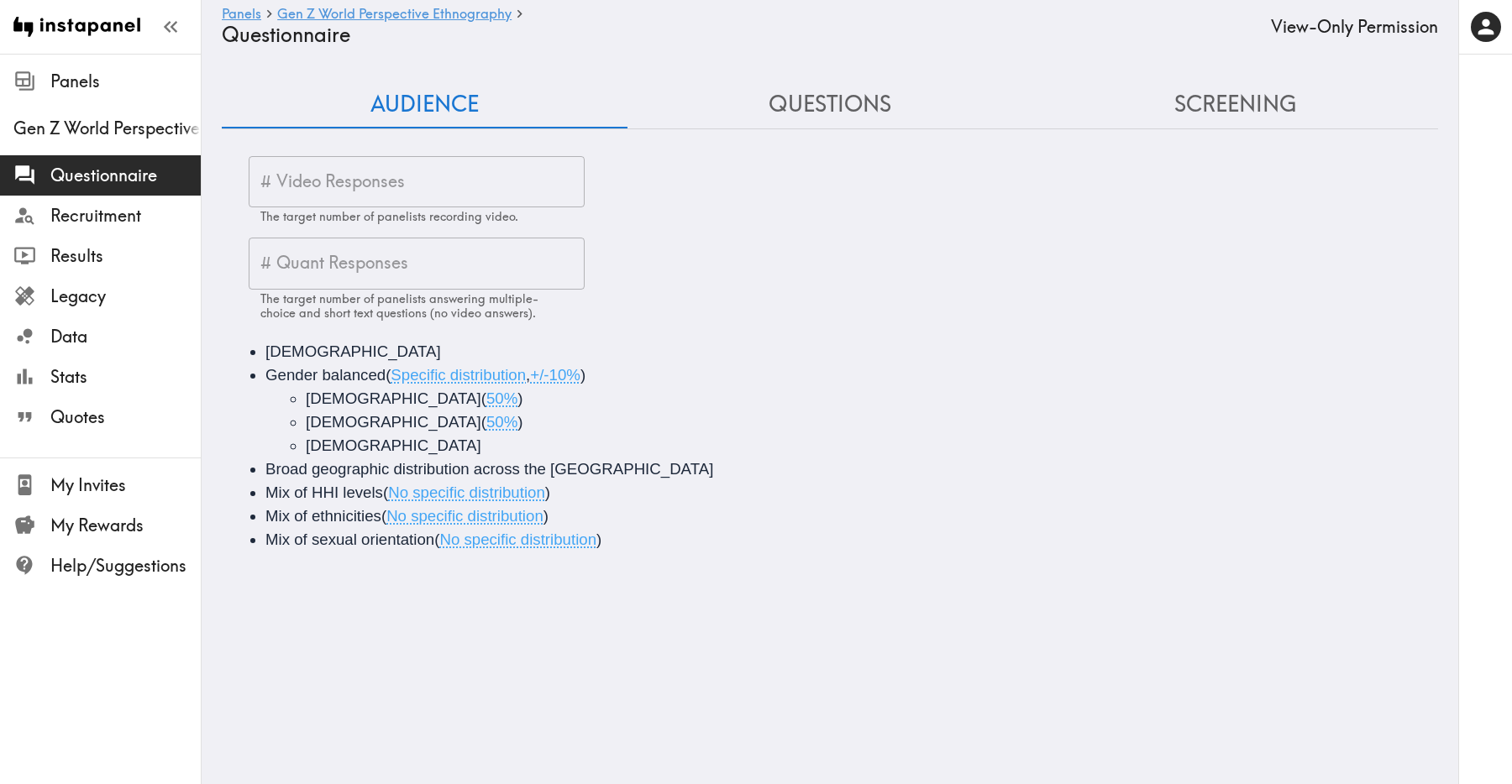
click at [861, 107] on button "Questions" at bounding box center [830, 105] width 405 height 48
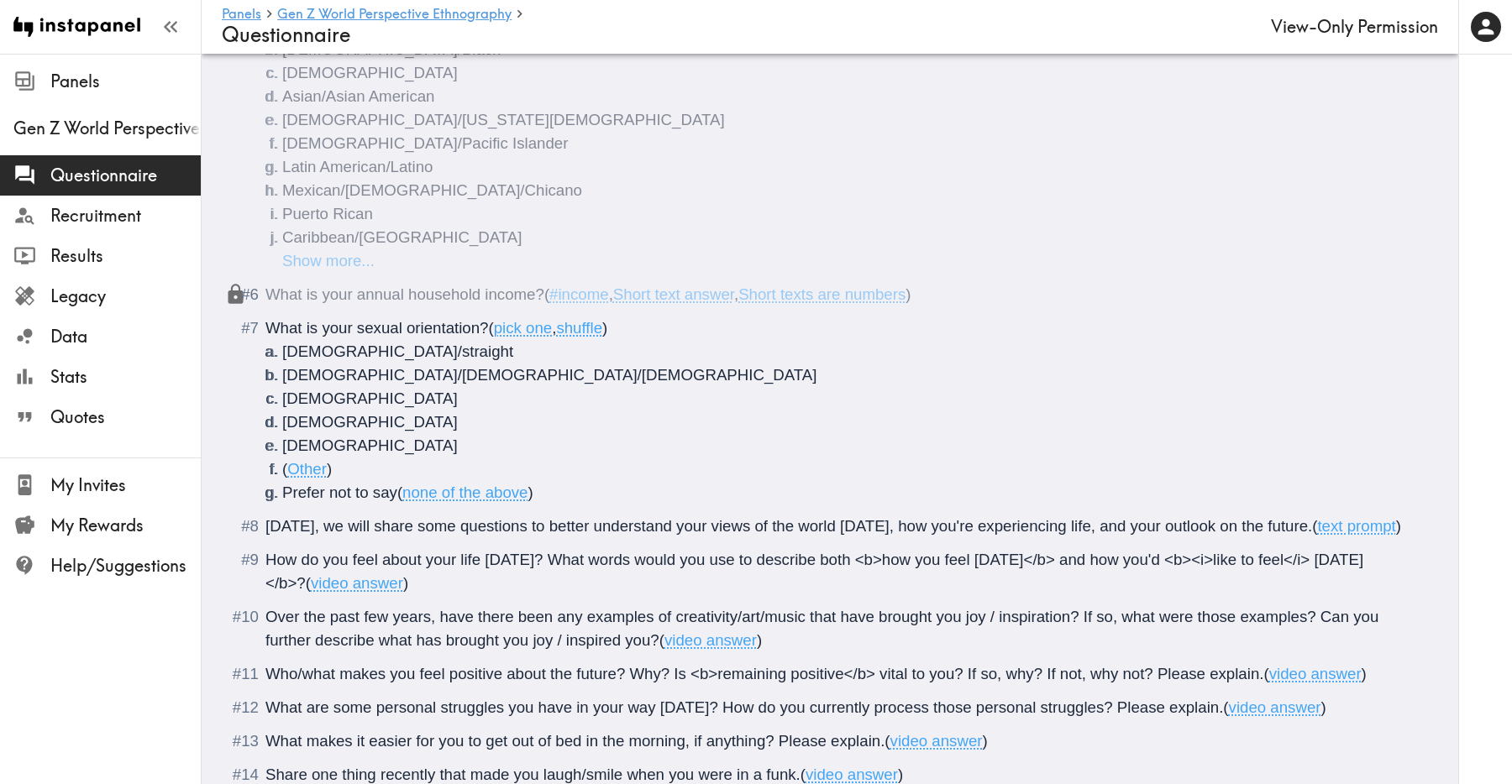
scroll to position [678, 0]
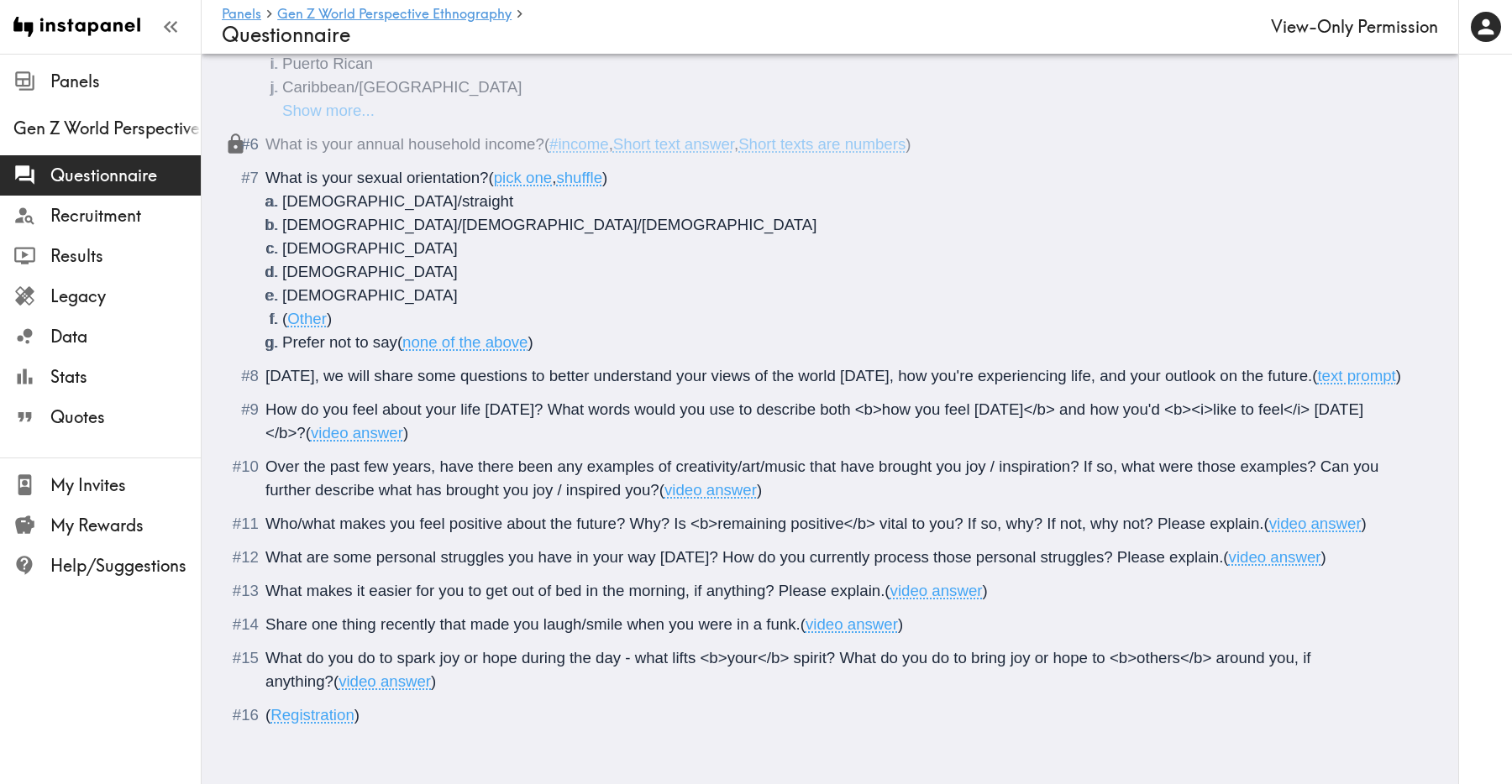
click at [716, 696] on ol "There is a new instapanel! ( Intro ) What is your age? ( #age , Short text answ…" at bounding box center [829, 147] width 1176 height 1163
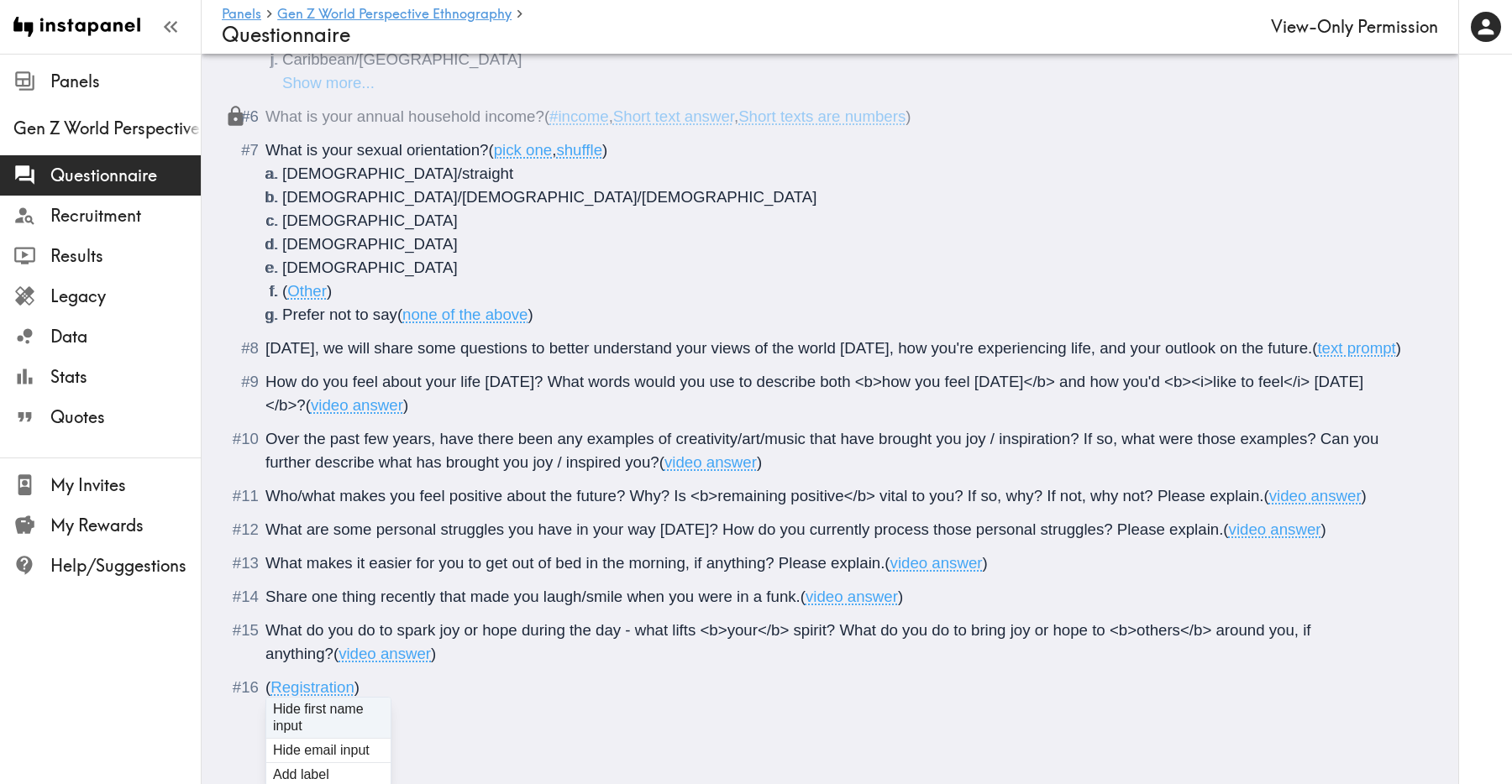
scroll to position [709, 0]
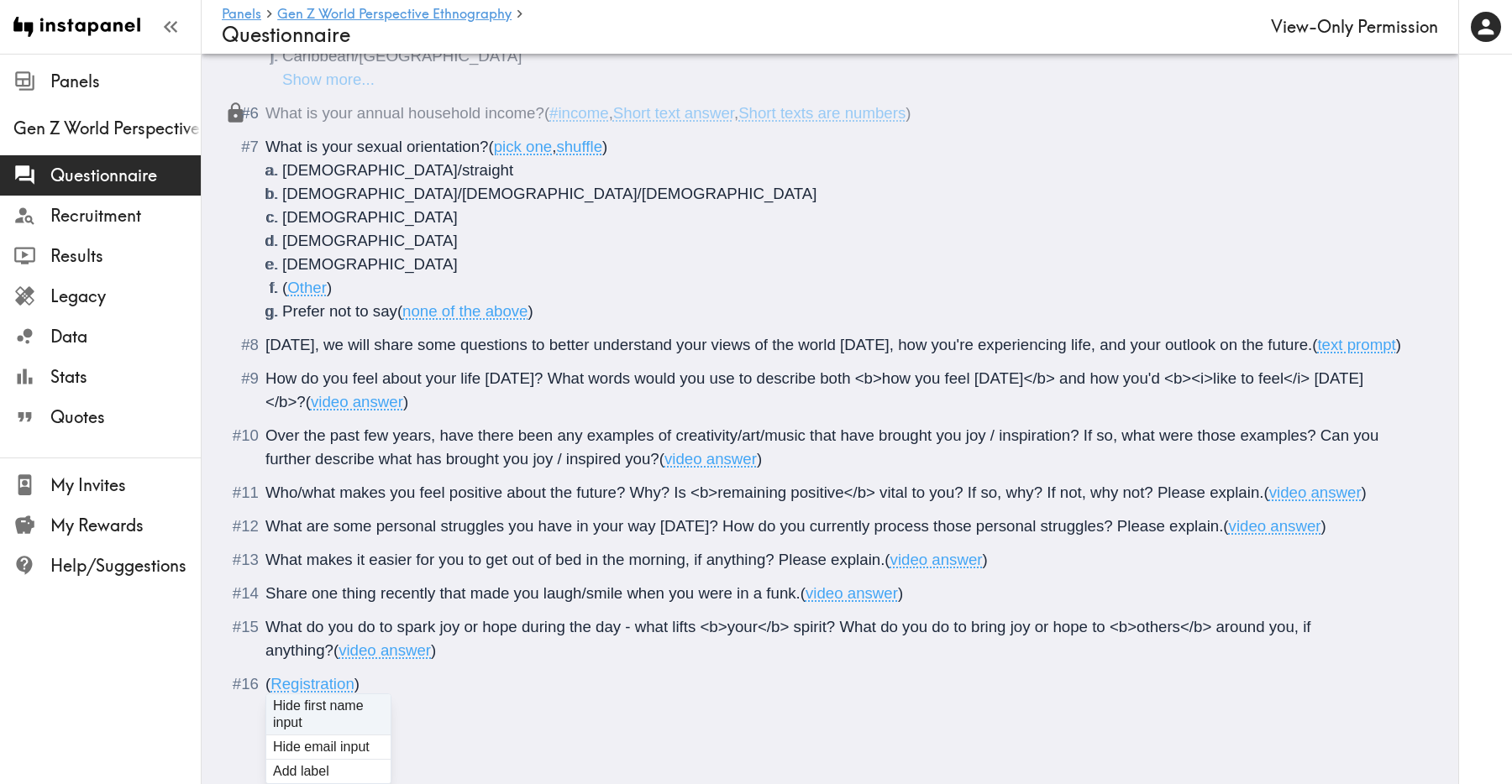
click at [848, 218] on ol "[DEMOGRAPHIC_DATA]/straight [DEMOGRAPHIC_DATA]/[DEMOGRAPHIC_DATA]/[DEMOGRAPHIC_…" at bounding box center [842, 241] width 1152 height 164
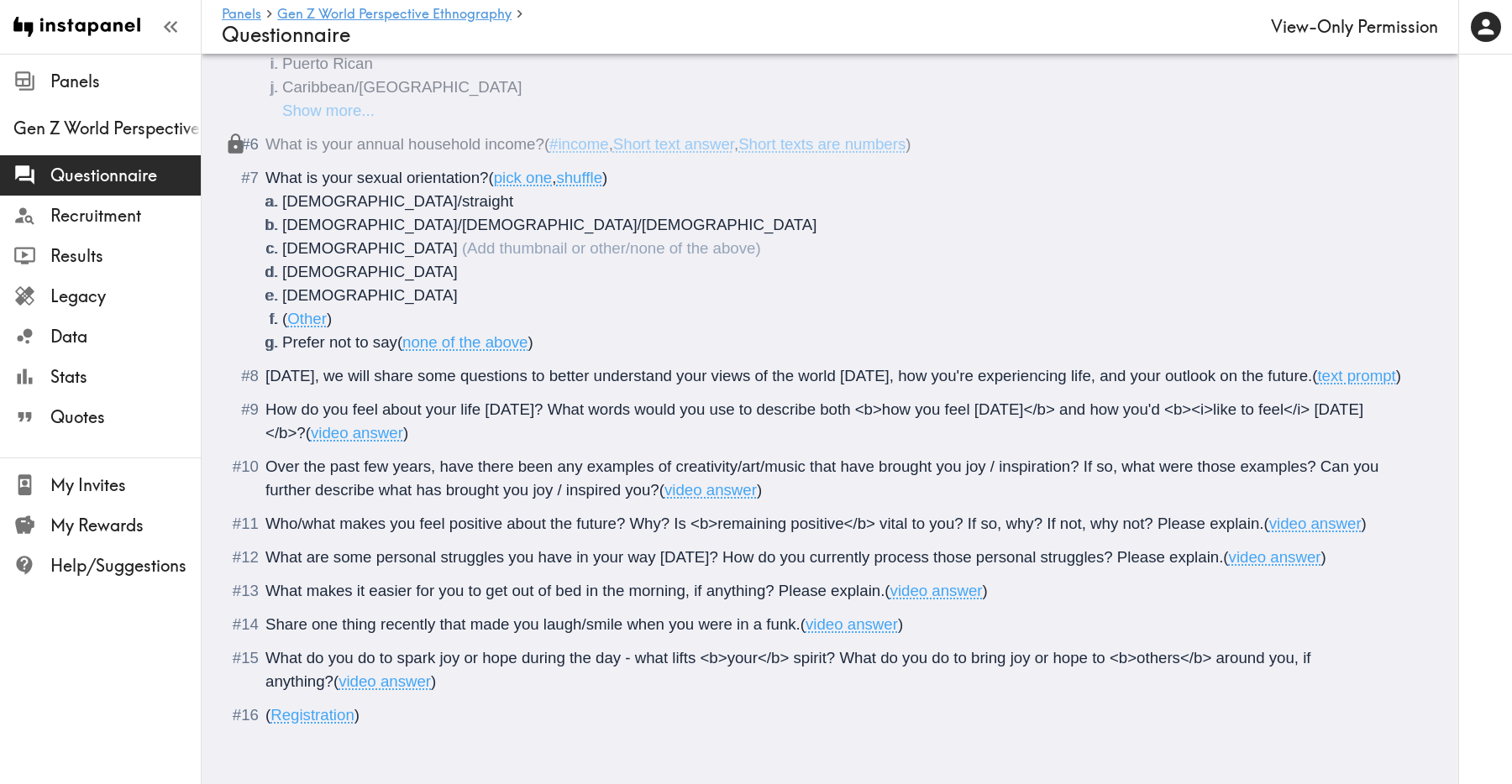
scroll to position [678, 0]
